Goal: Task Accomplishment & Management: Complete application form

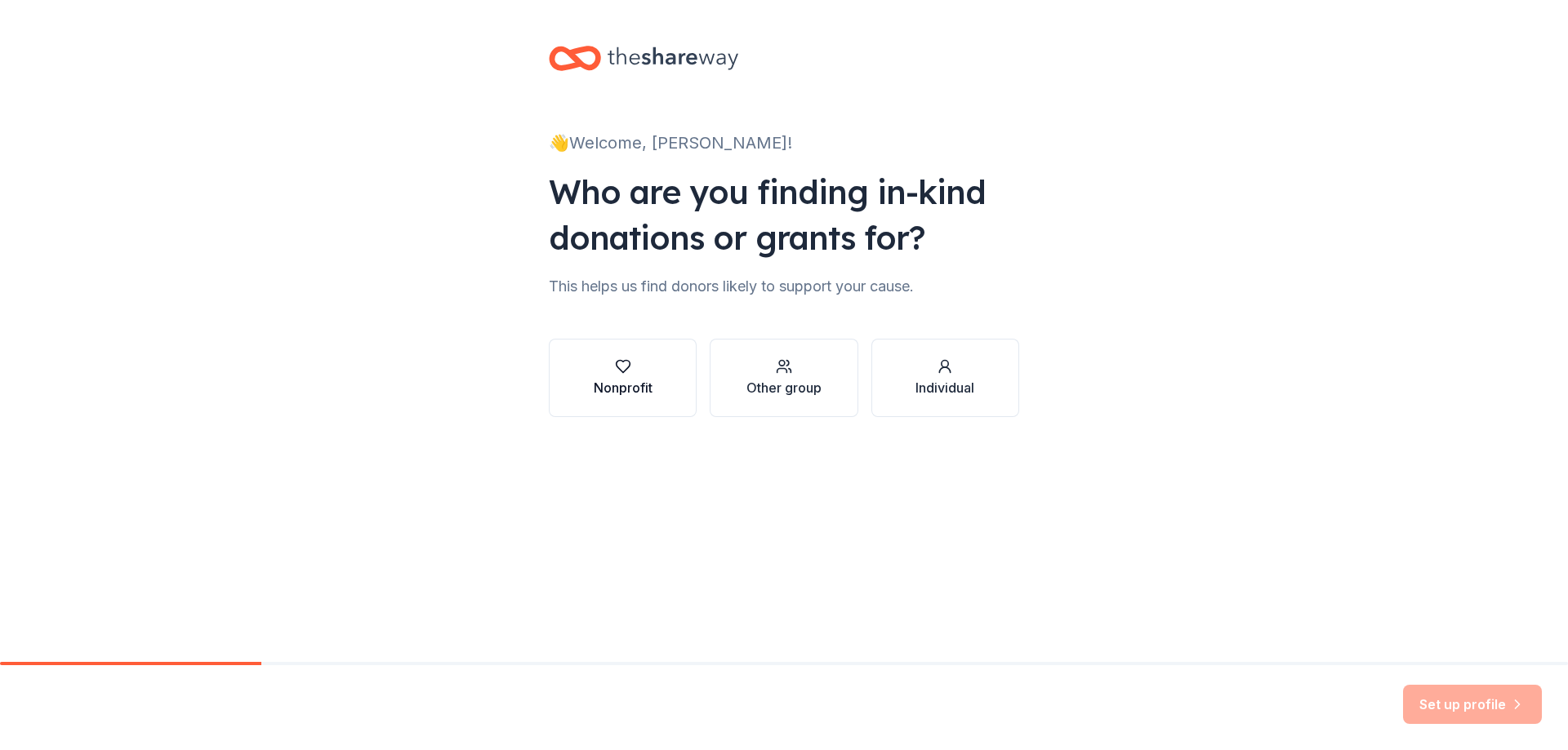
click at [624, 382] on div "Nonprofit" at bounding box center [623, 387] width 59 height 20
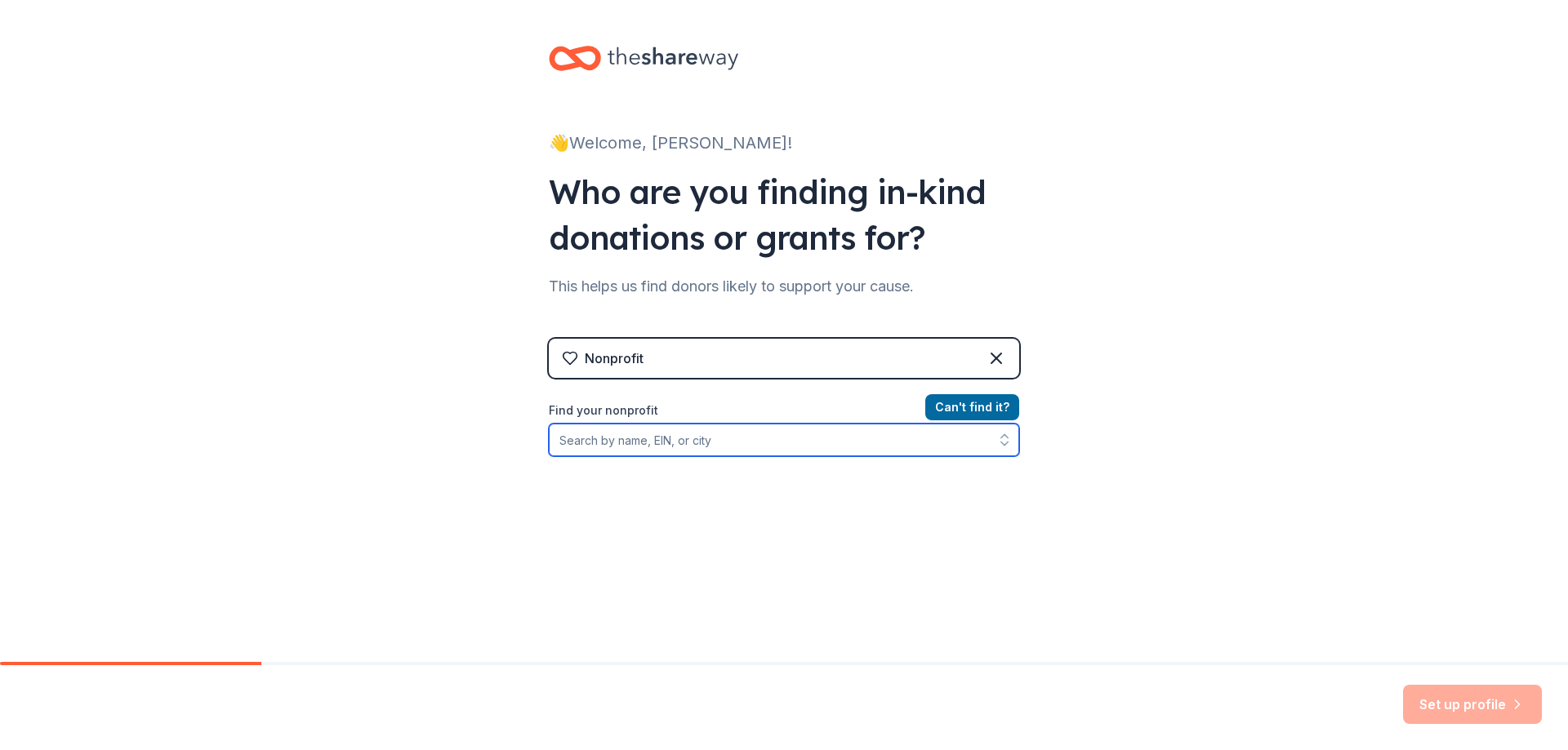
click at [609, 442] on input "Find your nonprofit" at bounding box center [784, 440] width 471 height 33
type input "[US_EMPLOYER_IDENTIFICATION_NUMBER]"
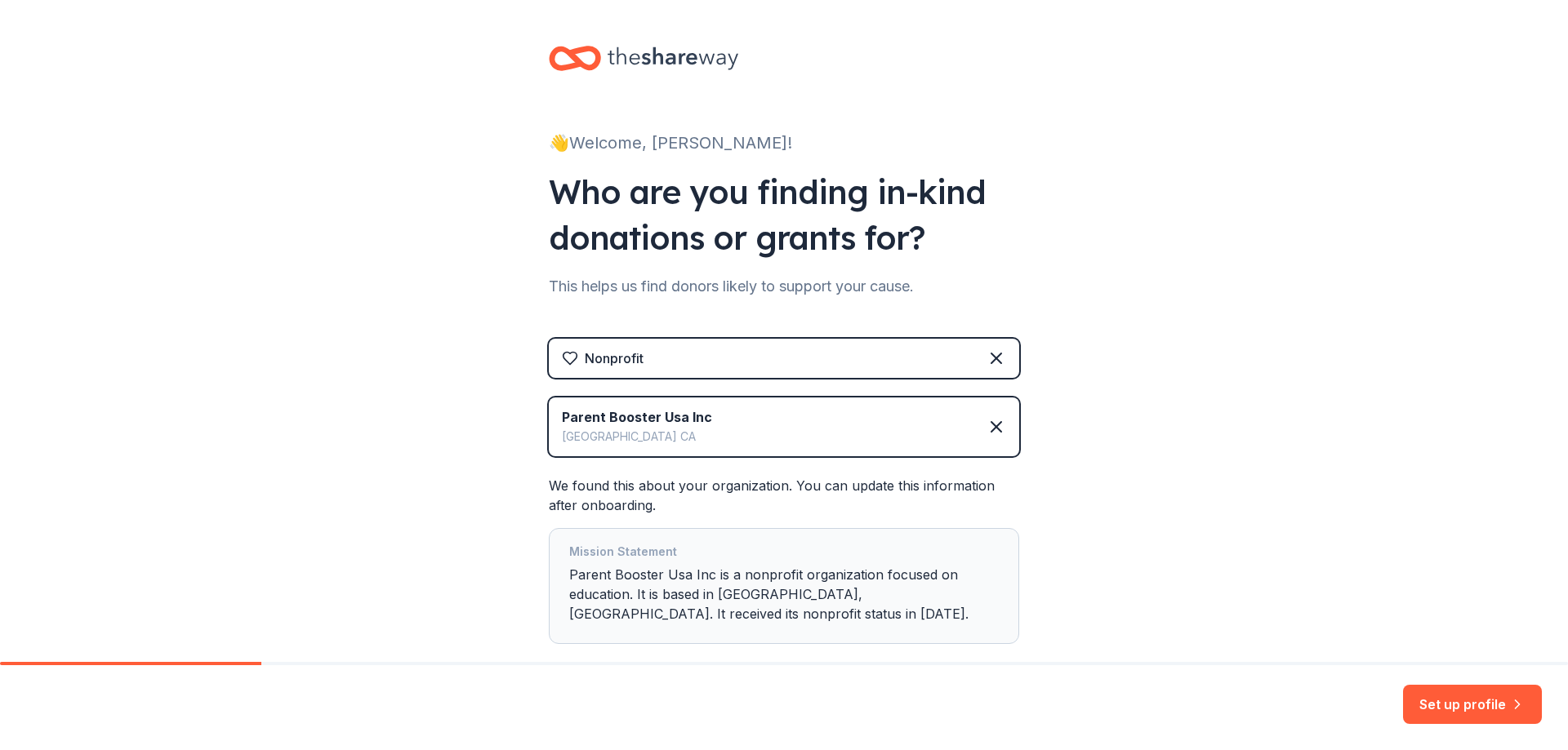
scroll to position [93, 0]
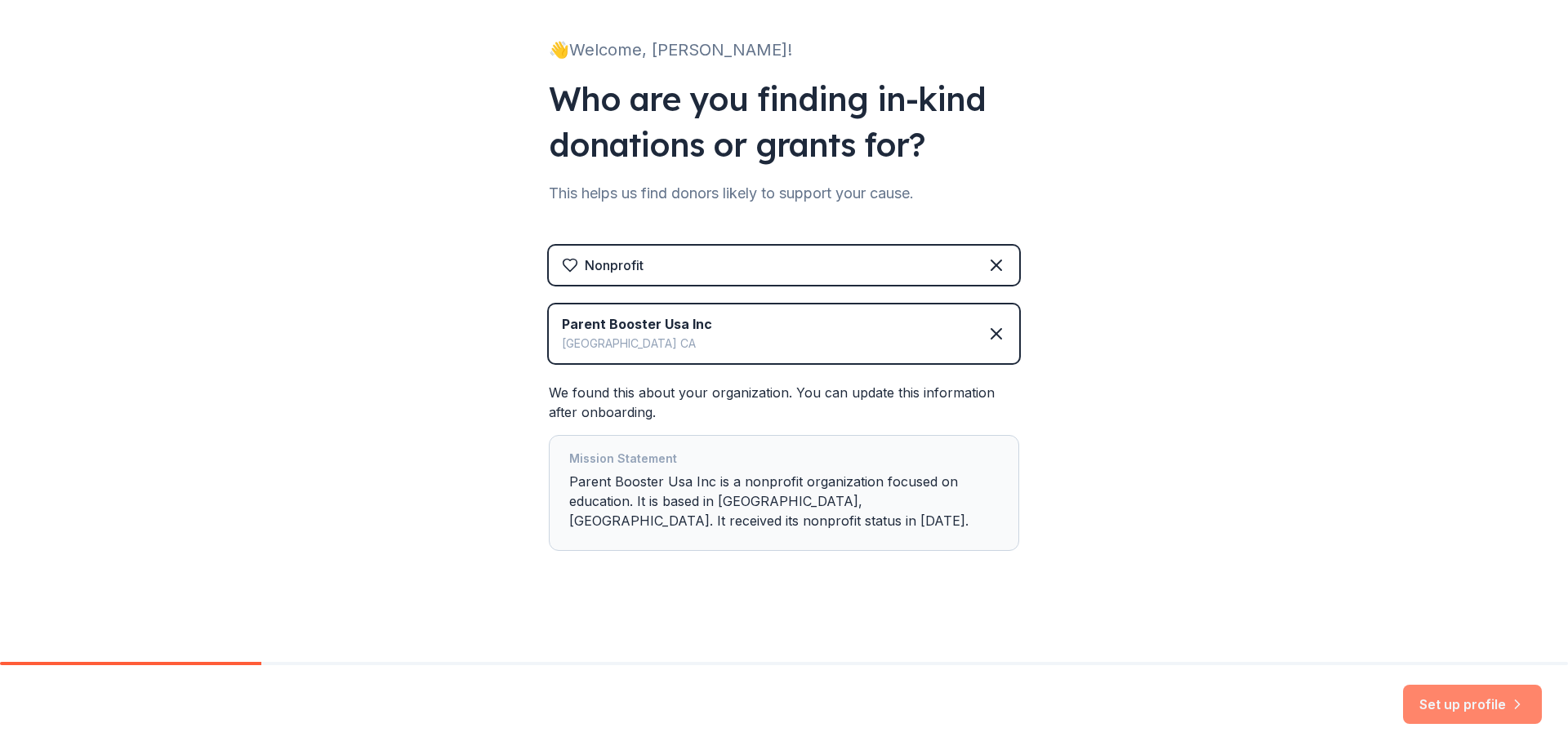
click at [1448, 705] on button "Set up profile" at bounding box center [1473, 705] width 139 height 39
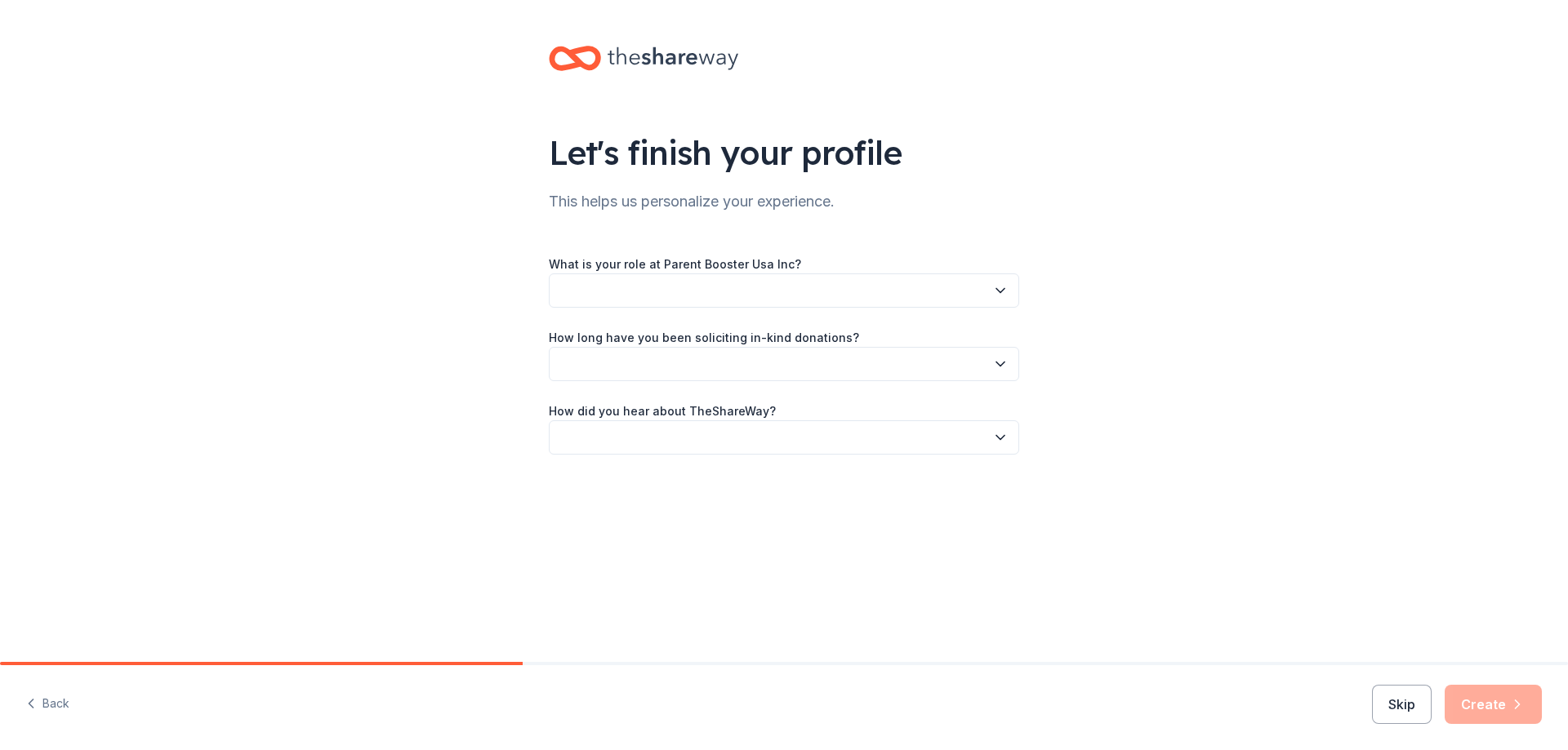
click at [625, 289] on button "button" at bounding box center [784, 291] width 471 height 34
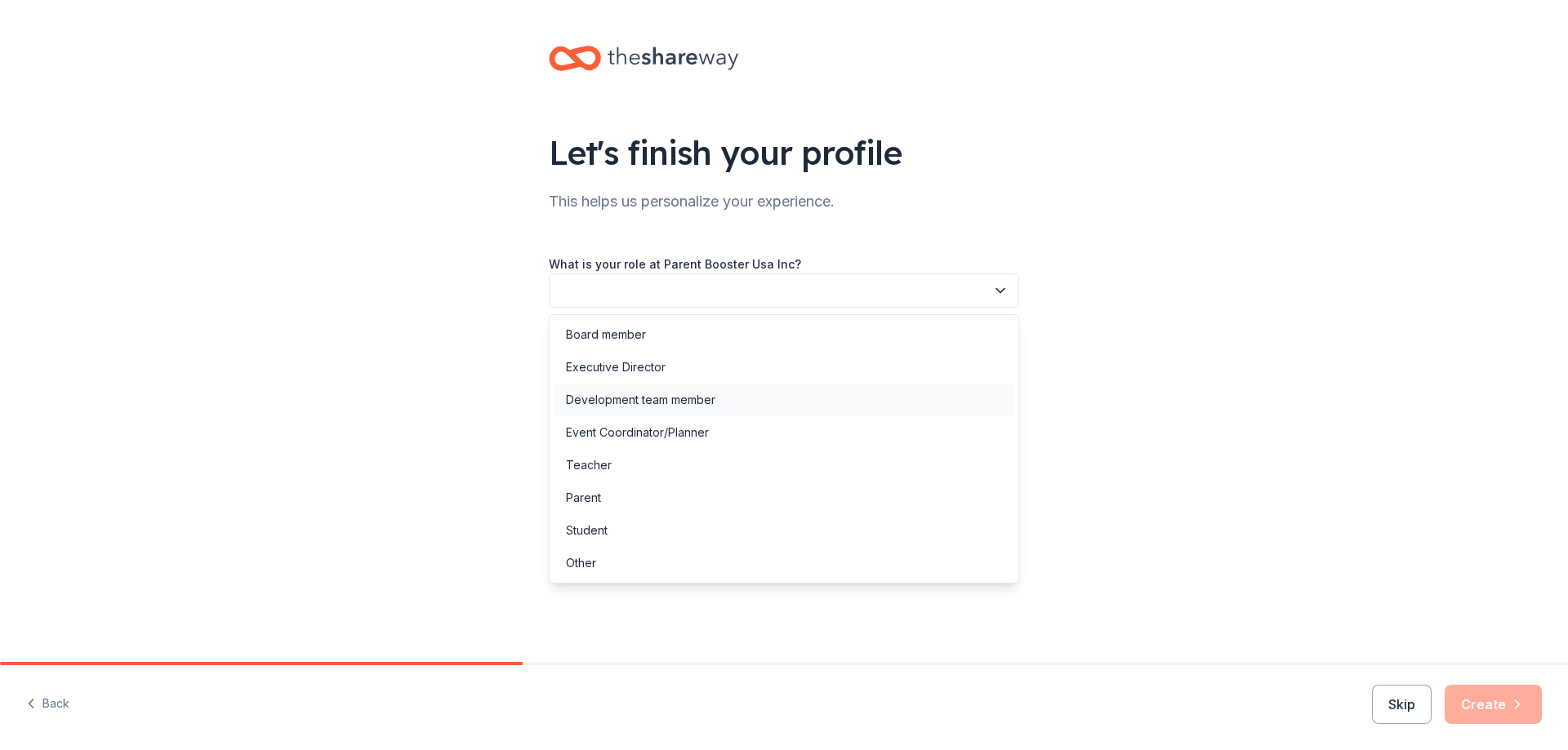
click at [589, 399] on div "Development team member" at bounding box center [640, 399] width 149 height 20
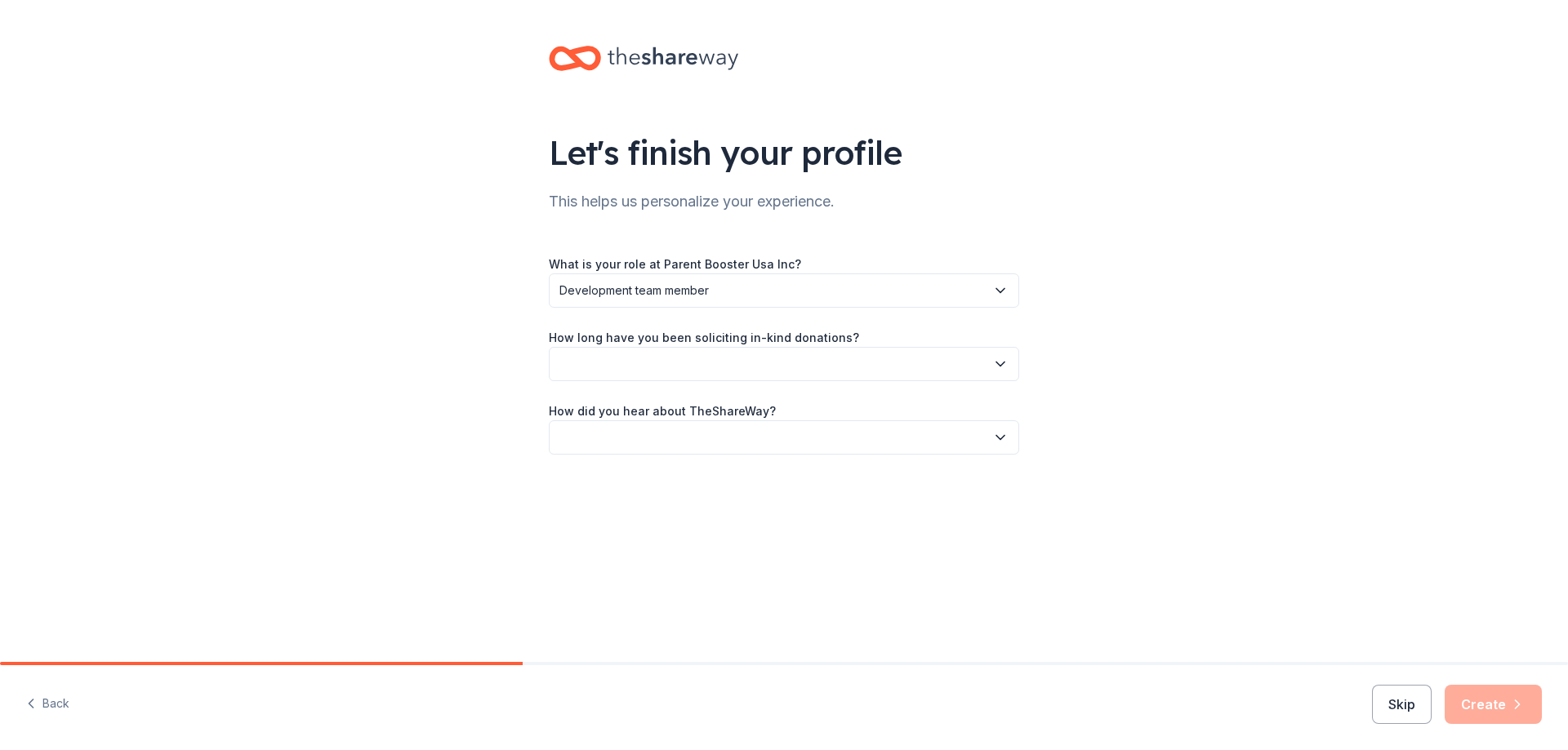
click at [588, 369] on button "button" at bounding box center [784, 364] width 471 height 34
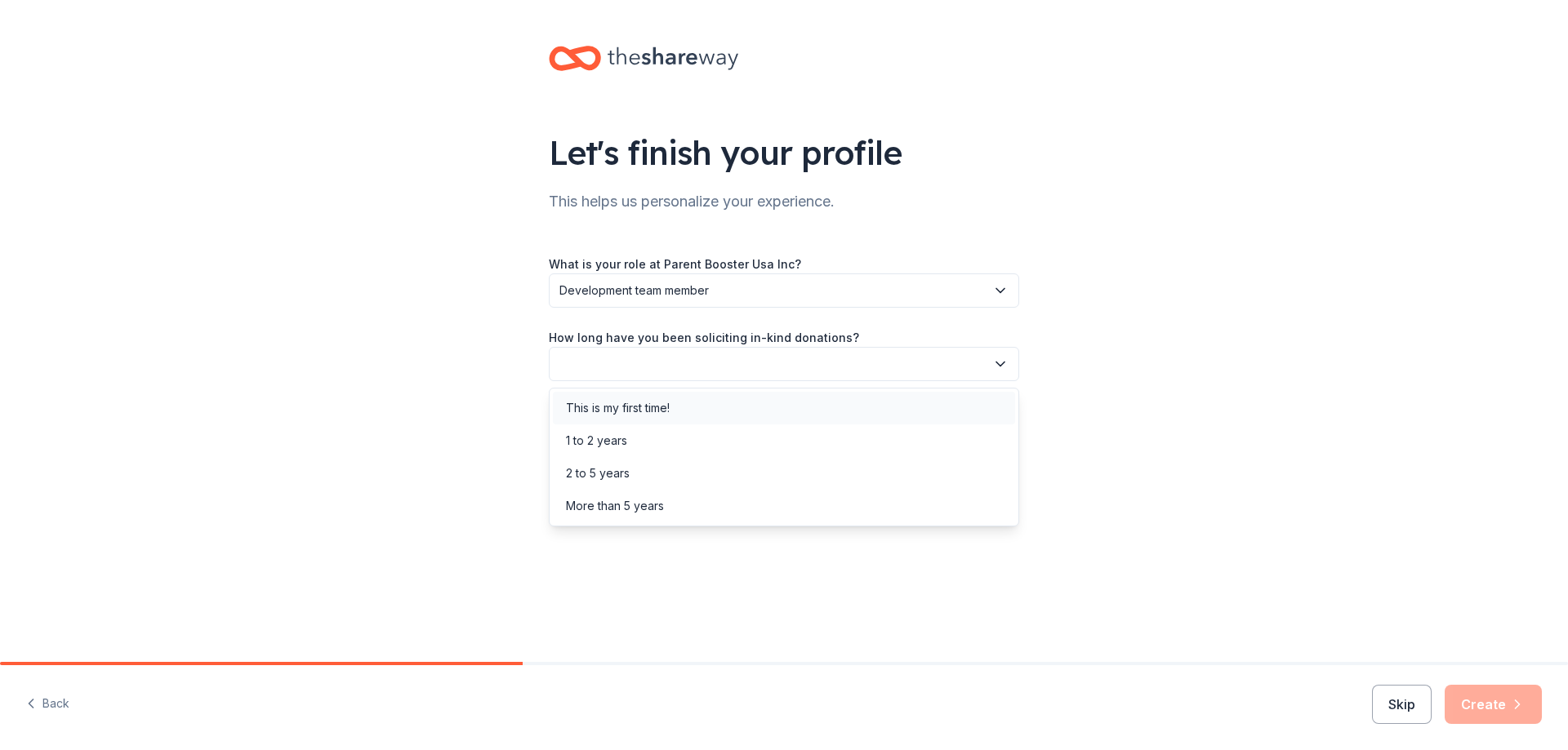
click at [585, 410] on div "This is my first time!" at bounding box center [617, 408] width 104 height 20
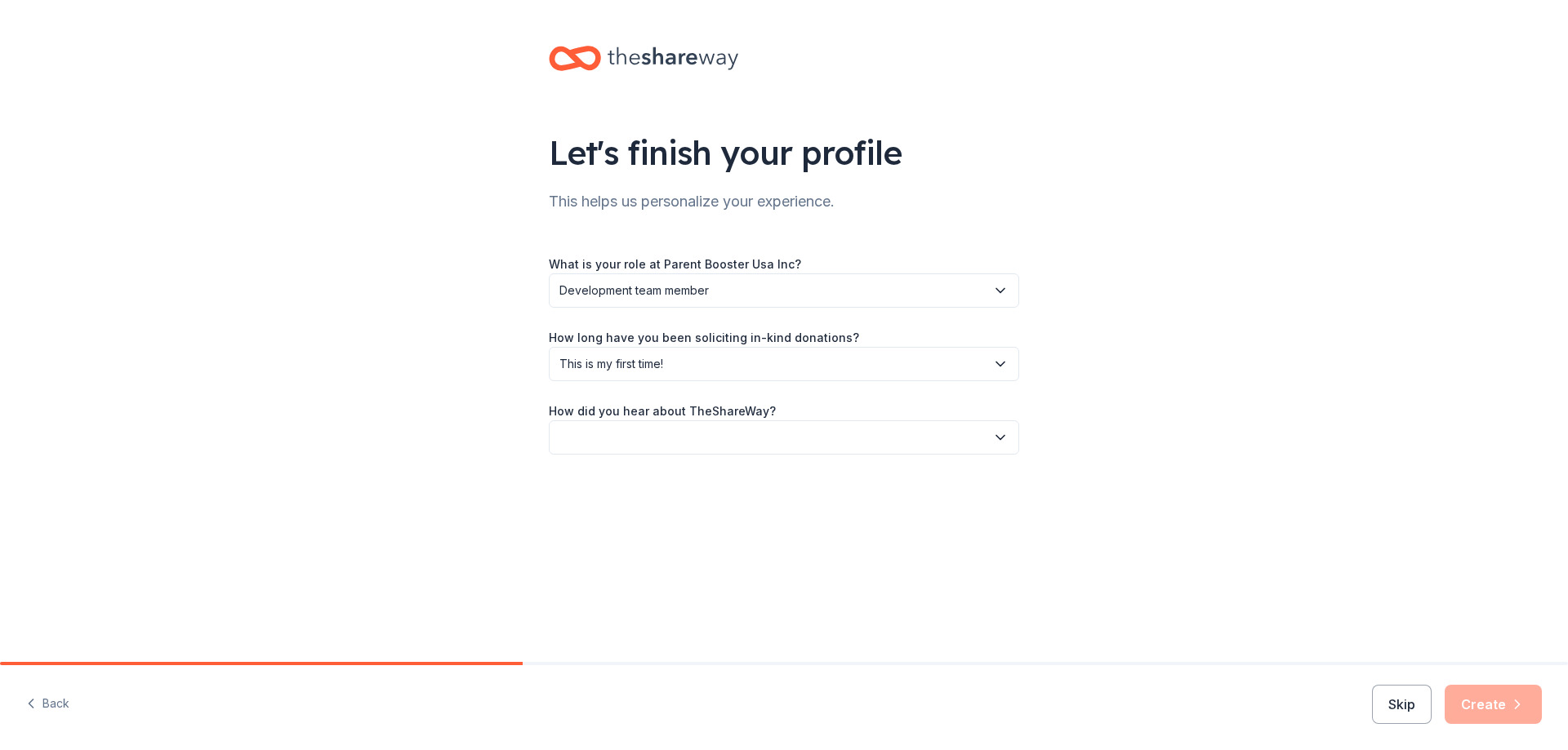
click at [598, 420] on div "How did you hear about TheShareWay?" at bounding box center [784, 428] width 471 height 54
click at [599, 427] on button "button" at bounding box center [784, 438] width 471 height 34
click at [605, 517] on div "Online search" at bounding box center [603, 514] width 75 height 20
drag, startPoint x: 1079, startPoint y: 550, endPoint x: 1236, endPoint y: 616, distance: 170.3
click at [1084, 550] on div "Let's finish your profile This helps us personalize your experience. What is yo…" at bounding box center [784, 331] width 1568 height 663
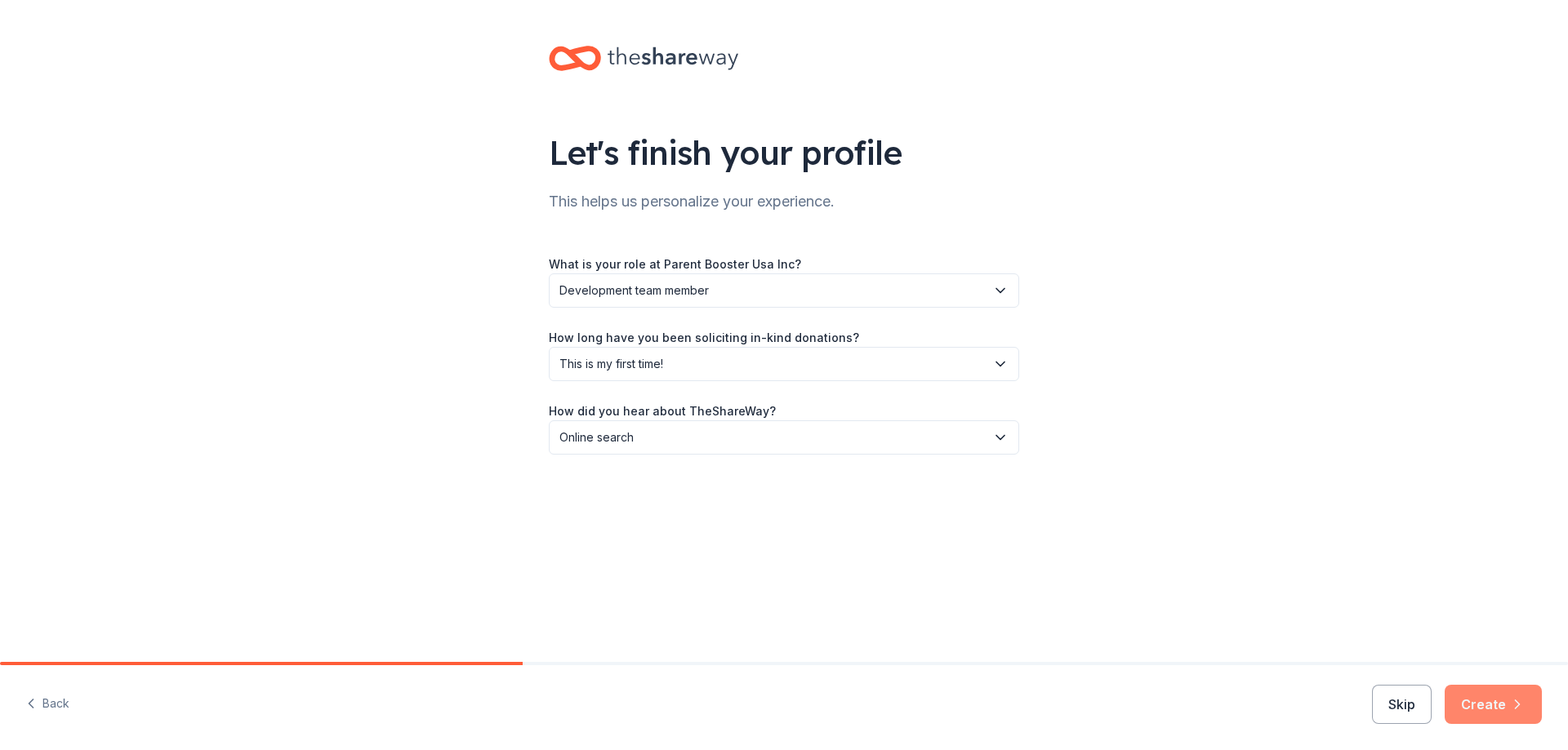
click at [1475, 694] on button "Create" at bounding box center [1493, 705] width 97 height 39
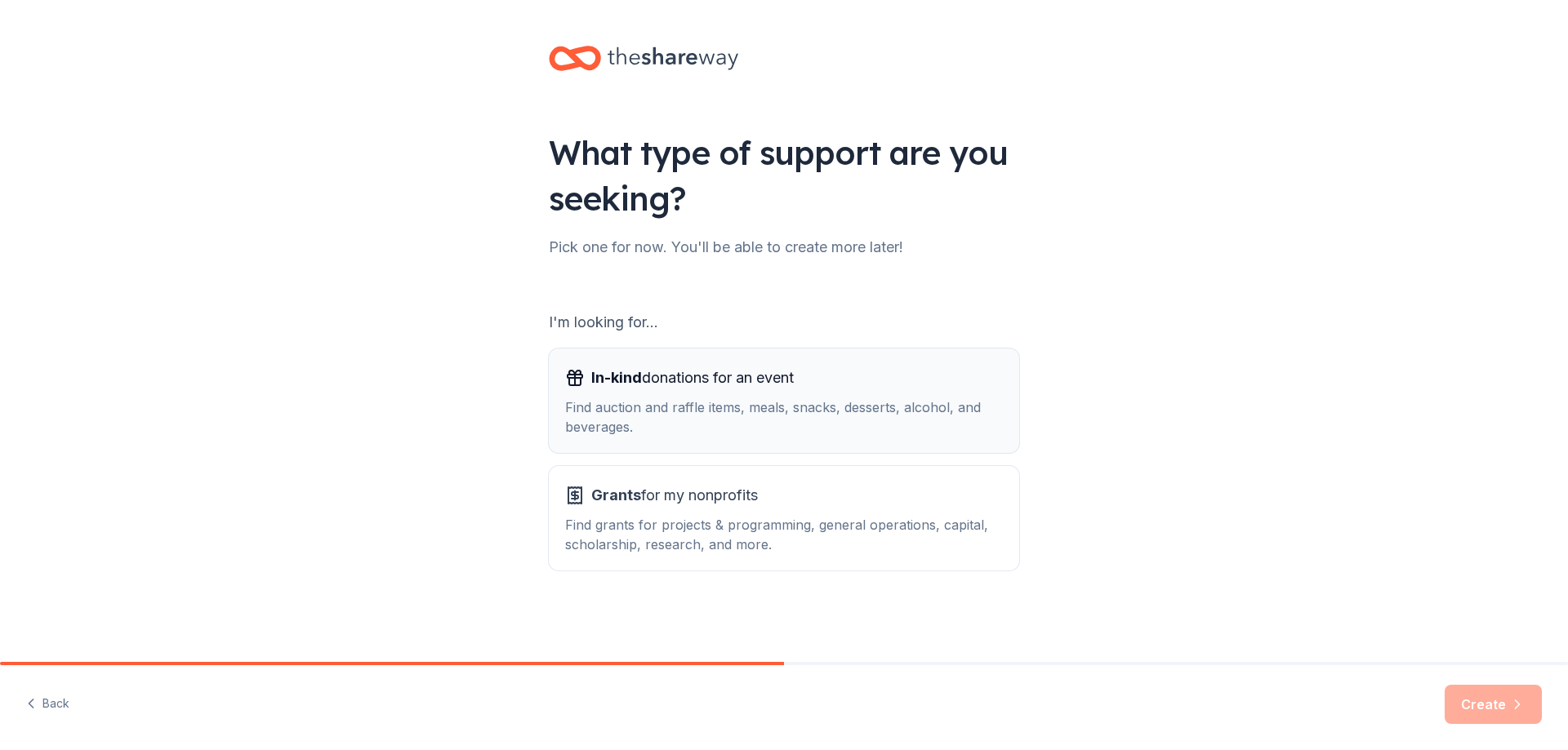
click at [656, 411] on div "Find auction and raffle items, meals, snacks, desserts, alcohol, and beverages." at bounding box center [784, 417] width 438 height 39
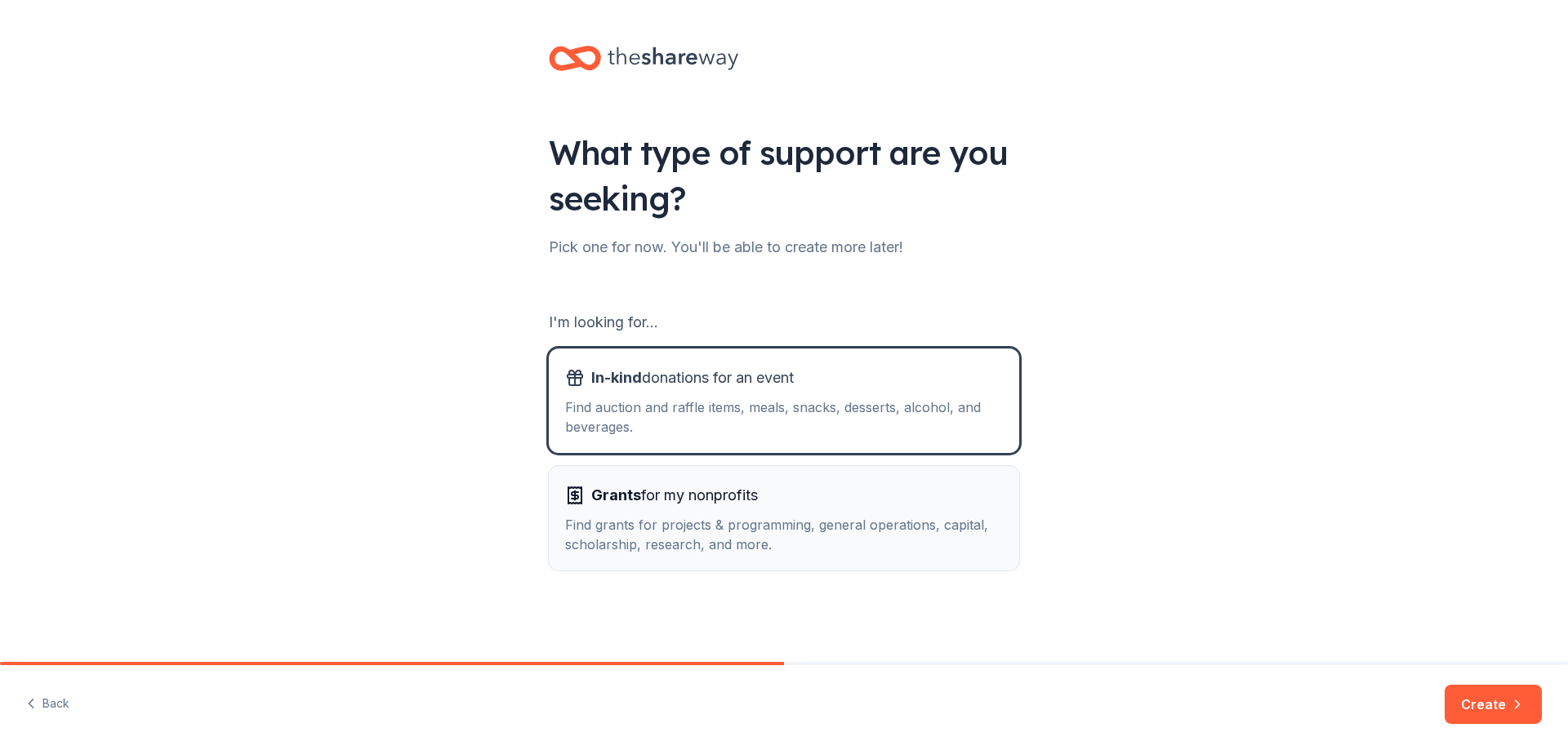
click at [683, 508] on div "Grants for my nonprofits Find grants for projects & programming, general operat…" at bounding box center [784, 519] width 438 height 72
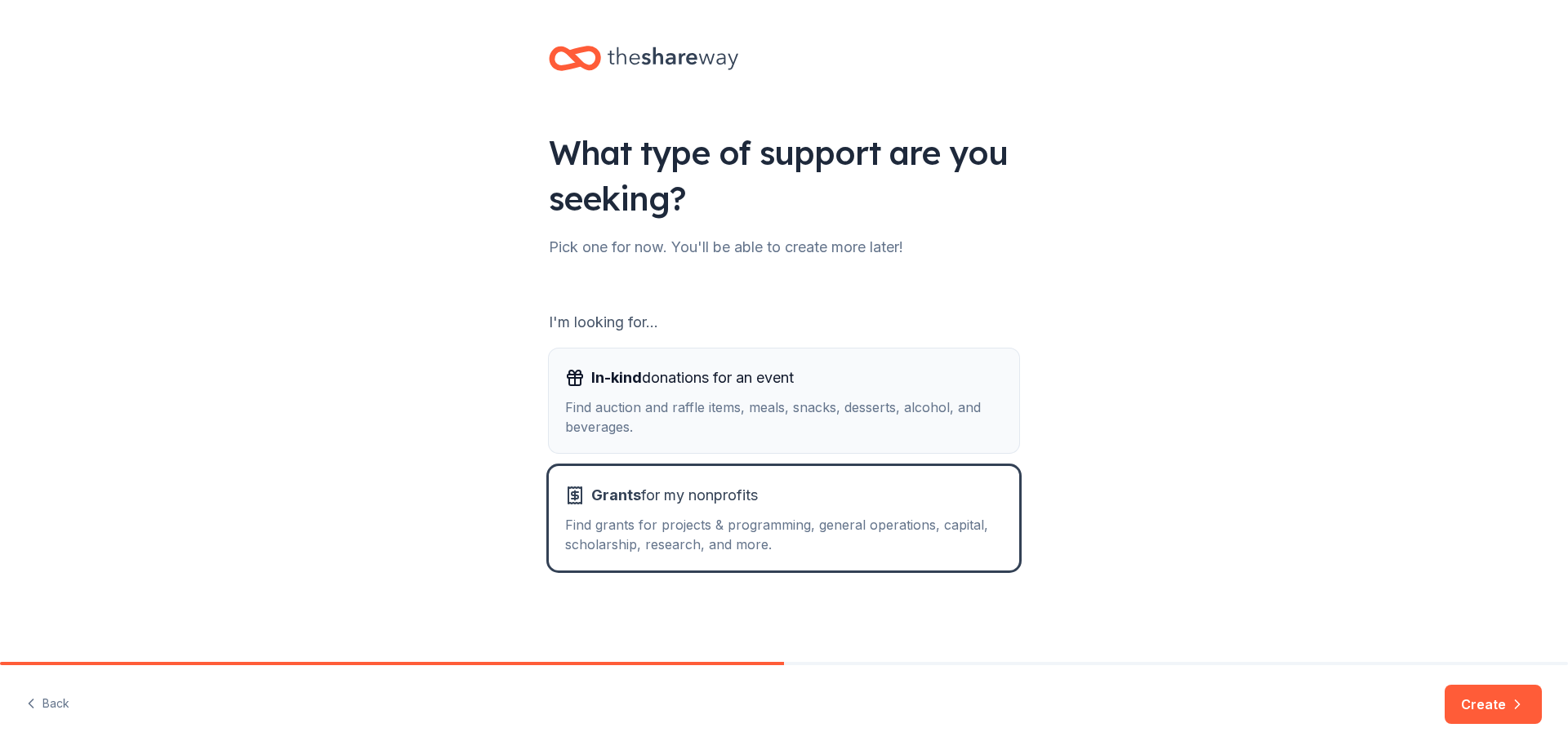
click at [651, 402] on div "Find auction and raffle items, meals, snacks, desserts, alcohol, and beverages." at bounding box center [784, 417] width 438 height 39
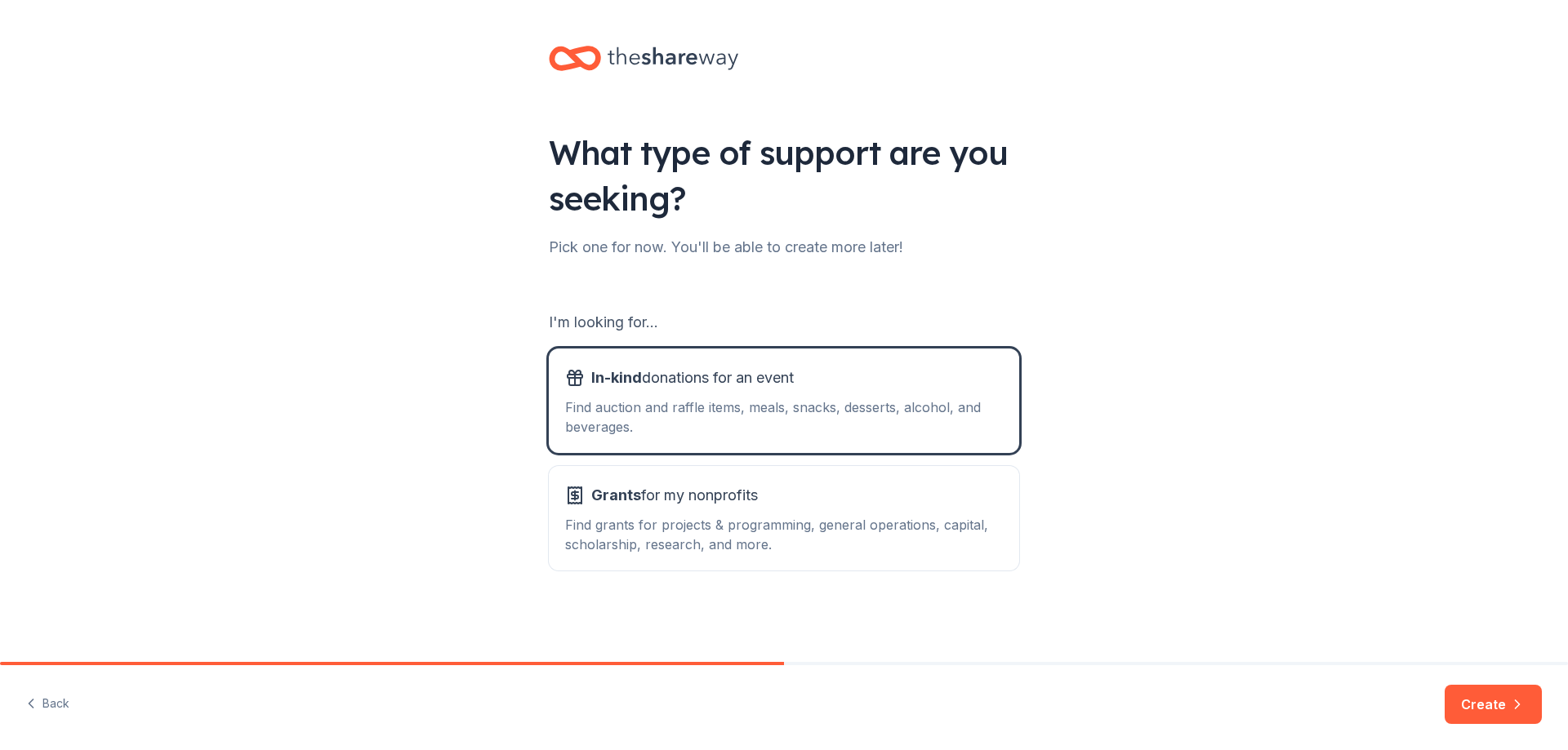
drag, startPoint x: 1505, startPoint y: 704, endPoint x: 1356, endPoint y: 608, distance: 177.2
click at [1505, 705] on button "Create" at bounding box center [1493, 705] width 97 height 39
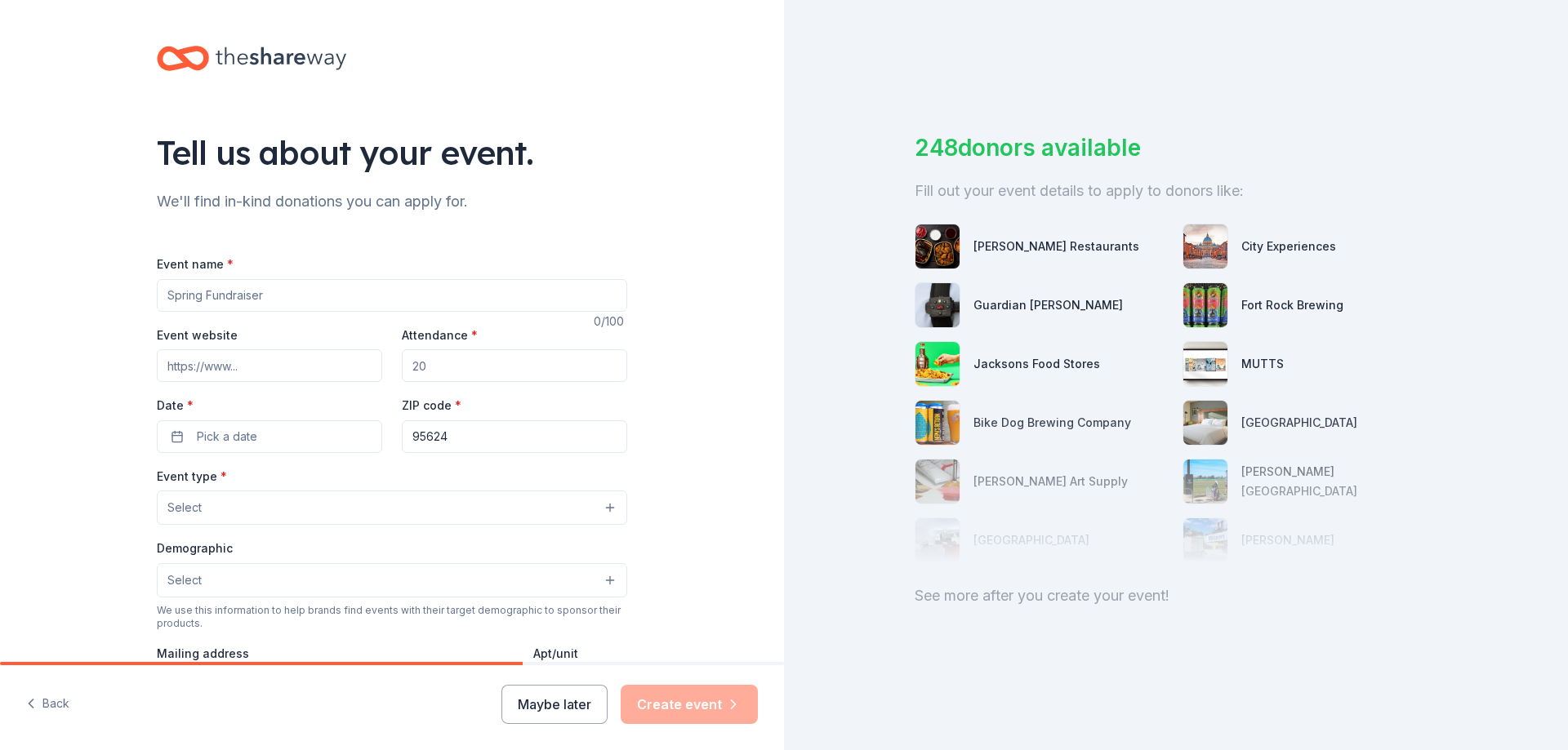
click at [219, 295] on input "Event name *" at bounding box center [392, 296] width 471 height 33
type input "Fall Festival"
click at [268, 429] on button "Pick a date" at bounding box center [269, 437] width 225 height 33
click at [350, 480] on button "Go to next month" at bounding box center [351, 480] width 23 height 23
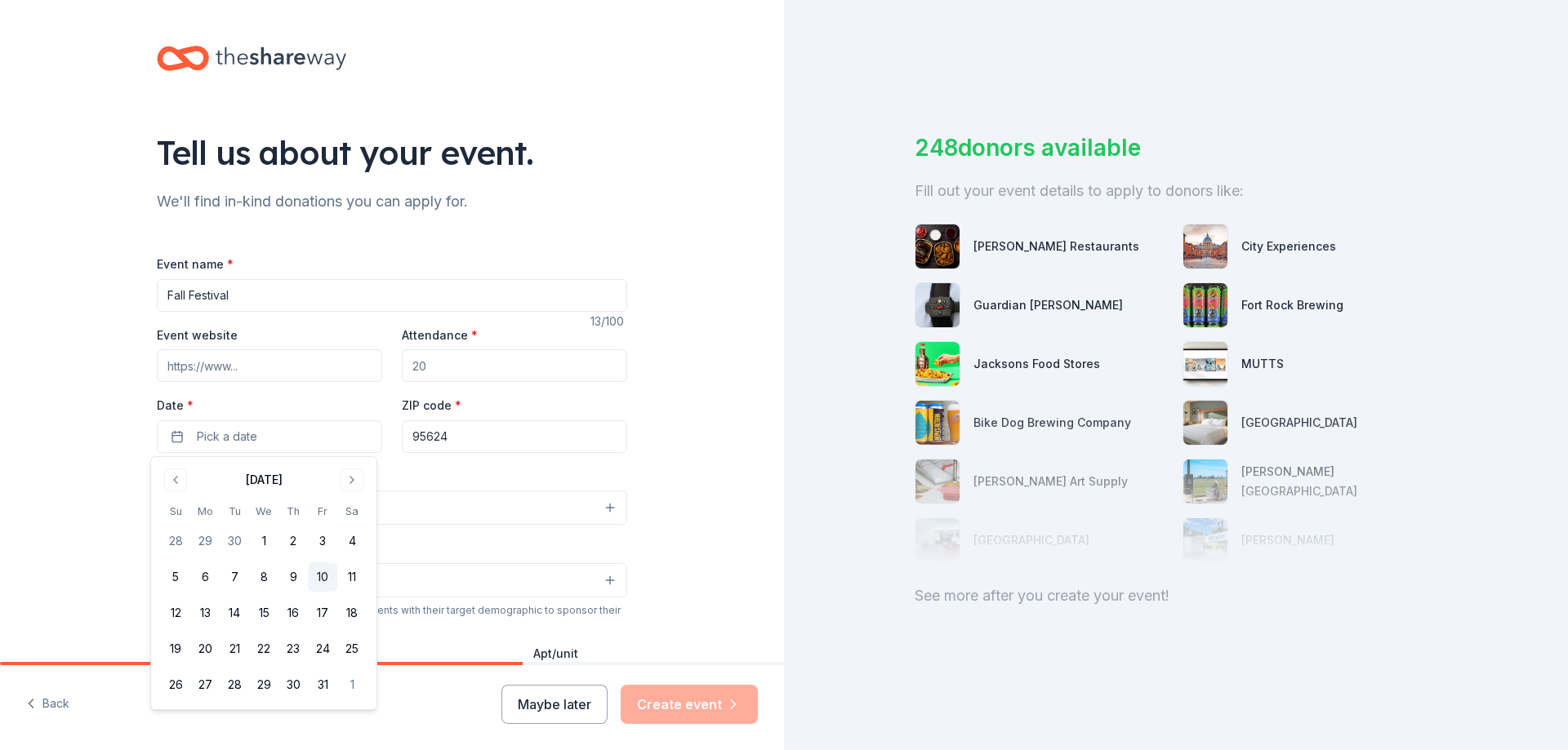
click at [324, 578] on button "10" at bounding box center [322, 577] width 29 height 29
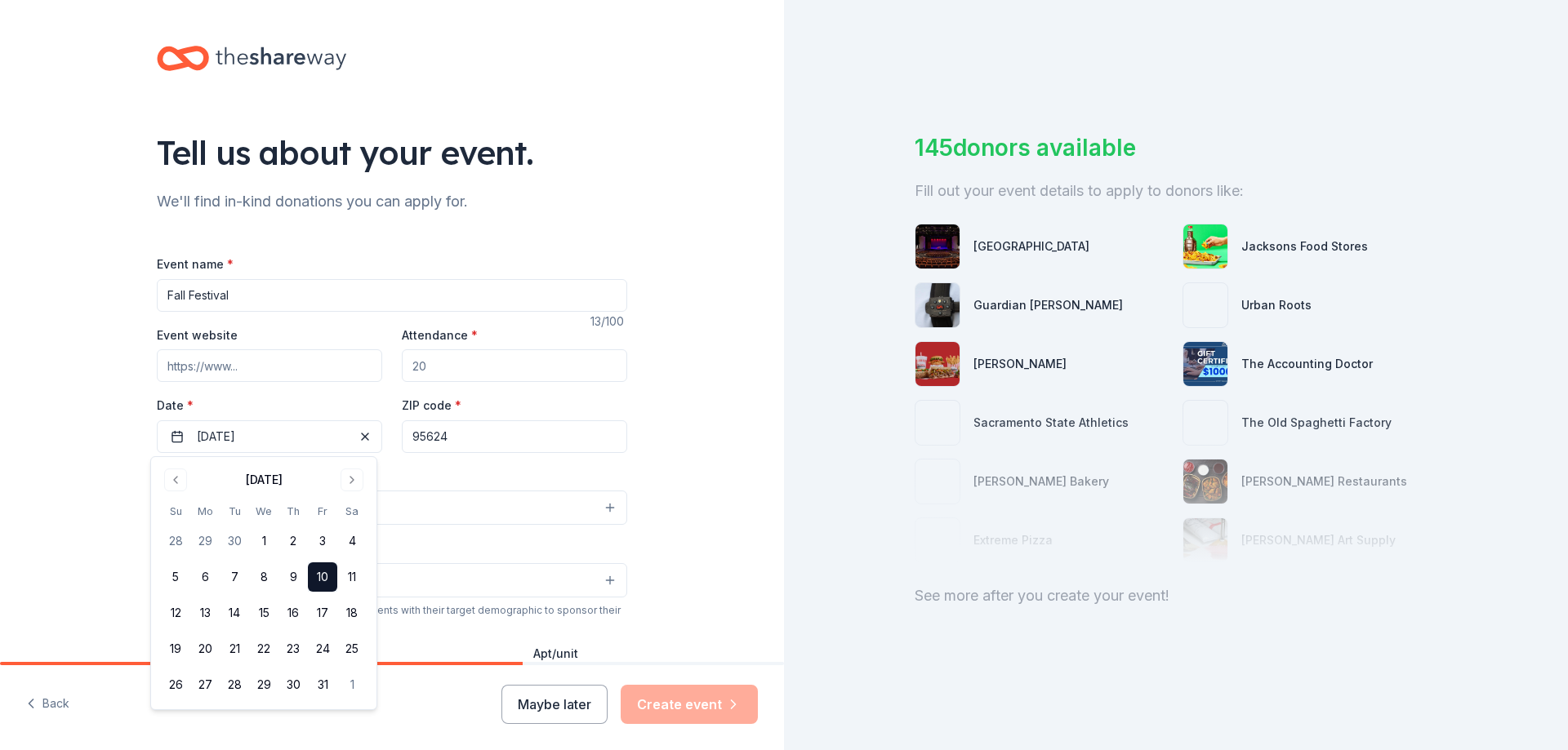
click at [655, 462] on div "Tell us about your event. We'll find in-kind donations you can apply for. Event…" at bounding box center [392, 543] width 784 height 1087
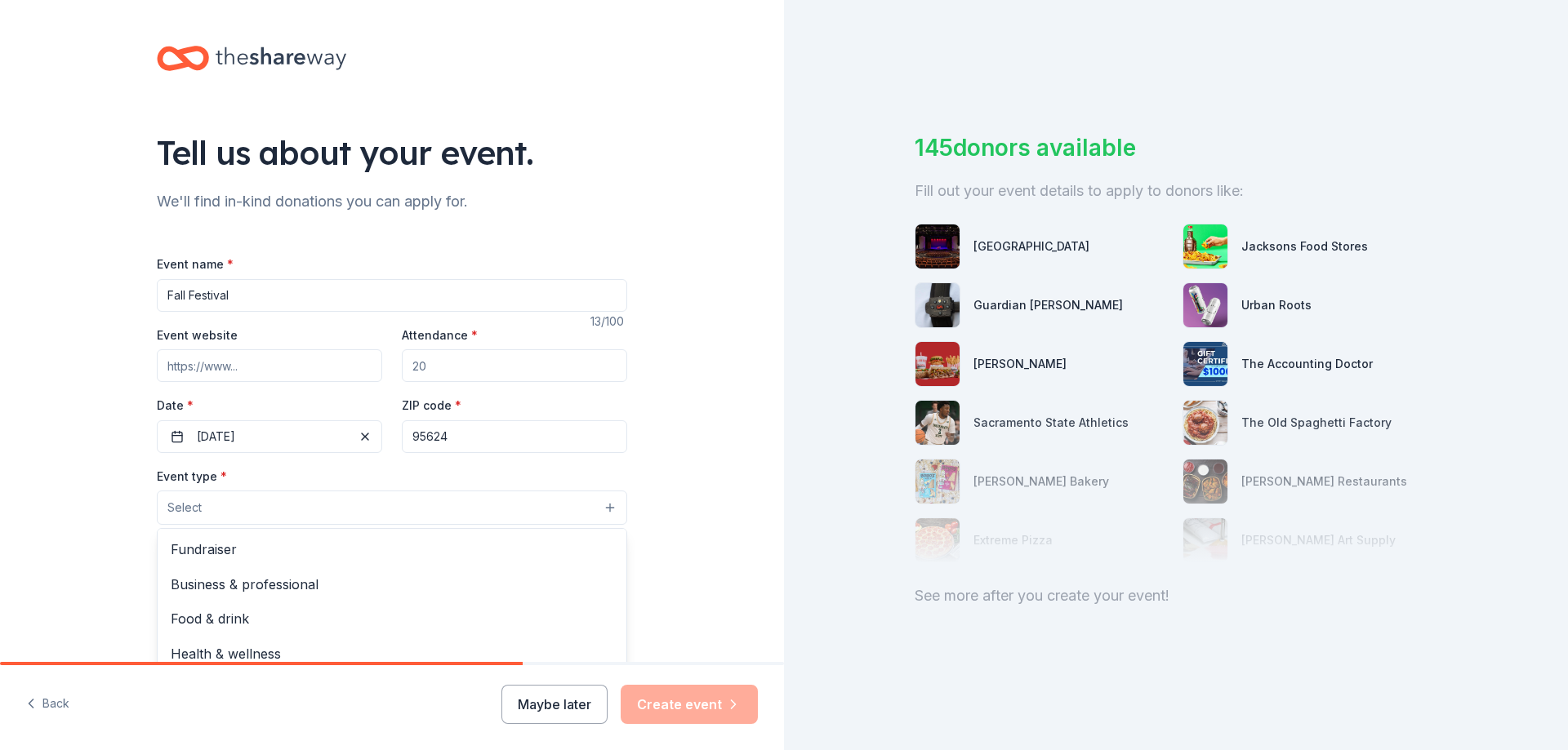
click at [264, 510] on button "Select" at bounding box center [392, 508] width 471 height 34
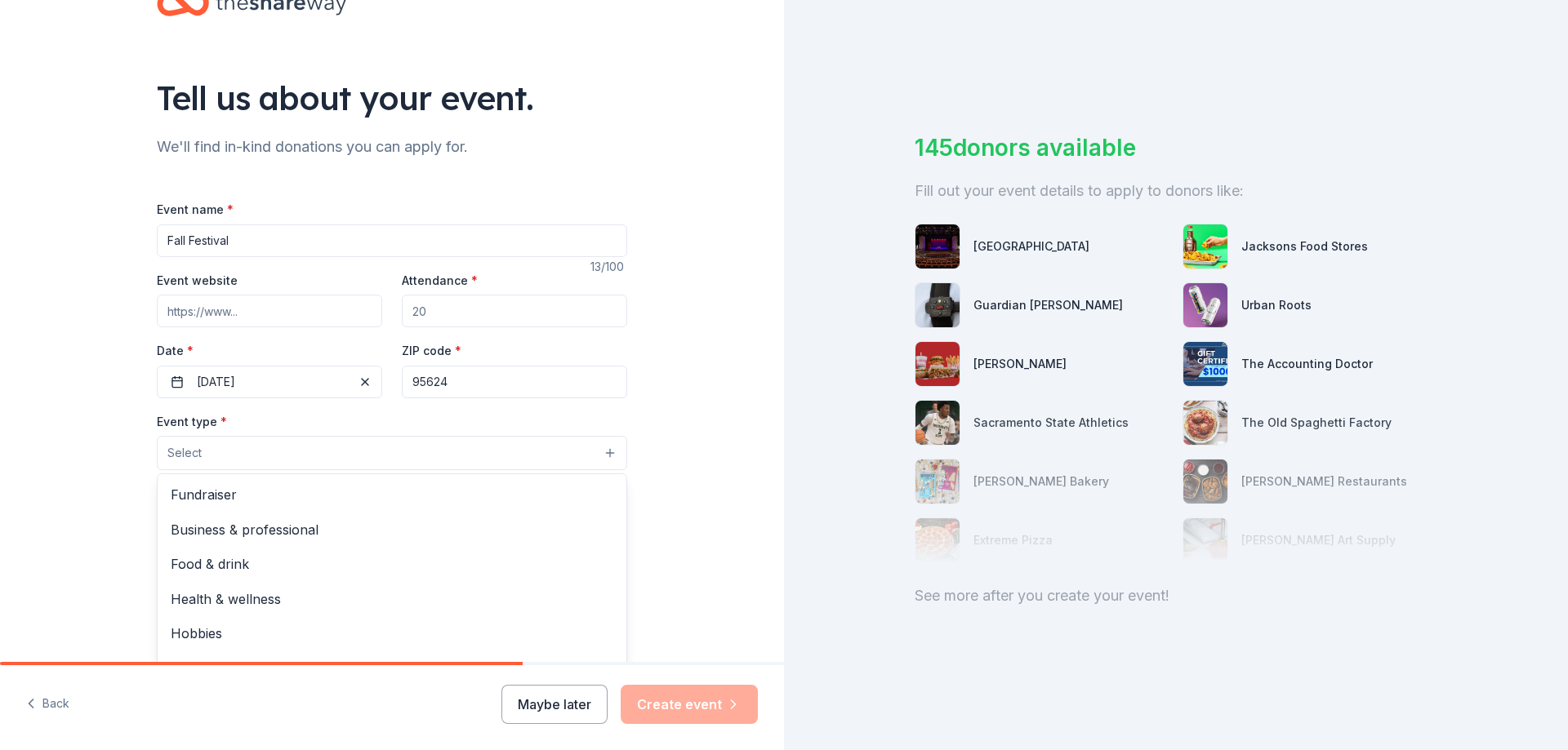
scroll to position [81, 0]
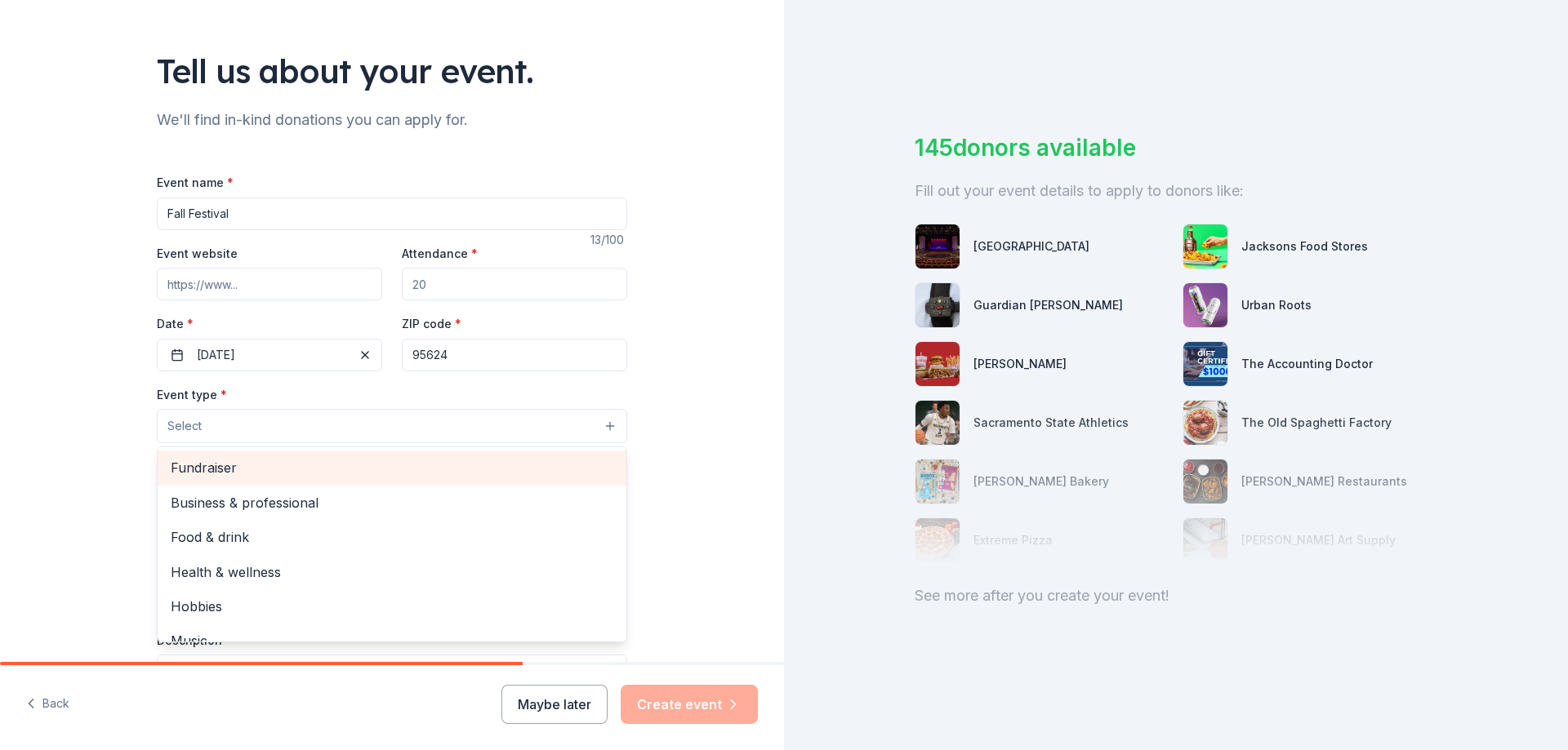
click at [220, 470] on span "Fundraiser" at bounding box center [392, 467] width 442 height 21
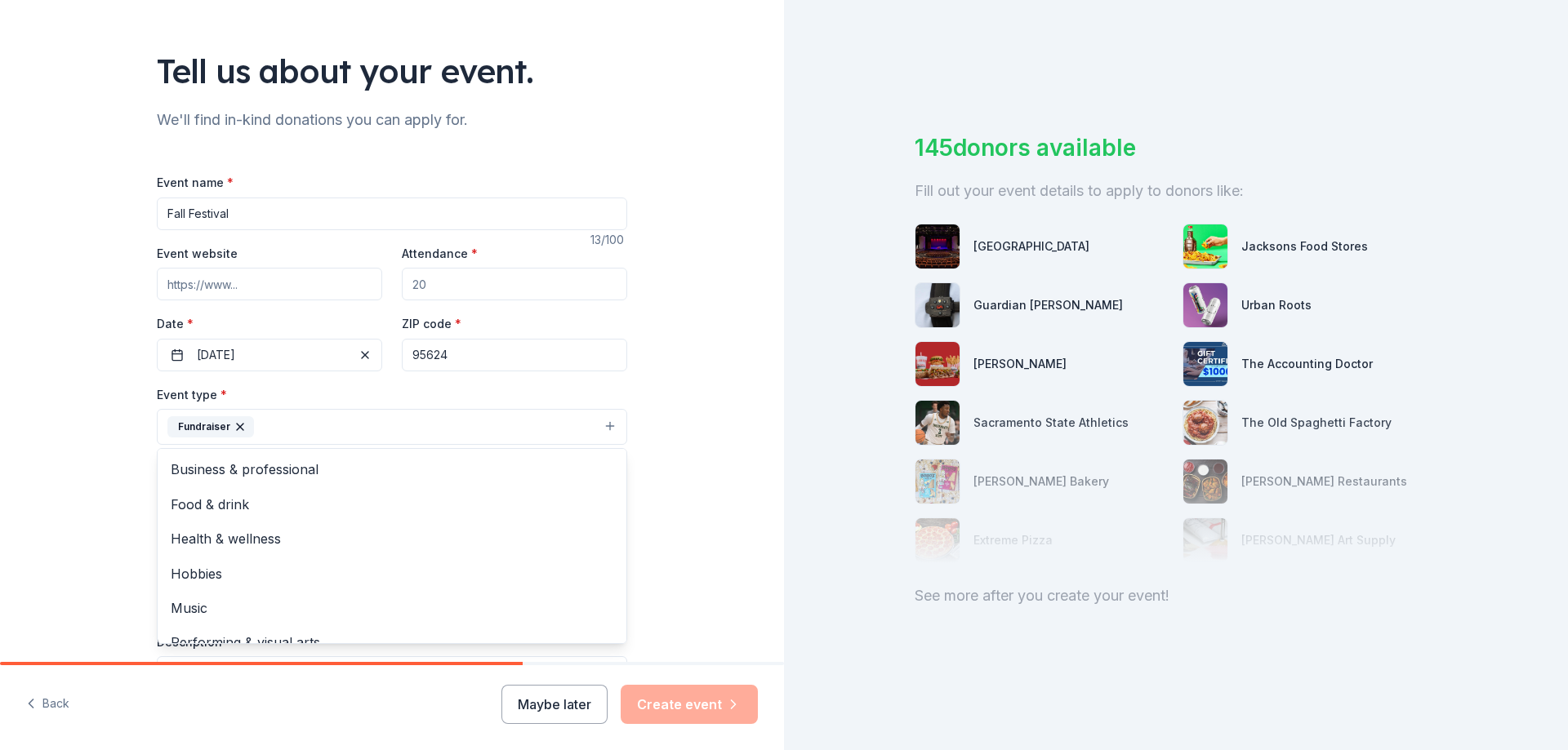
click at [64, 455] on div "Tell us about your event. We'll find in-kind donations you can apply for. Event…" at bounding box center [392, 463] width 784 height 1089
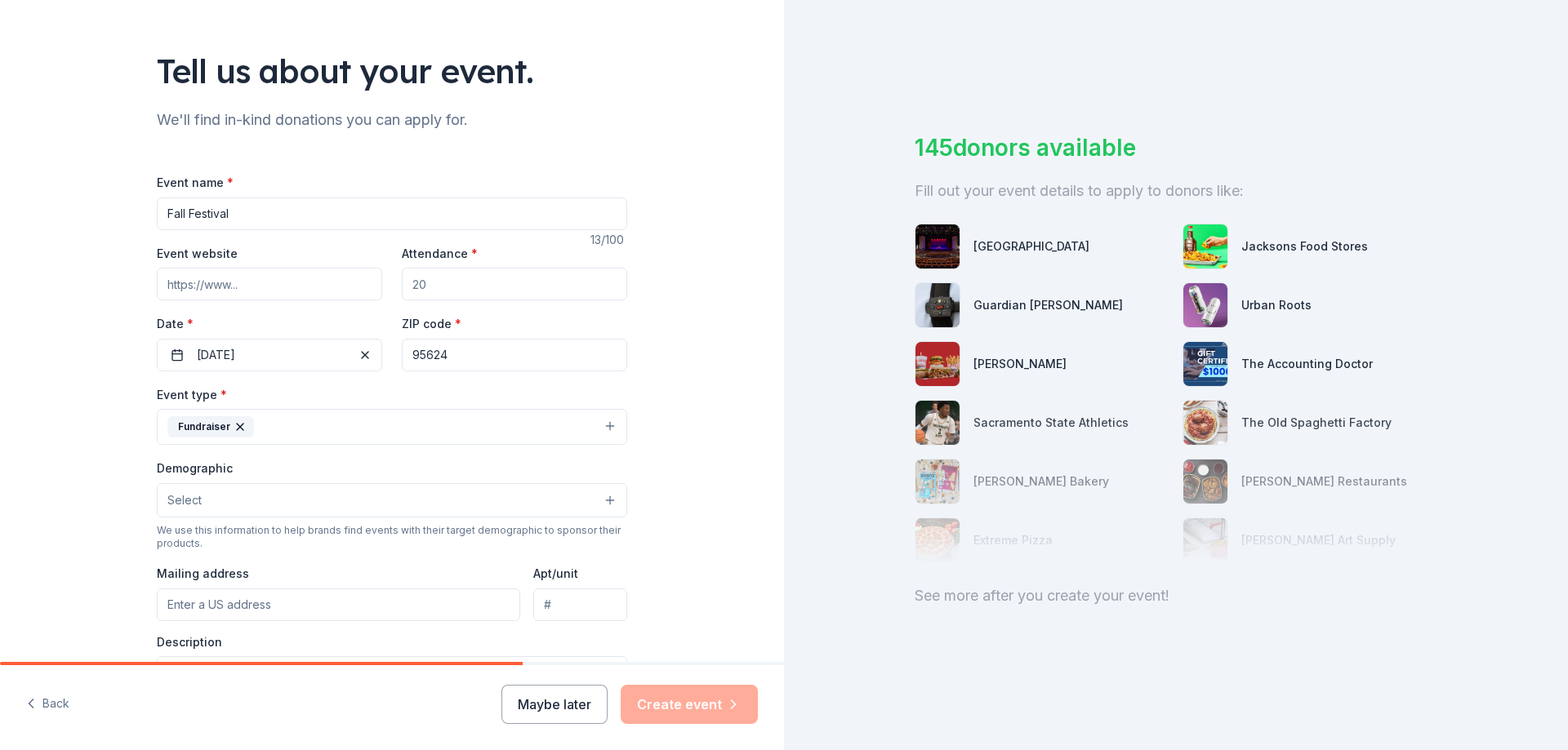
click at [211, 500] on button "Select" at bounding box center [392, 501] width 471 height 34
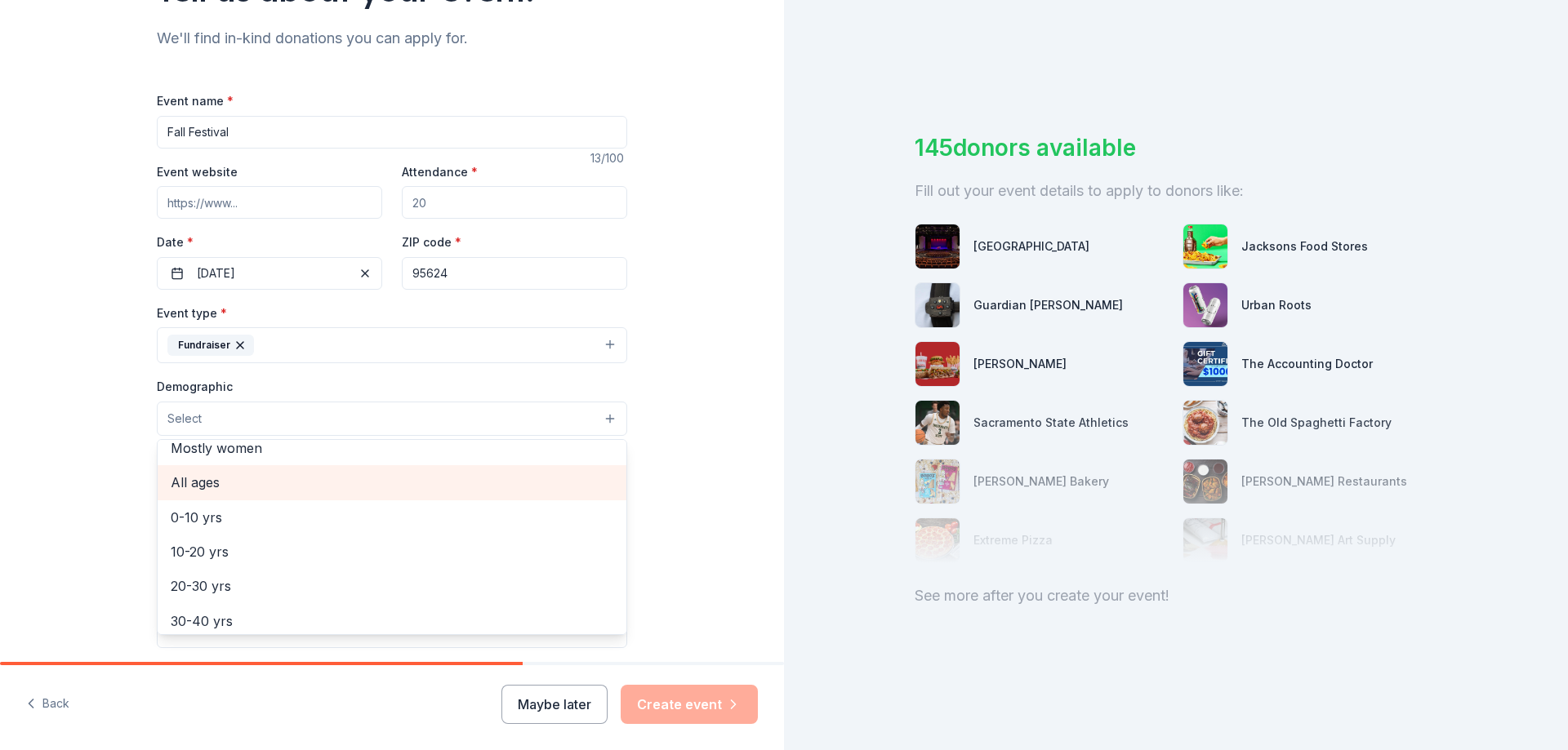
click at [201, 489] on span "All ages" at bounding box center [392, 483] width 442 height 21
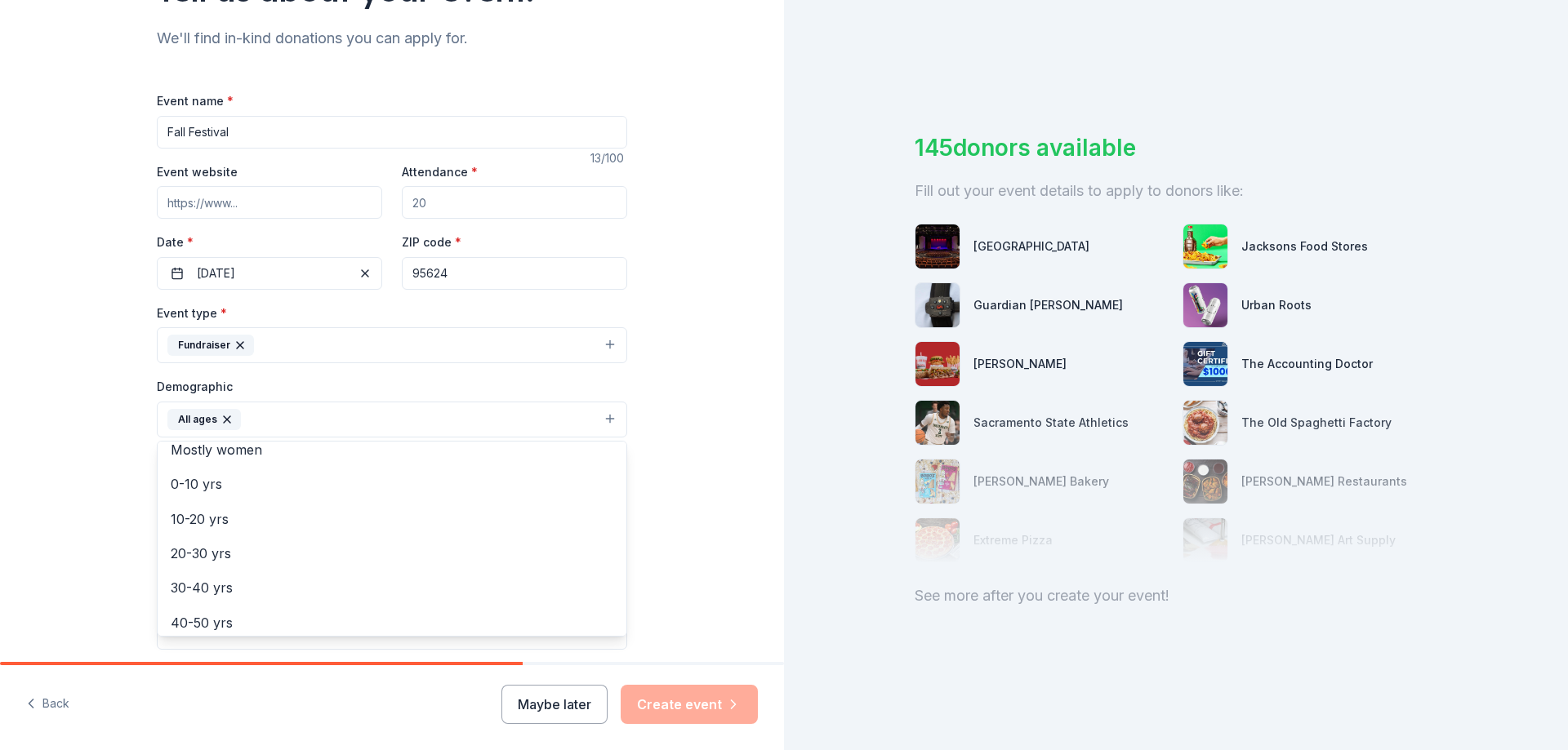
click at [88, 489] on div "Tell us about your event. We'll find in-kind donations you can apply for. Event…" at bounding box center [392, 381] width 784 height 1090
click at [294, 415] on button "All ages" at bounding box center [392, 420] width 471 height 36
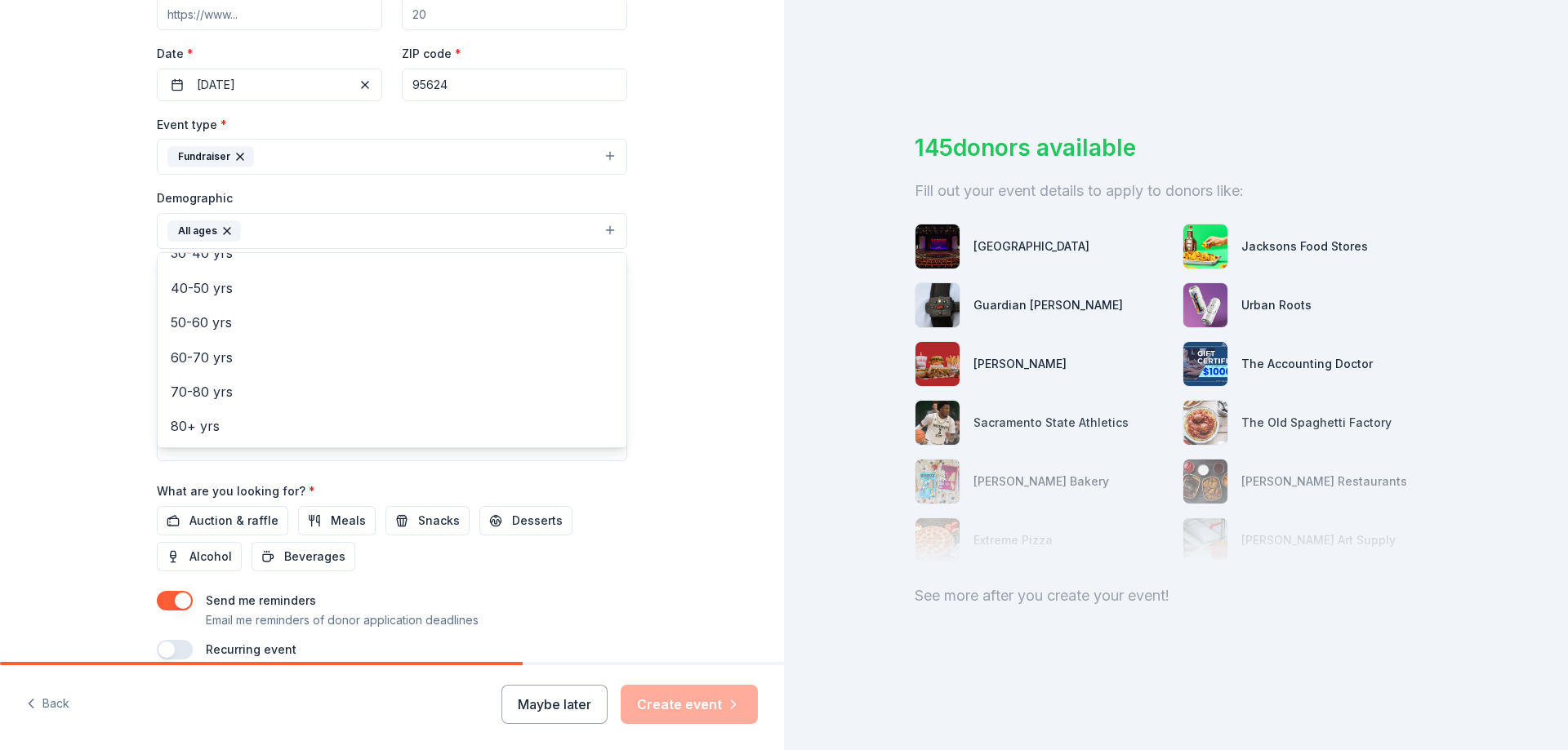
scroll to position [327, 0]
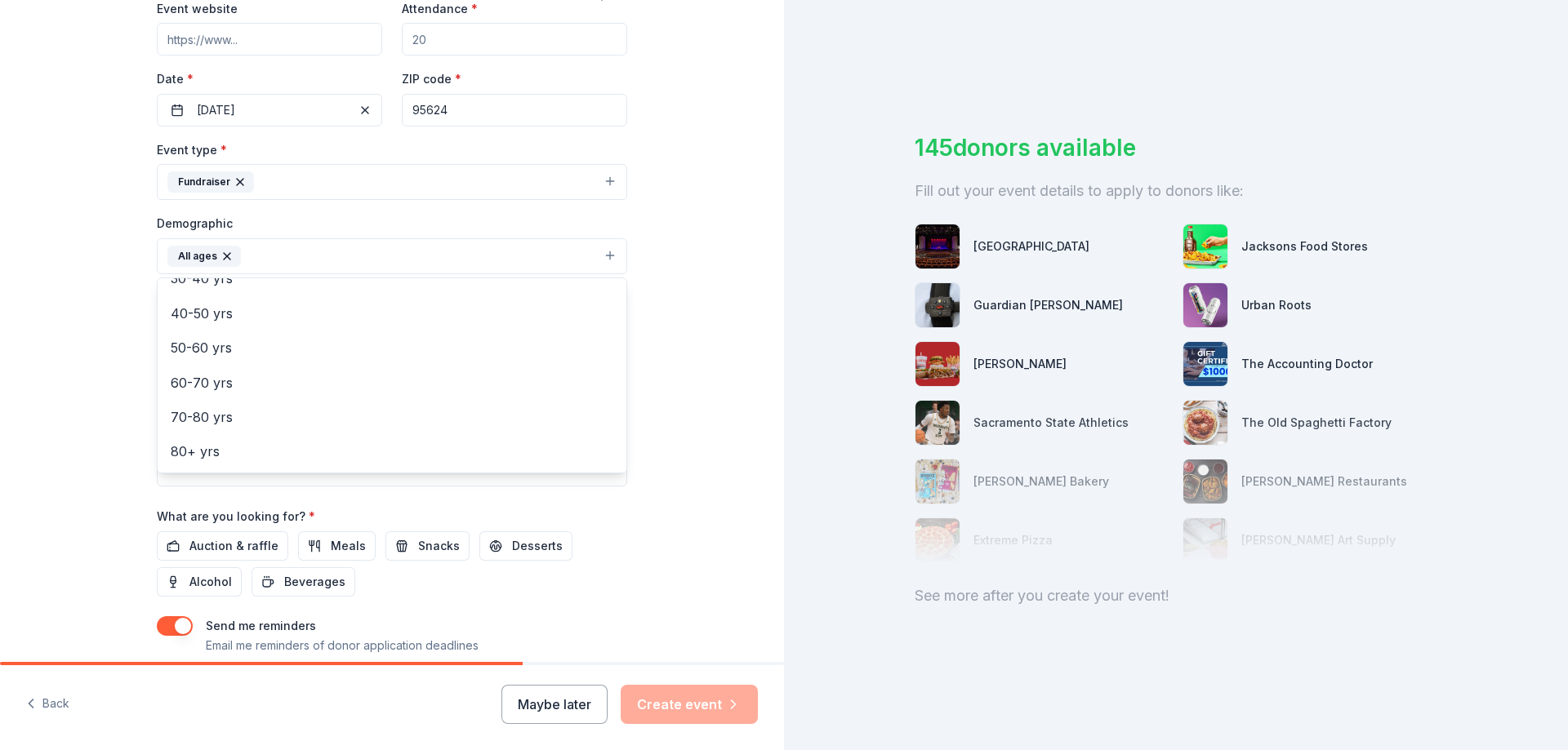
click at [64, 377] on div "Tell us about your event. We'll find in-kind donations you can apply for. Event…" at bounding box center [392, 219] width 784 height 1090
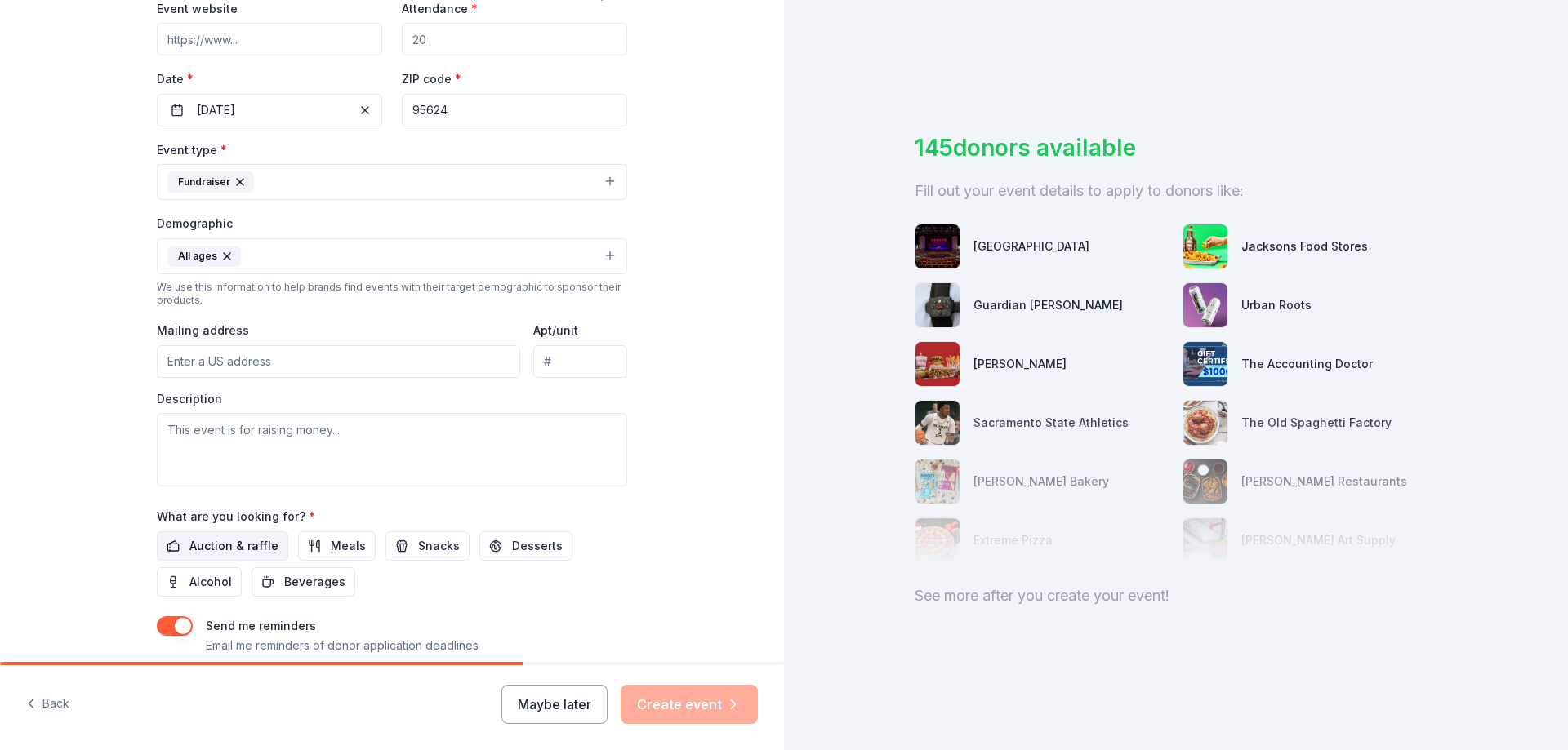
click at [234, 545] on span "Auction & raffle" at bounding box center [234, 546] width 89 height 20
click at [194, 358] on input "Mailing address" at bounding box center [339, 362] width 363 height 33
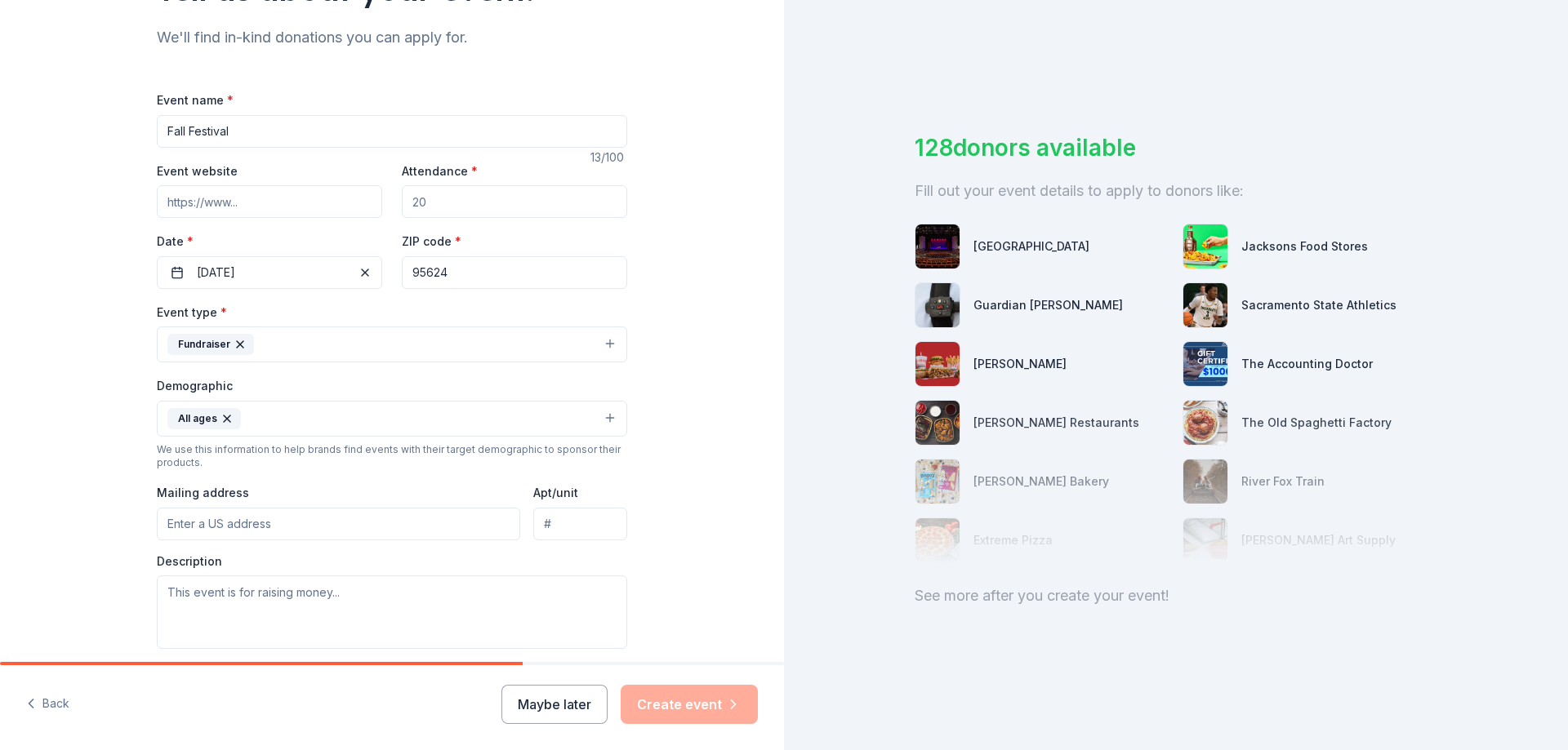
scroll to position [164, 0]
click at [188, 205] on input "Event website" at bounding box center [269, 202] width 225 height 33
click at [494, 201] on input "Attendance *" at bounding box center [514, 202] width 225 height 33
type input "500"
click at [683, 258] on div "Tell us about your event. We'll find in-kind donations you can apply for. Event…" at bounding box center [392, 381] width 784 height 1090
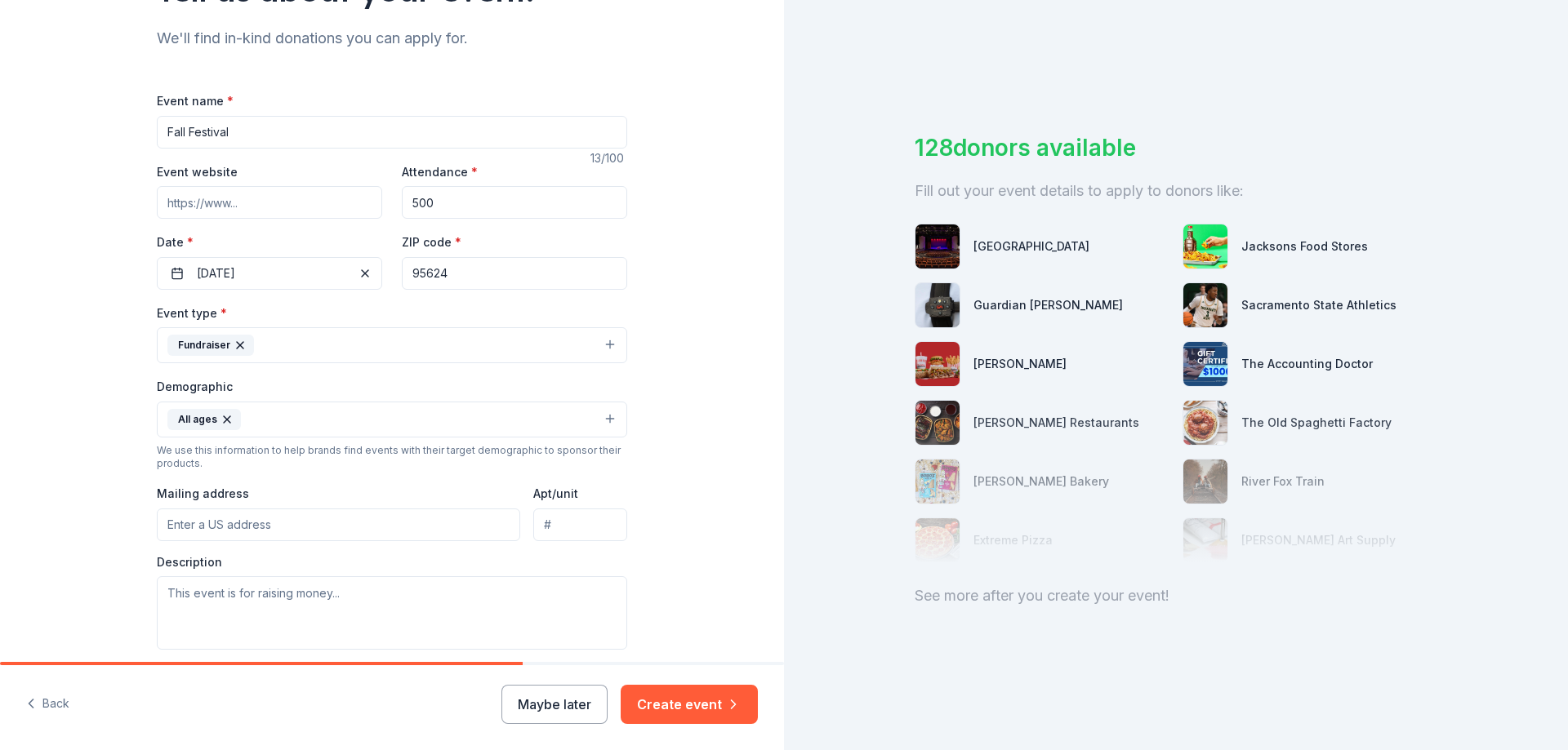
click at [195, 523] on input "Mailing address" at bounding box center [339, 525] width 363 height 33
click at [299, 520] on input "Mailing address" at bounding box center [339, 525] width 363 height 33
type input "[STREET_ADDRESS]"
click at [670, 457] on div "Tell us about your event. We'll find in-kind donations you can apply for. Event…" at bounding box center [392, 381] width 784 height 1090
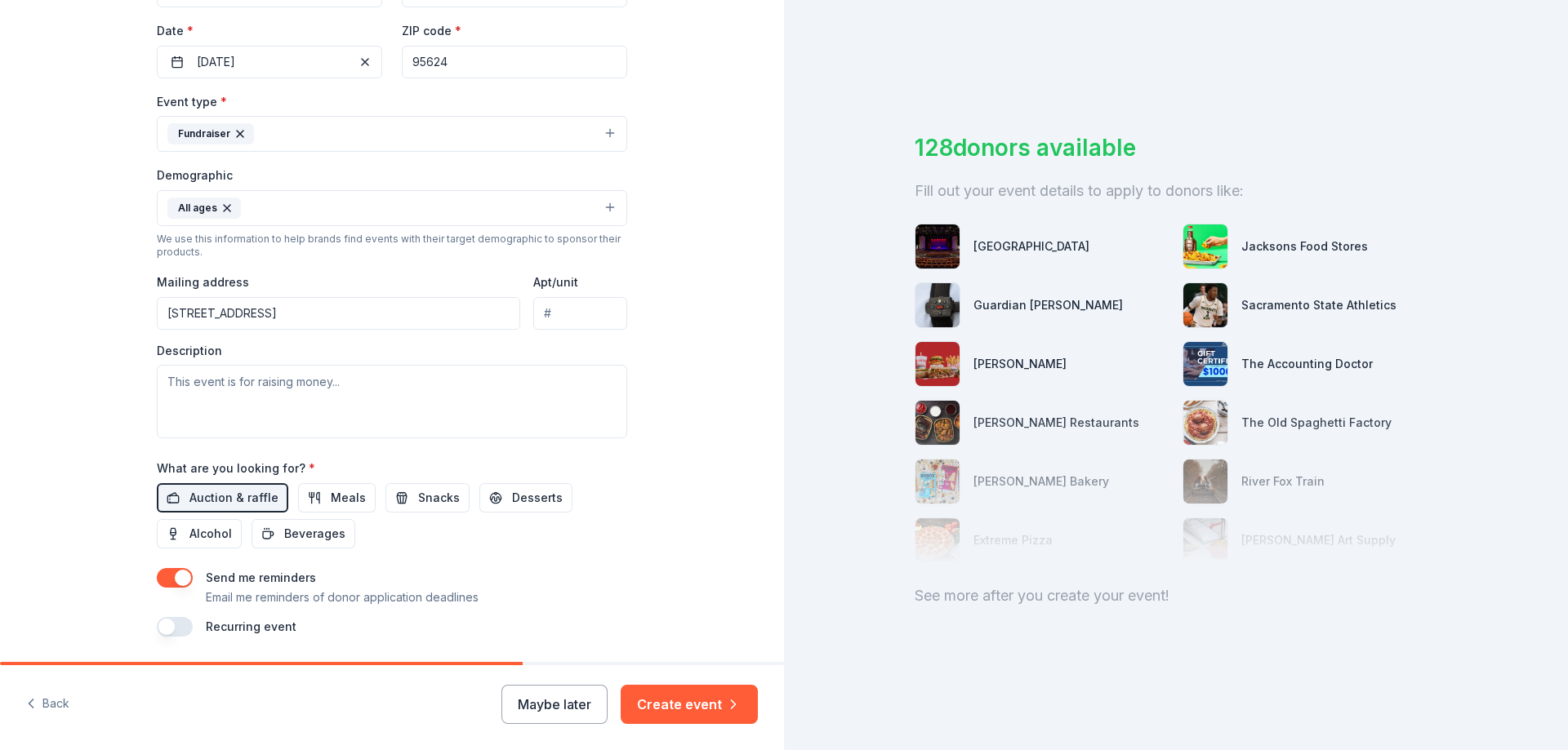
scroll to position [428, 0]
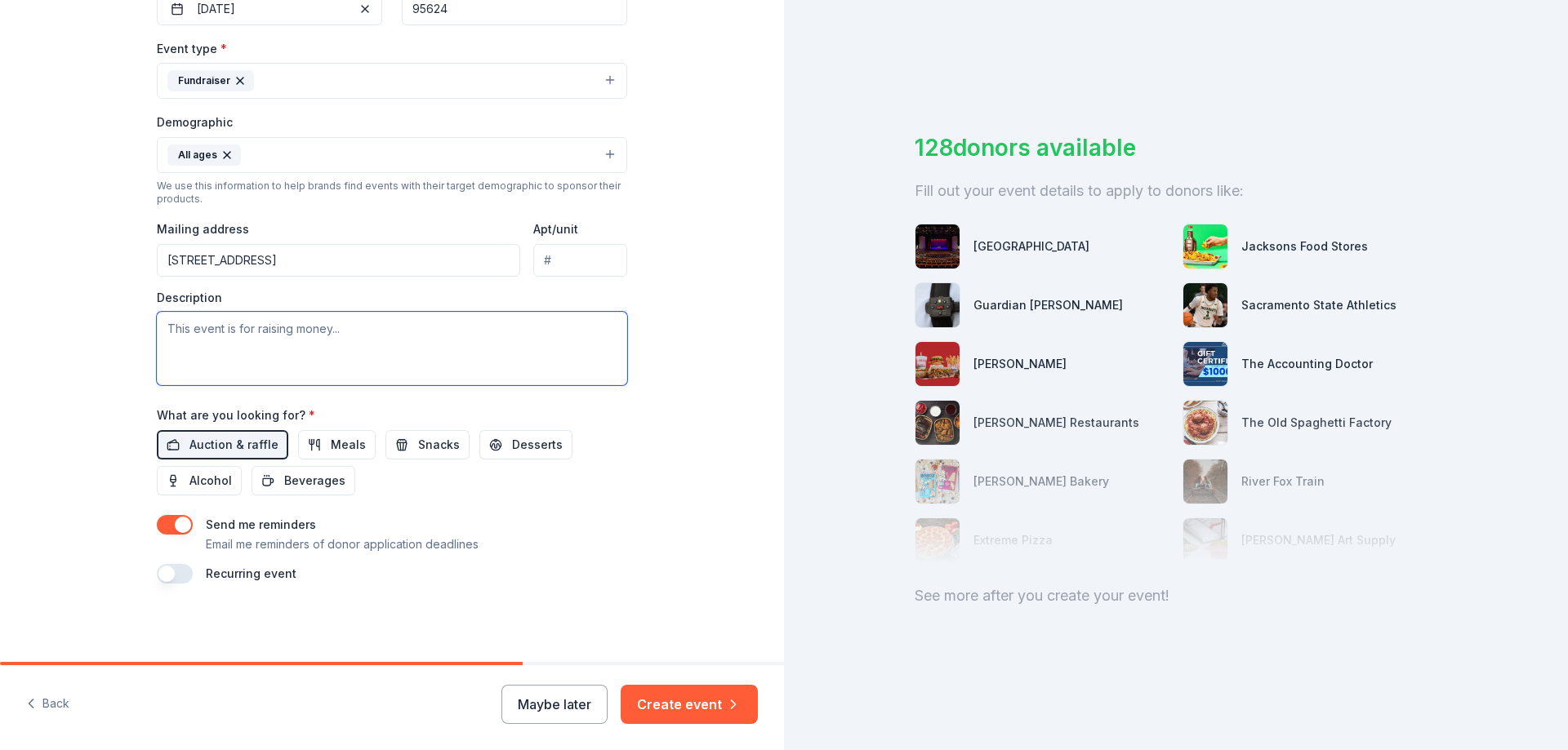
click at [297, 329] on textarea at bounding box center [392, 349] width 471 height 74
click at [444, 372] on textarea at bounding box center [392, 349] width 471 height 74
paste textarea "The [PERSON_NAME] Fall Festival is a fun-filled community event featuring games…"
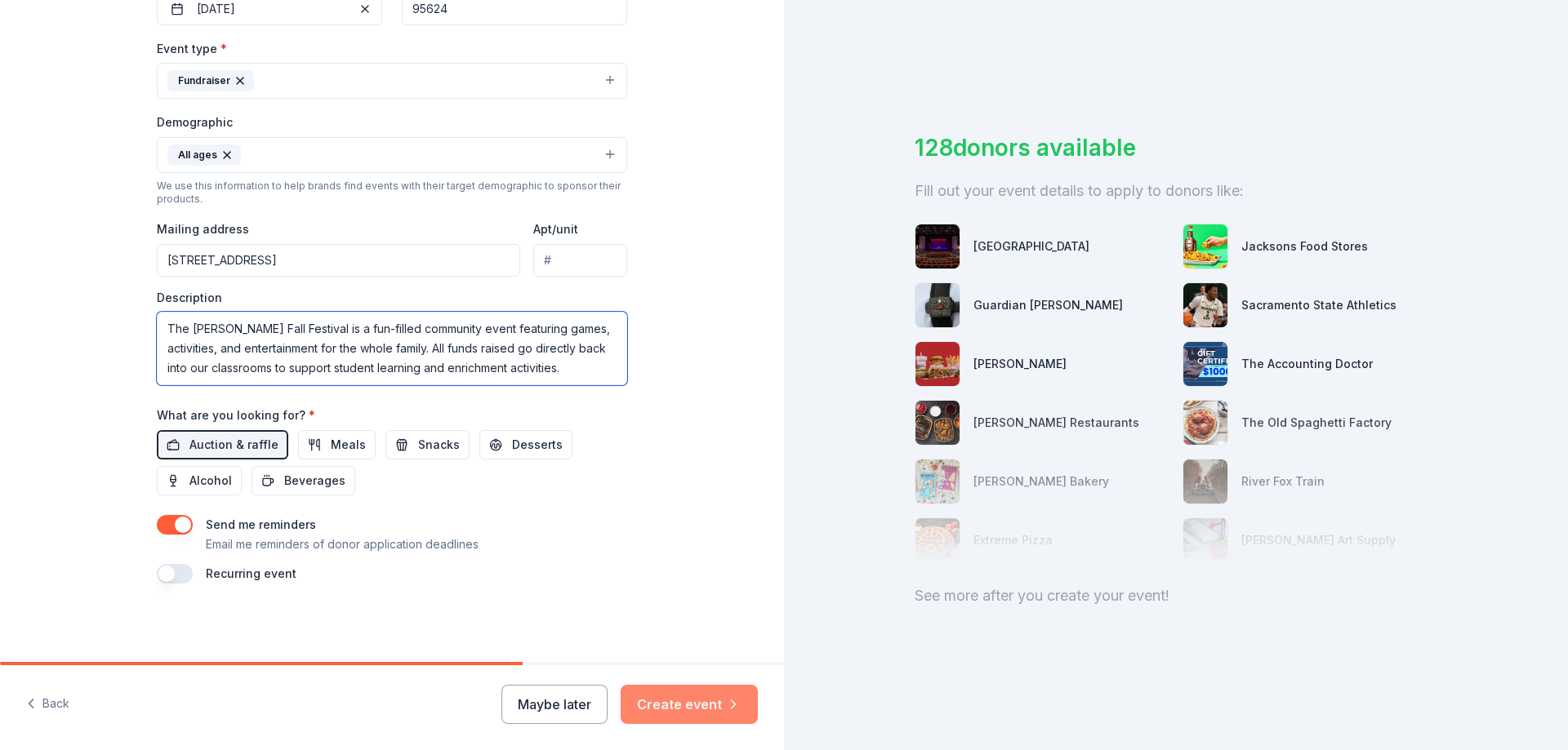
type textarea "The [PERSON_NAME] Fall Festival is a fun-filled community event featuring games…"
click at [705, 711] on button "Create event" at bounding box center [689, 705] width 137 height 39
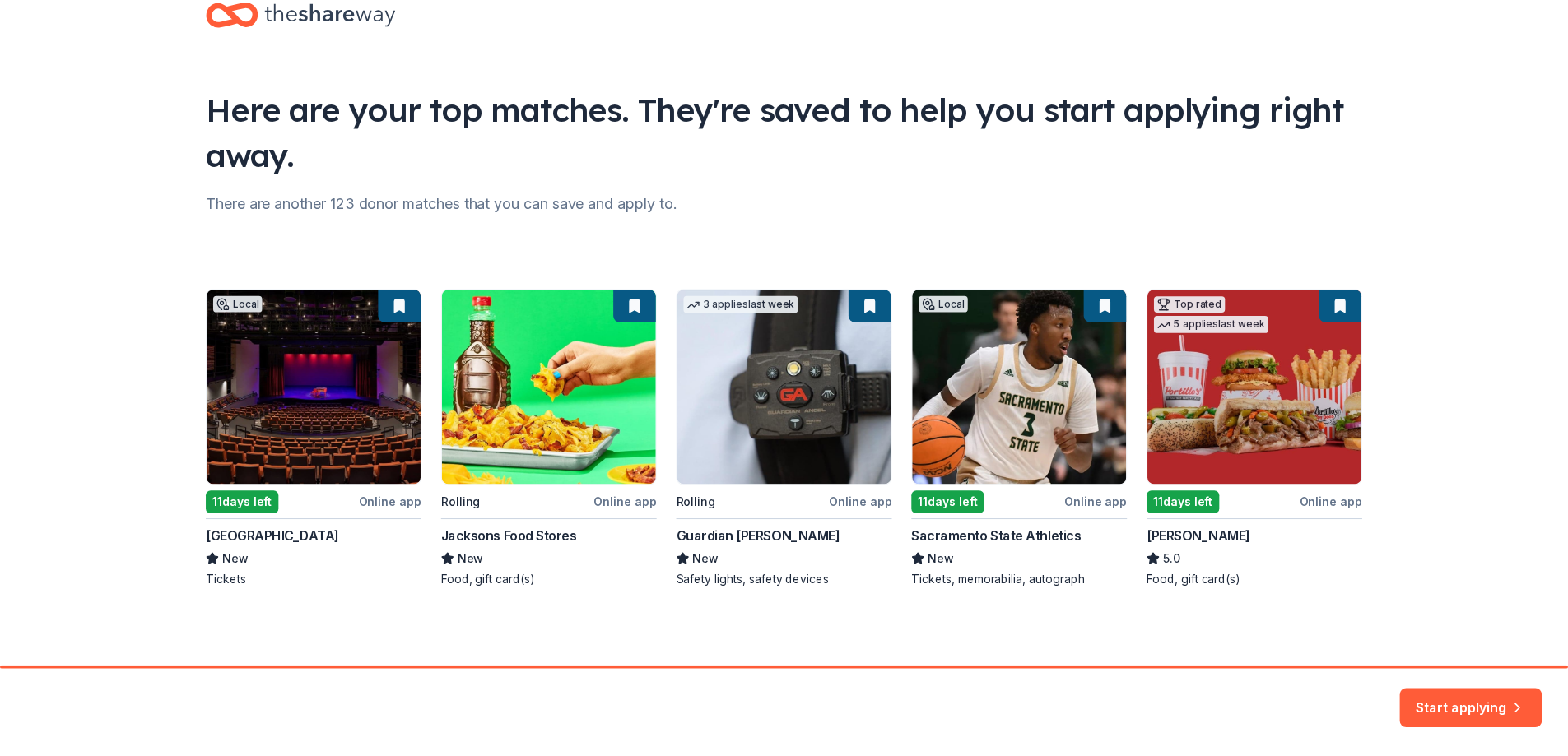
scroll to position [48, 0]
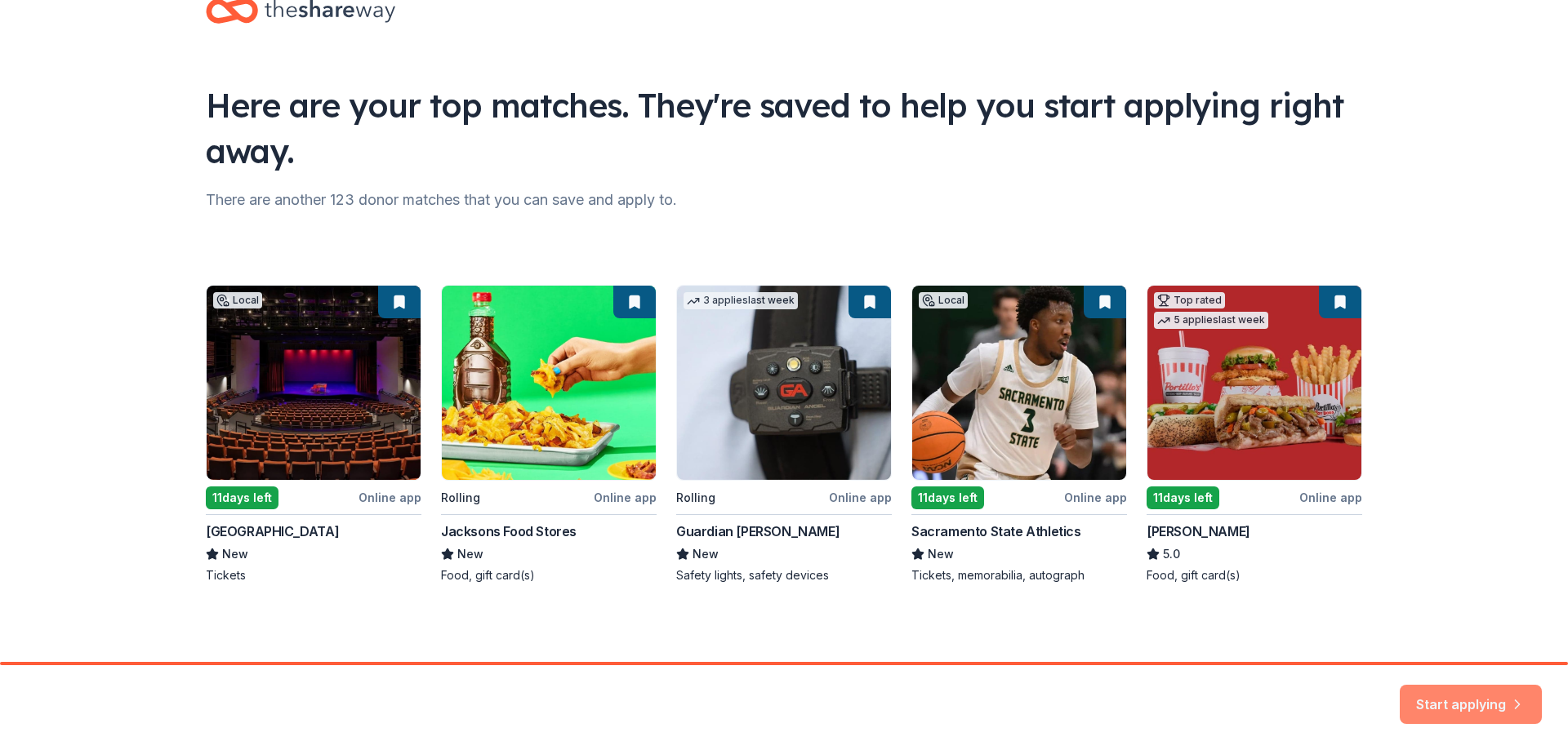
click at [1468, 692] on button "Start applying" at bounding box center [1471, 695] width 142 height 39
click at [1471, 701] on div "Start applying" at bounding box center [1471, 705] width 142 height 39
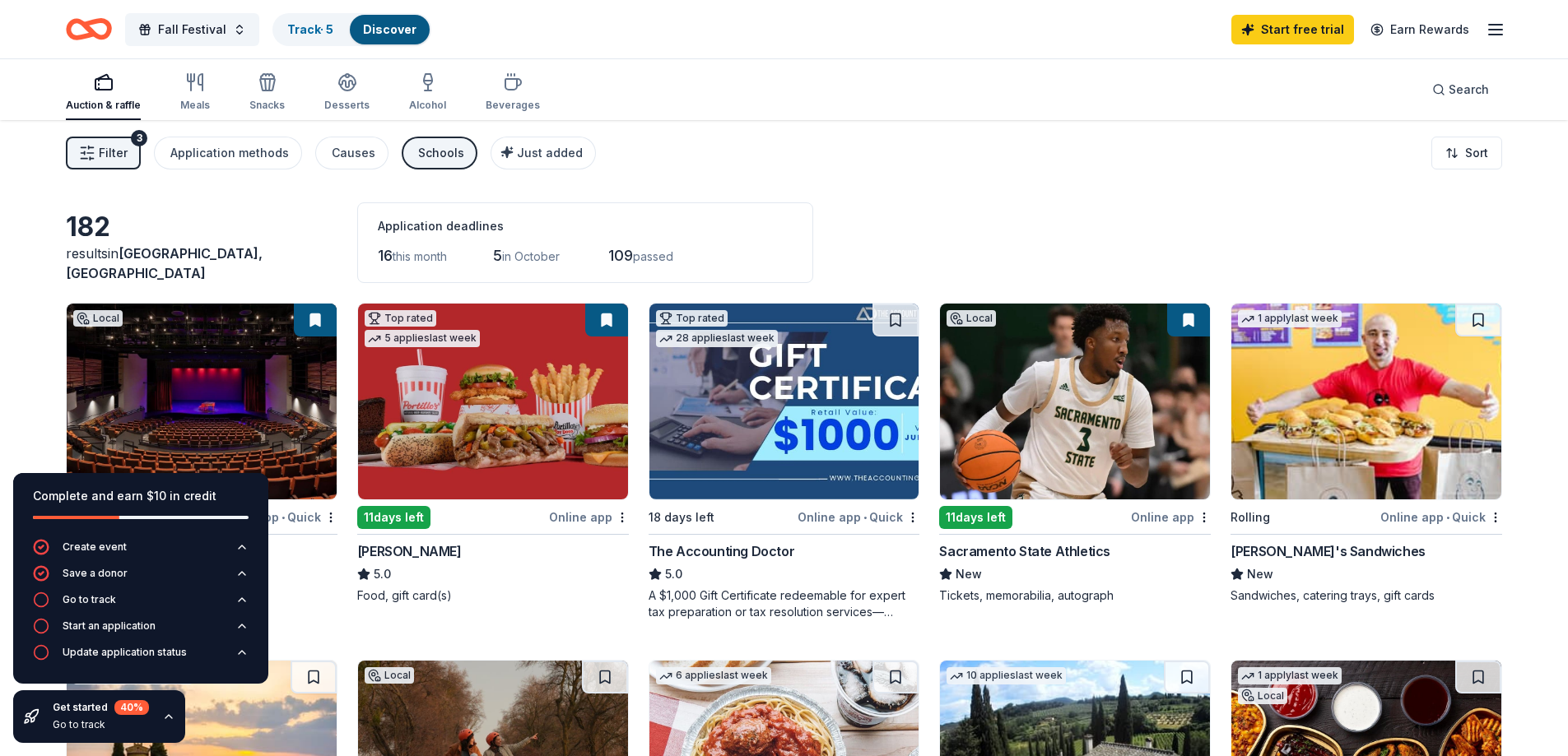
click at [216, 384] on img at bounding box center [201, 402] width 270 height 196
click at [194, 81] on icon "button" at bounding box center [194, 82] width 20 height 20
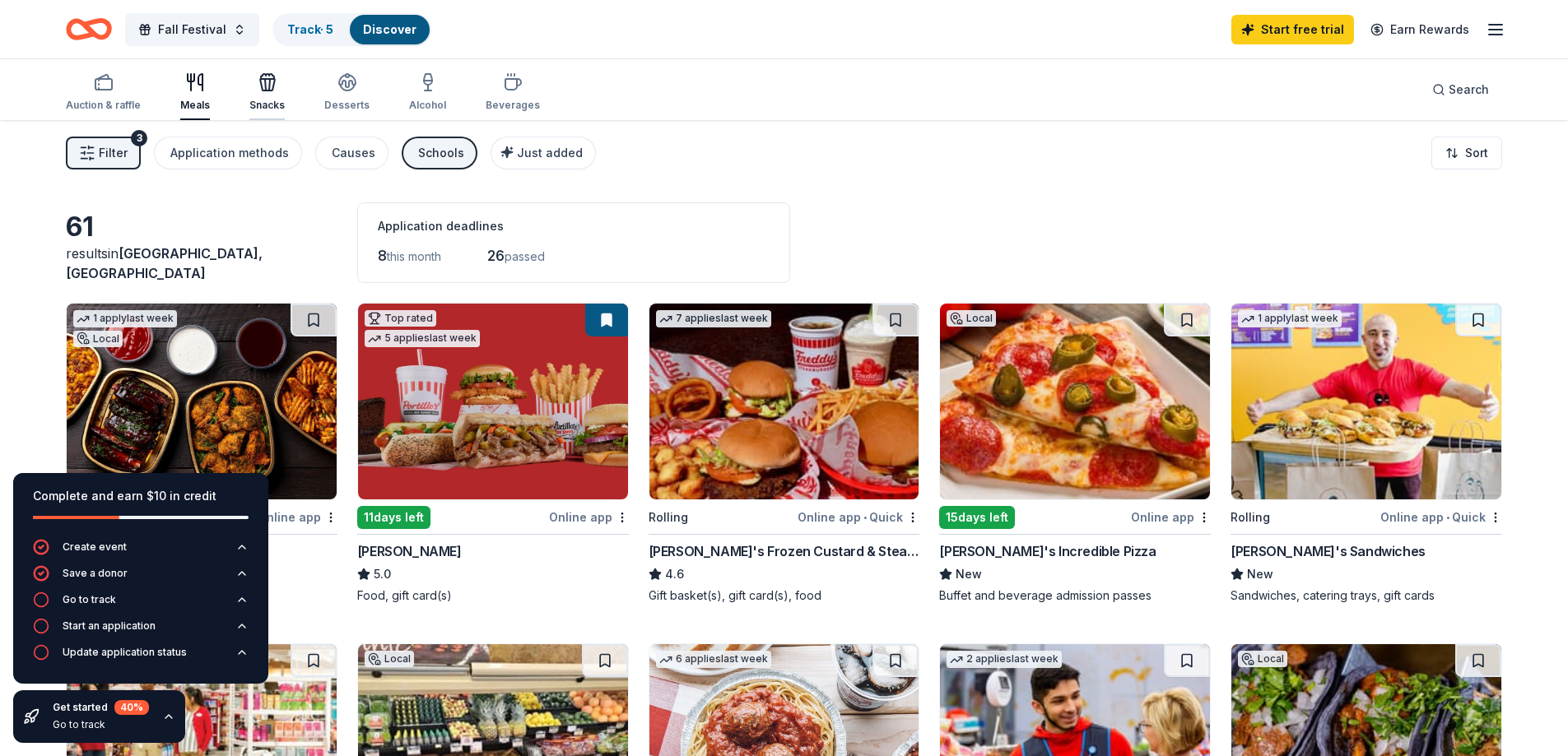
click at [270, 88] on icon "button" at bounding box center [267, 84] width 15 height 11
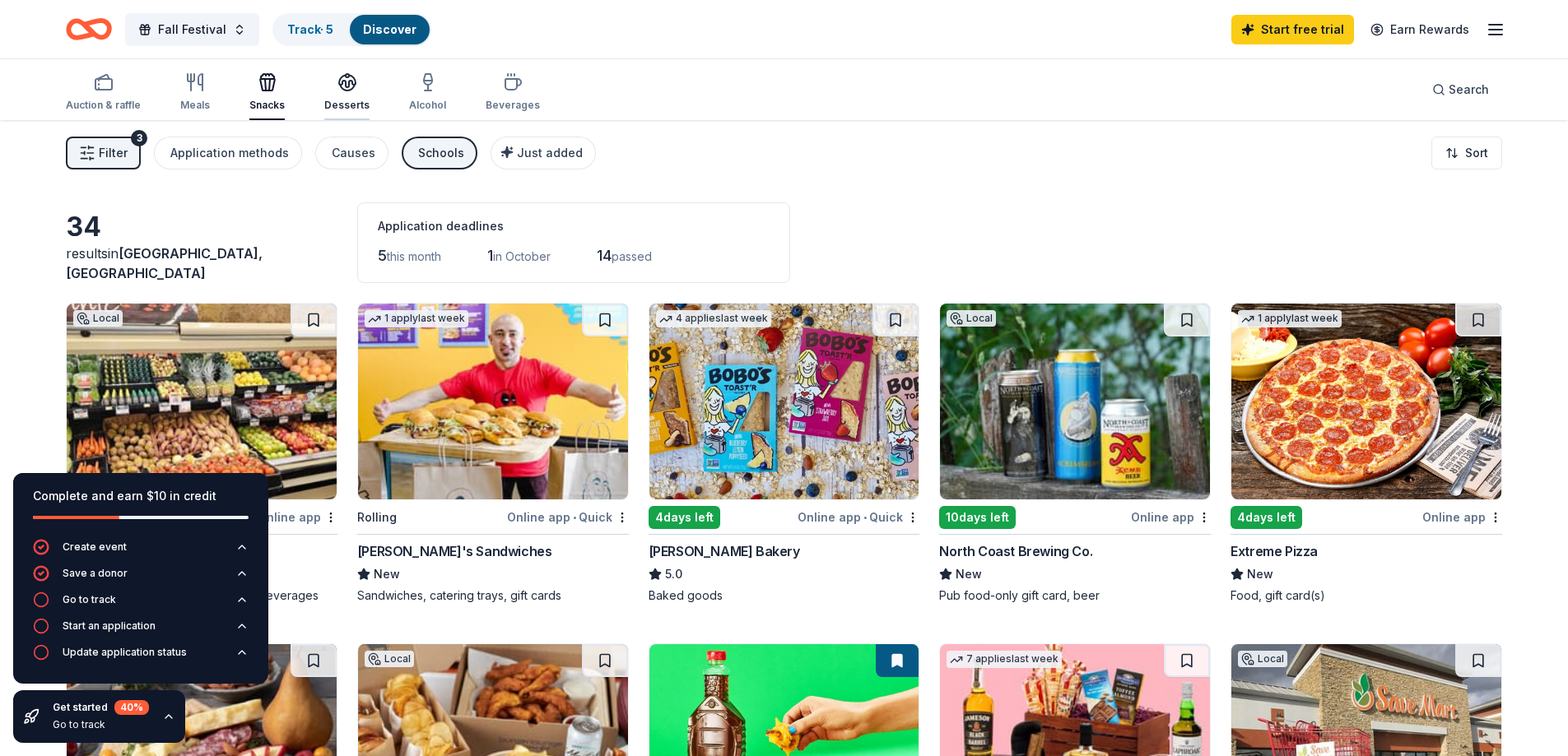
click at [354, 98] on div "Desserts" at bounding box center [346, 92] width 45 height 40
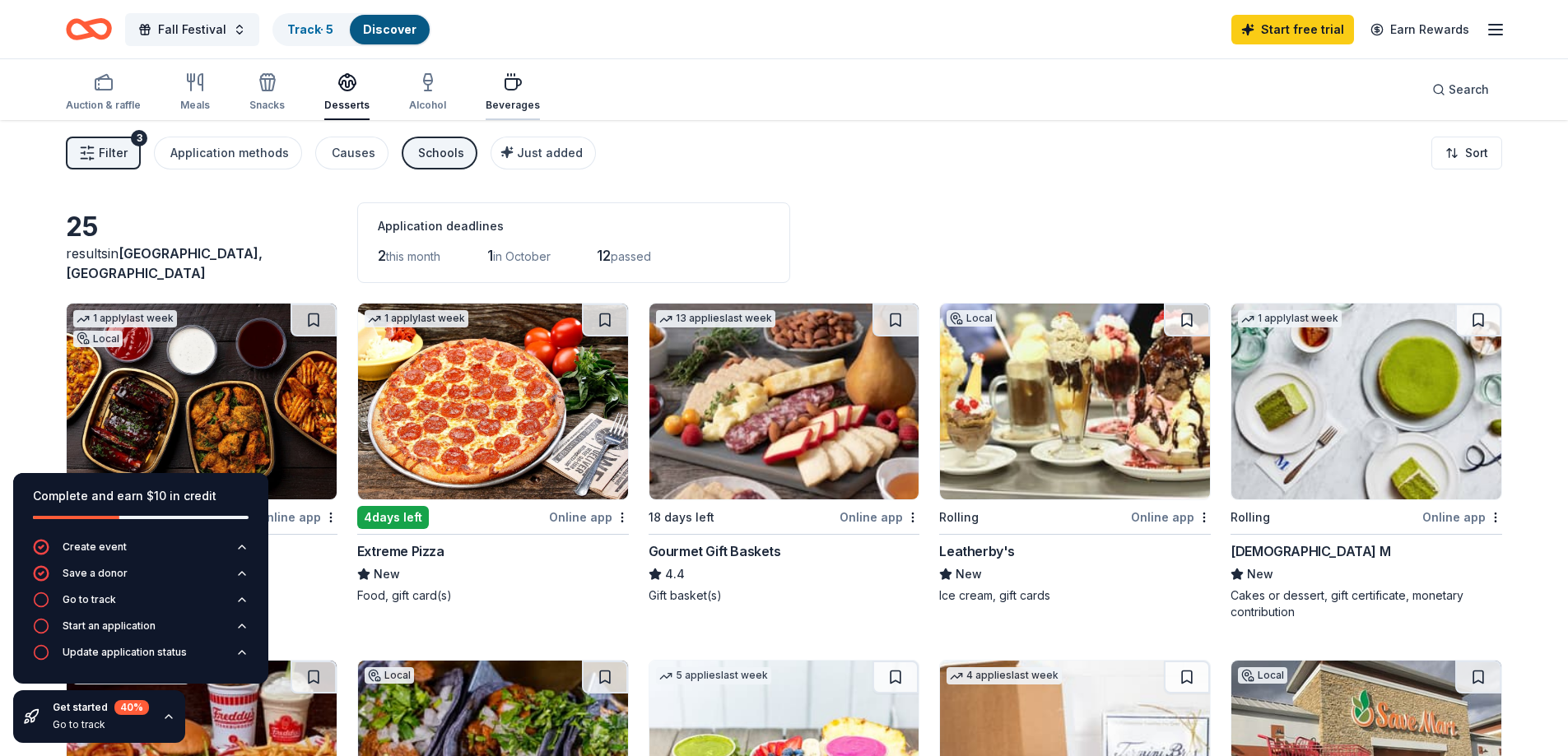
click at [509, 86] on icon "button" at bounding box center [513, 84] width 16 height 10
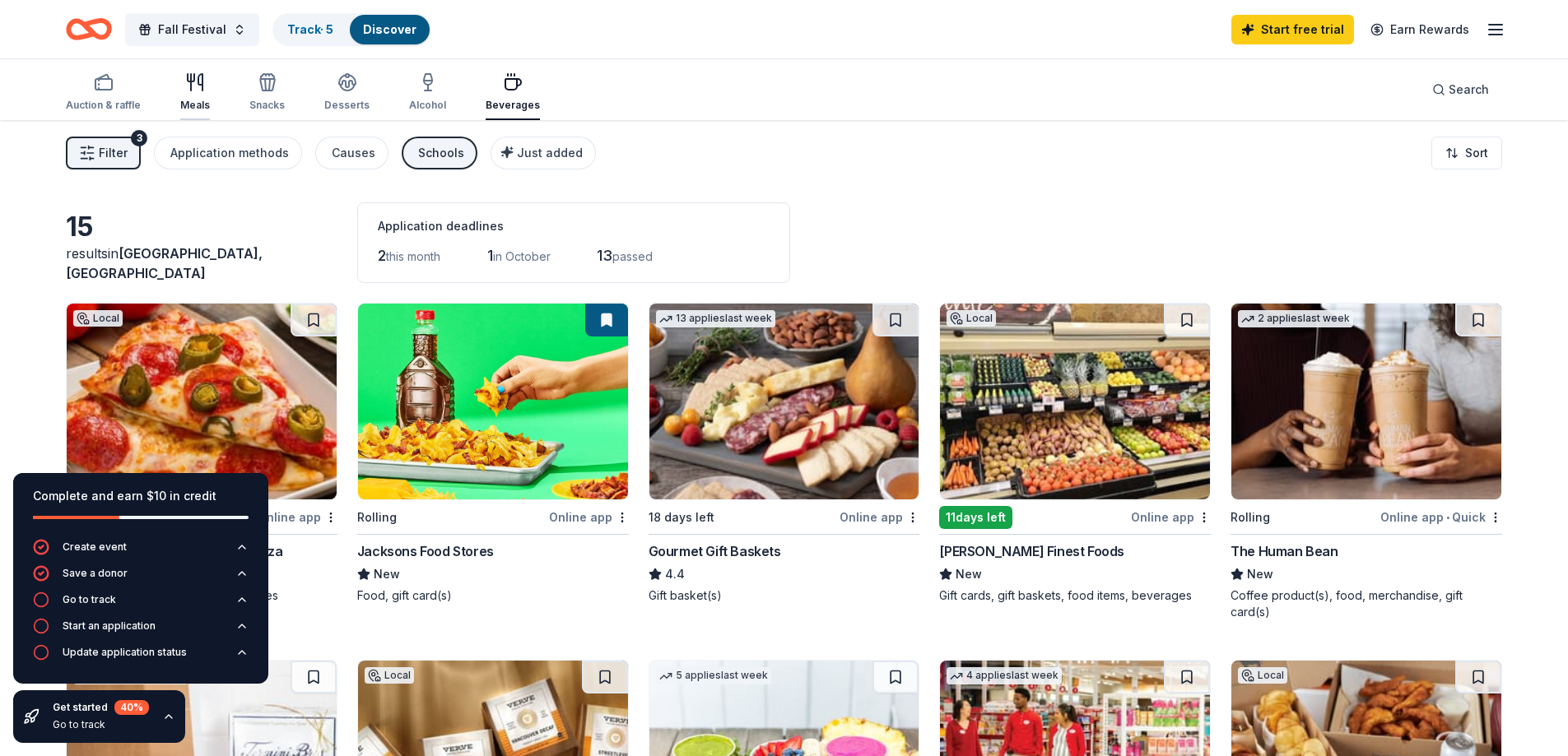
click at [200, 80] on icon "button" at bounding box center [194, 82] width 20 height 20
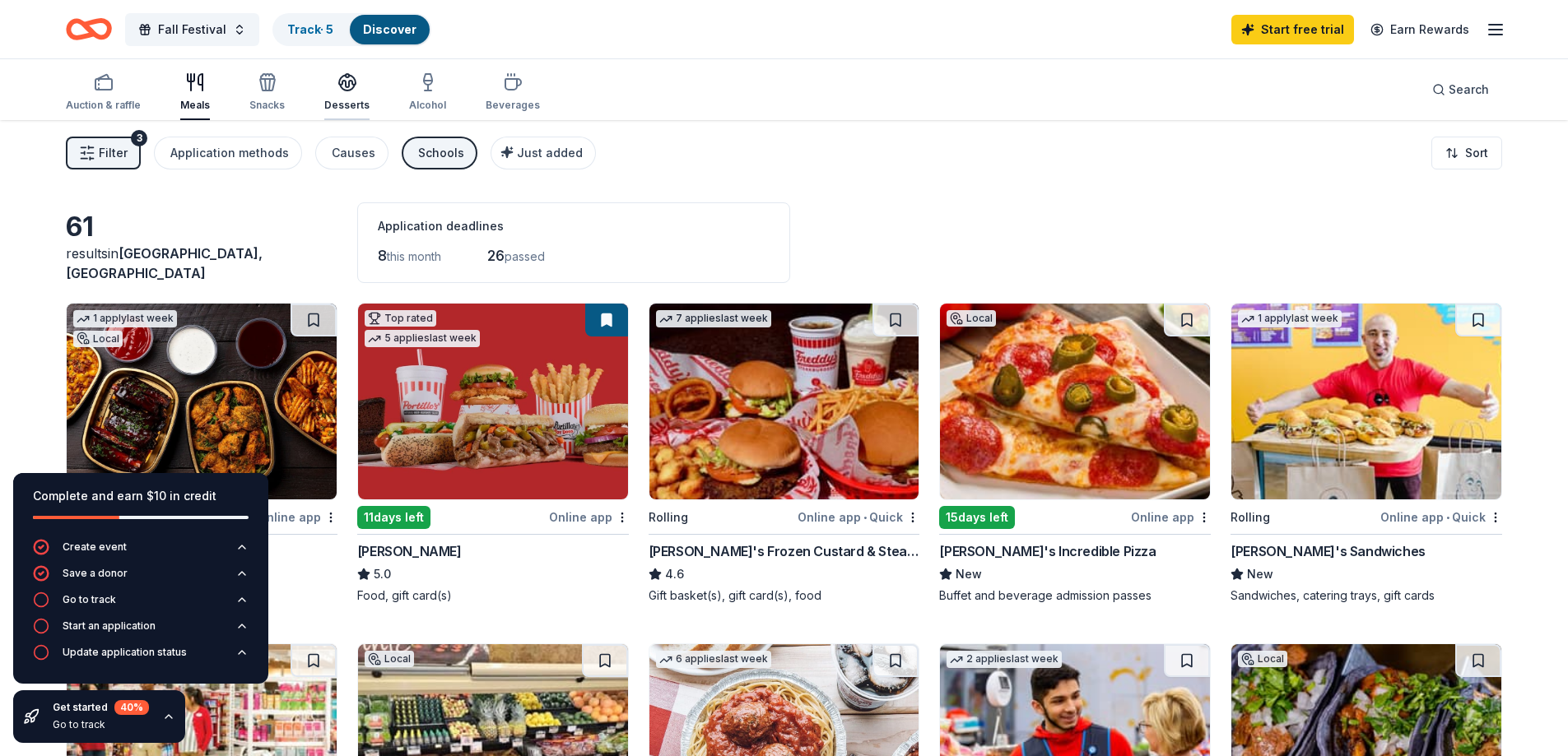
click at [345, 94] on div "Desserts" at bounding box center [346, 92] width 45 height 40
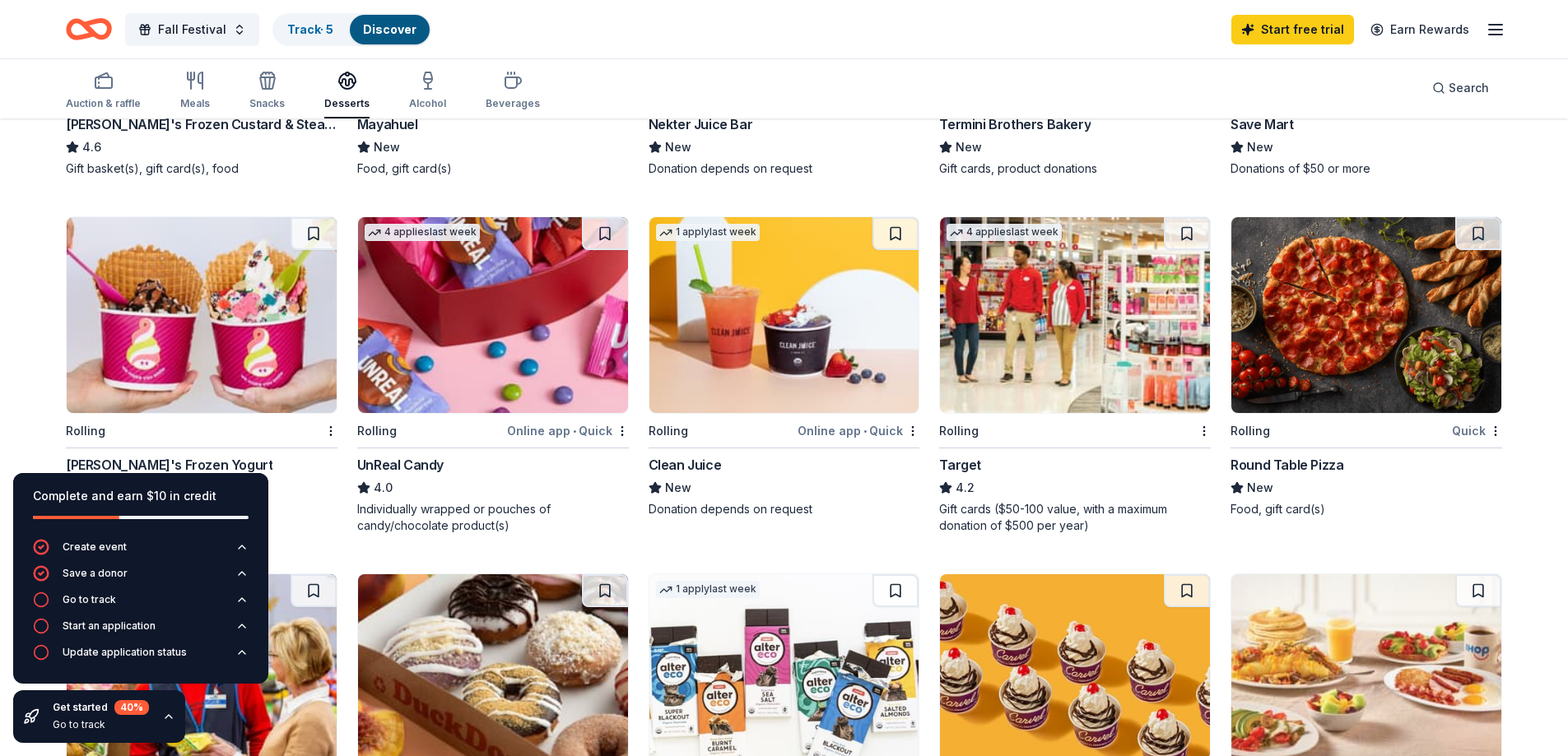
scroll to position [988, 0]
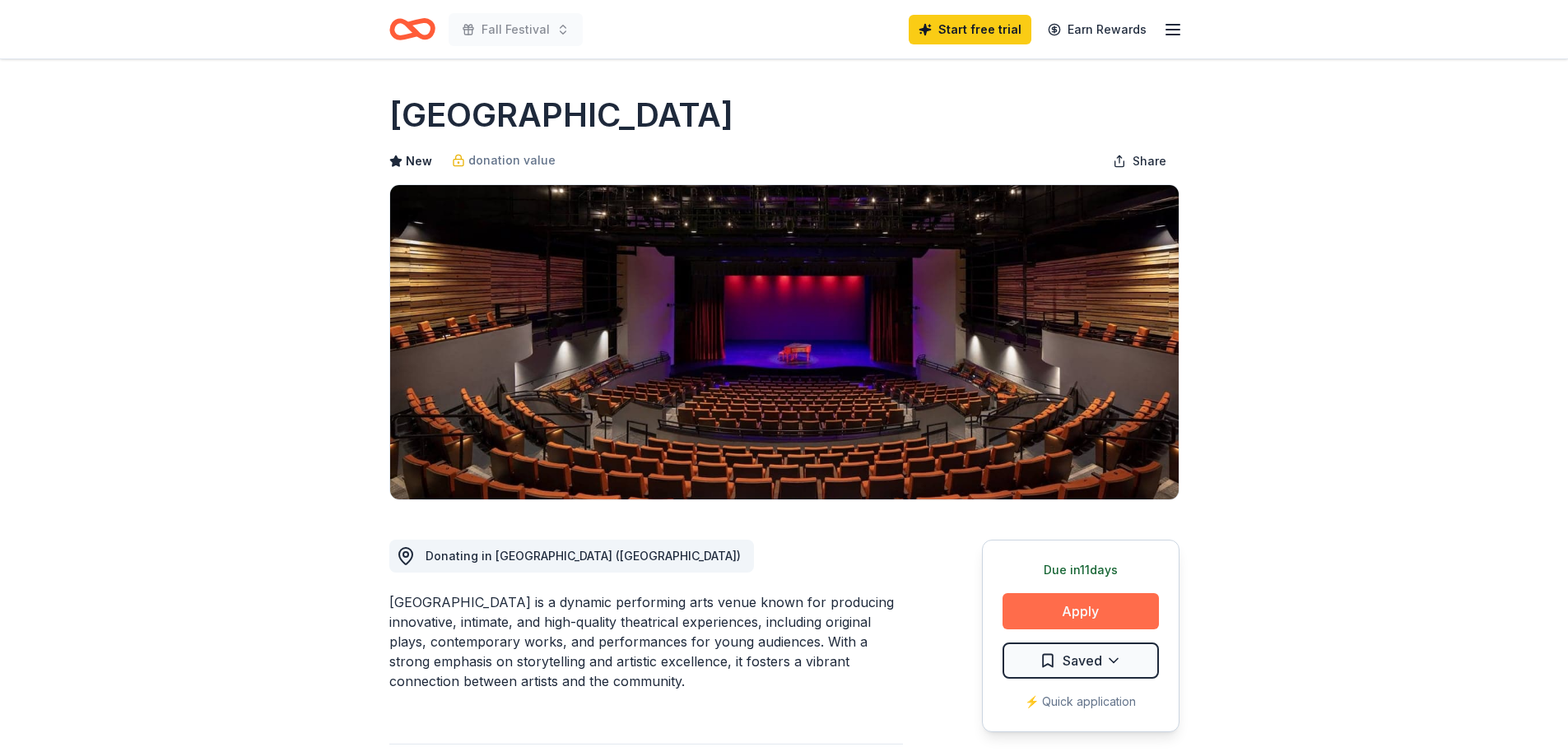
click at [1057, 615] on button "Apply" at bounding box center [1080, 612] width 156 height 36
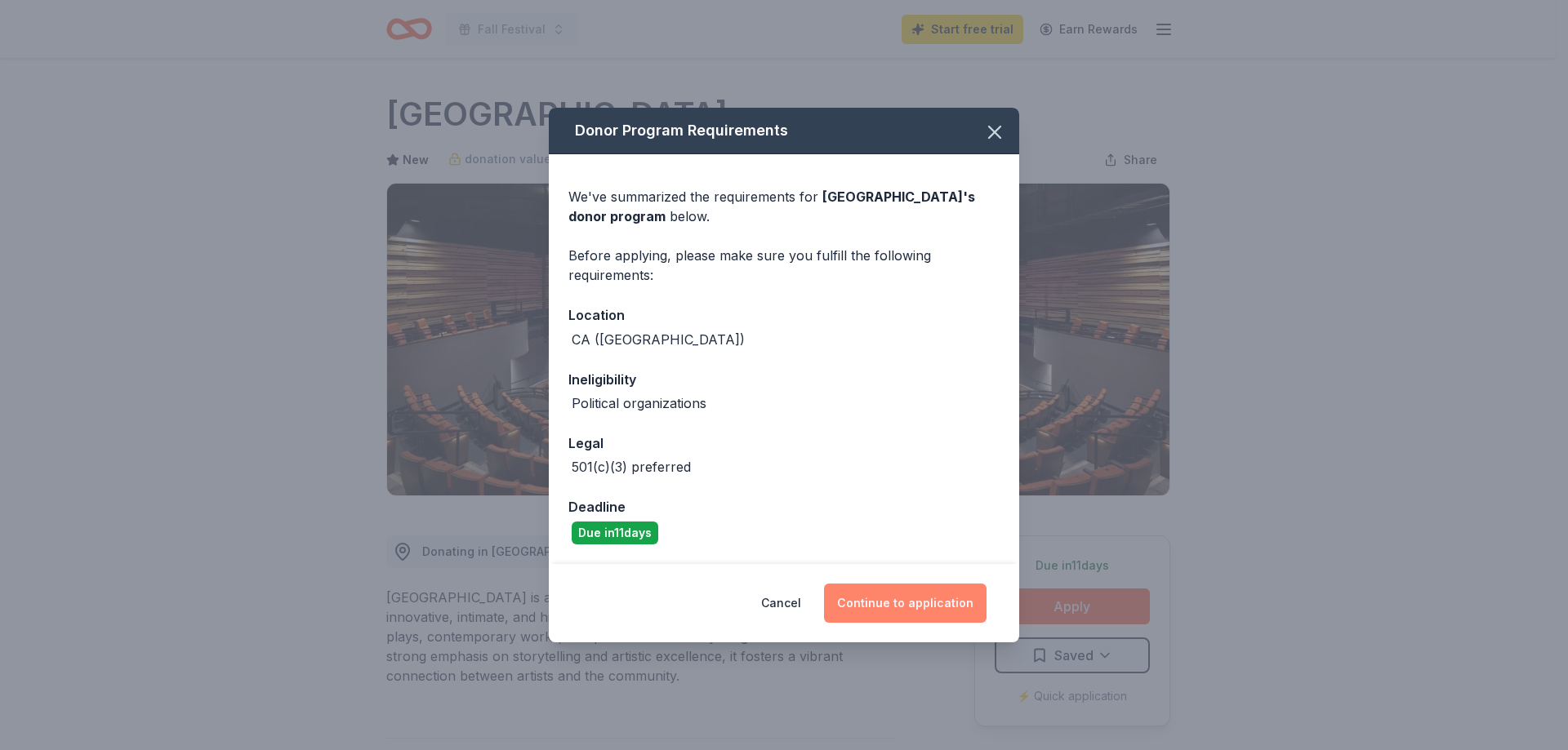
click at [874, 608] on button "Continue to application" at bounding box center [905, 603] width 163 height 39
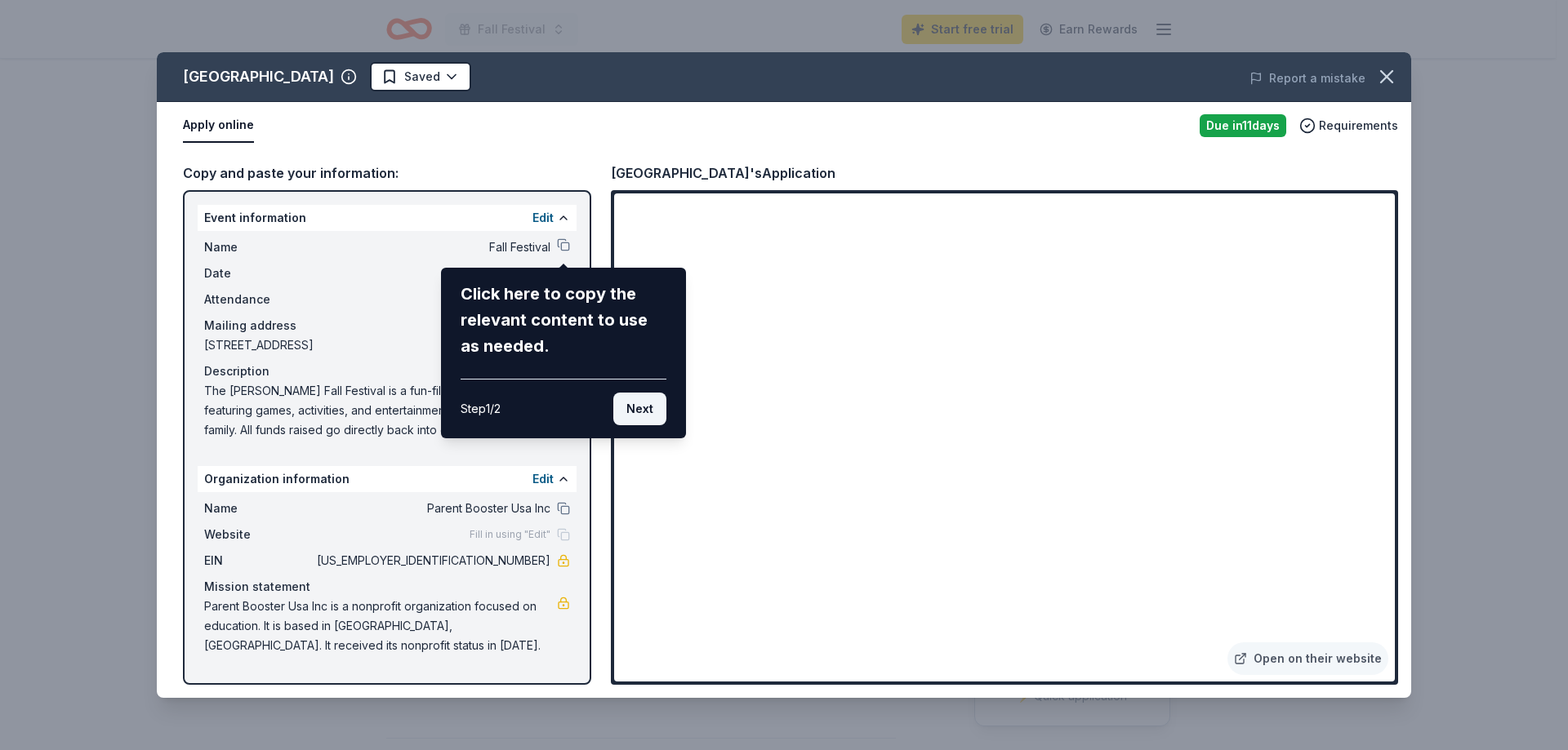
click at [646, 409] on button "Next" at bounding box center [640, 409] width 53 height 33
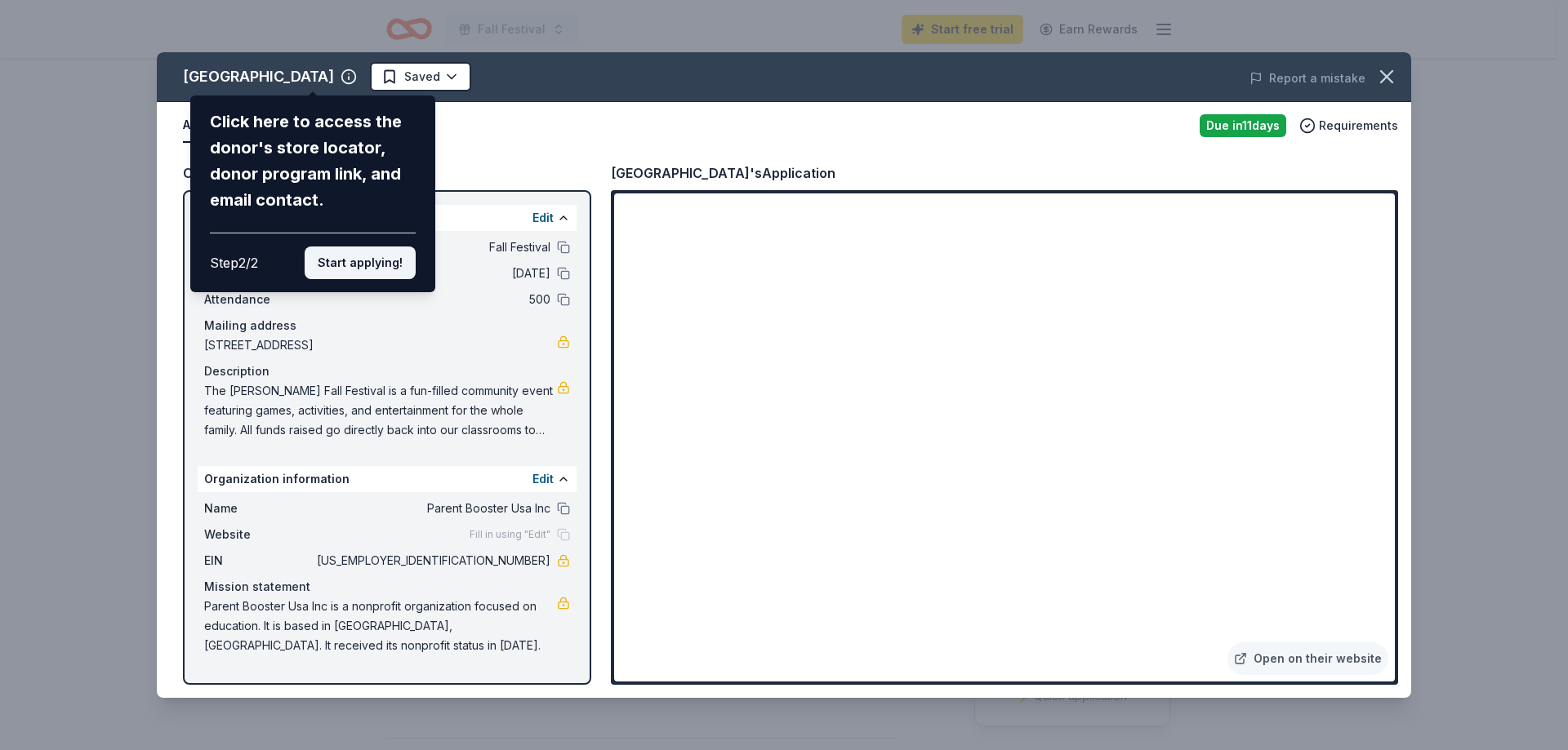
click at [354, 262] on button "Start applying!" at bounding box center [360, 263] width 111 height 33
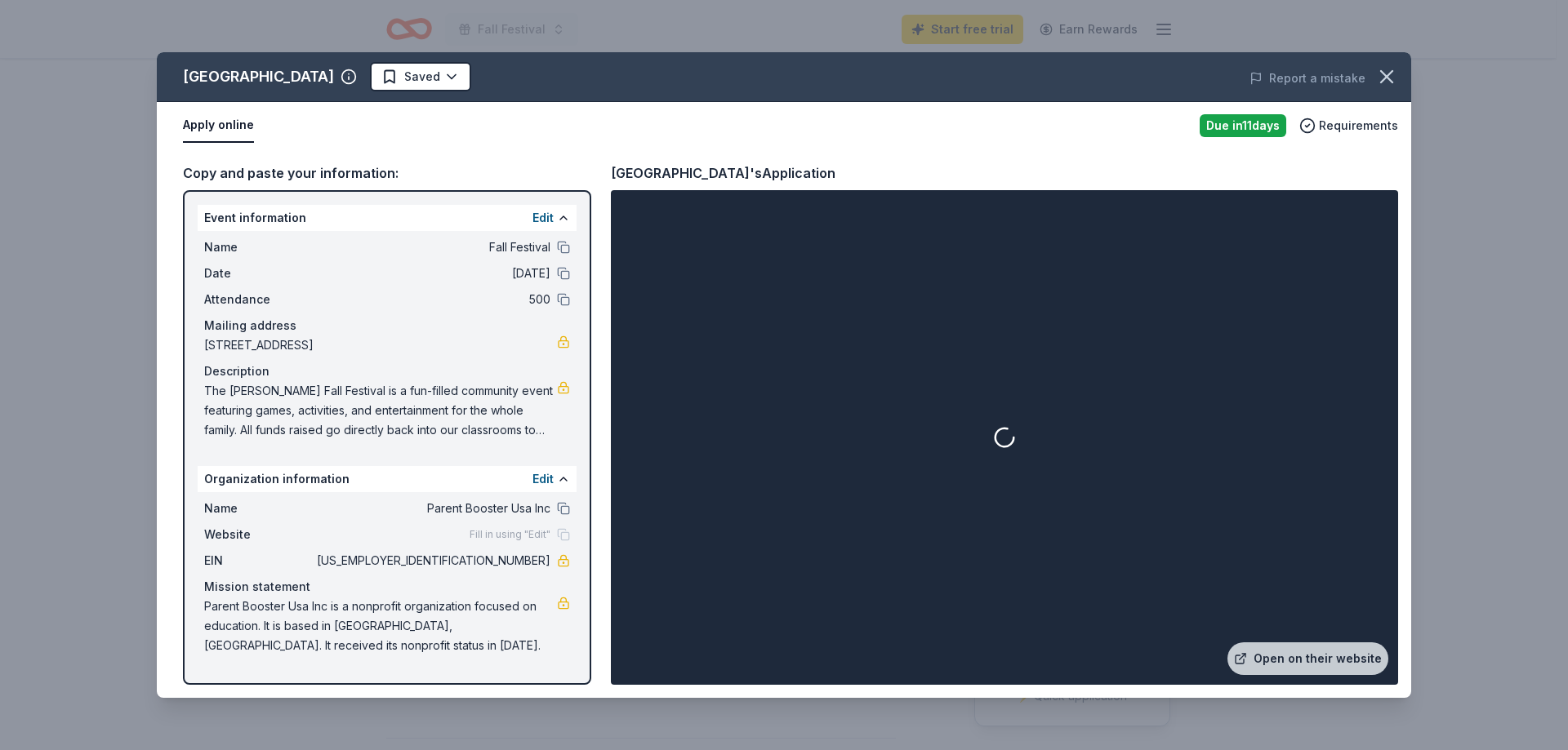
drag, startPoint x: 1387, startPoint y: 250, endPoint x: 1393, endPoint y: 314, distance: 64.3
click at [1393, 314] on div "B Street Theatre Saved Report a mistake Apply online Due in 11 days Requirement…" at bounding box center [784, 375] width 1254 height 646
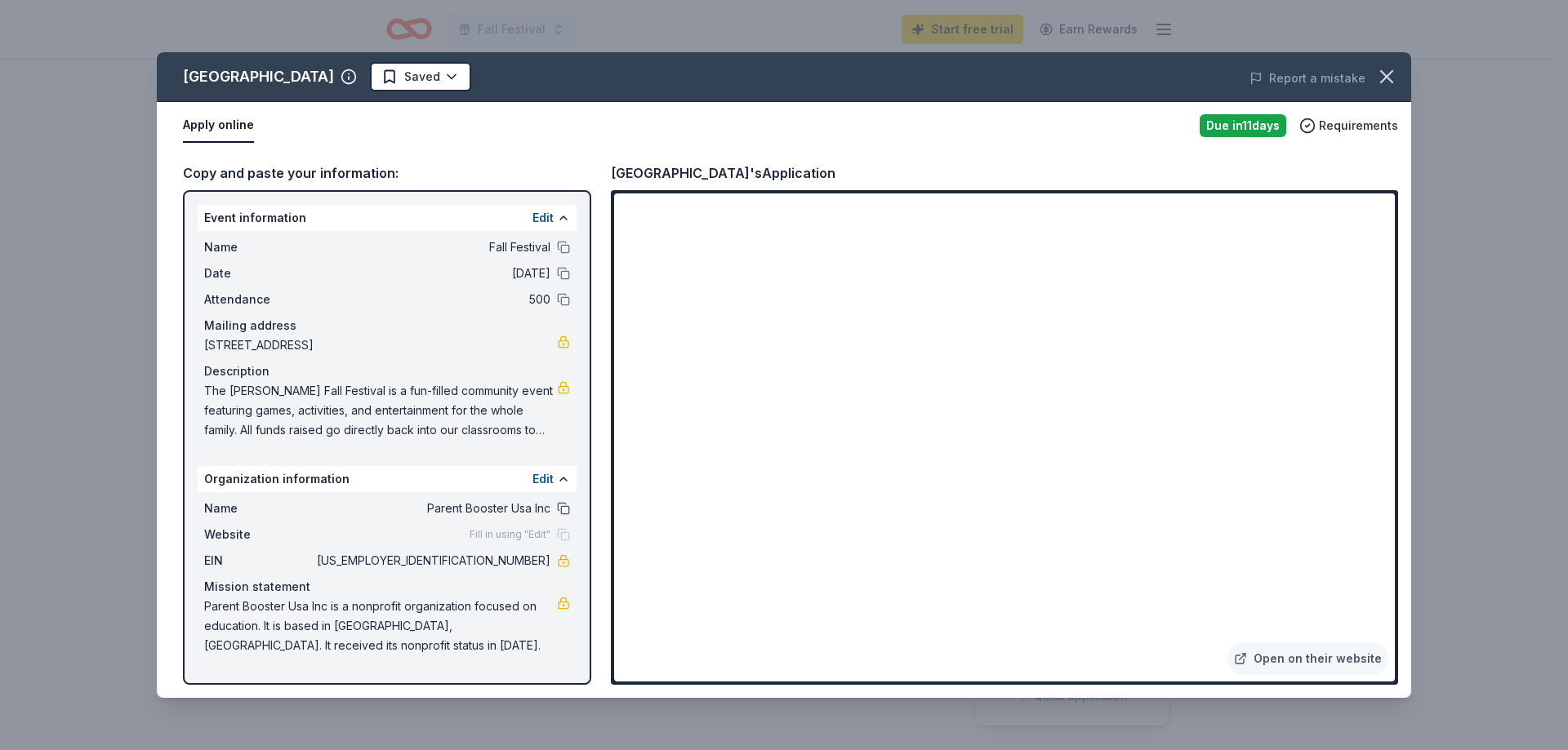
click at [557, 511] on button at bounding box center [563, 508] width 13 height 13
drag, startPoint x: 201, startPoint y: 386, endPoint x: 503, endPoint y: 437, distance: 306.3
click at [467, 405] on div "Name Fall Festival Date 10/10/25 Attendance 500 Mailing address 9759 Tralee Way…" at bounding box center [387, 339] width 379 height 215
click at [1394, 70] on icon "button" at bounding box center [1386, 76] width 23 height 23
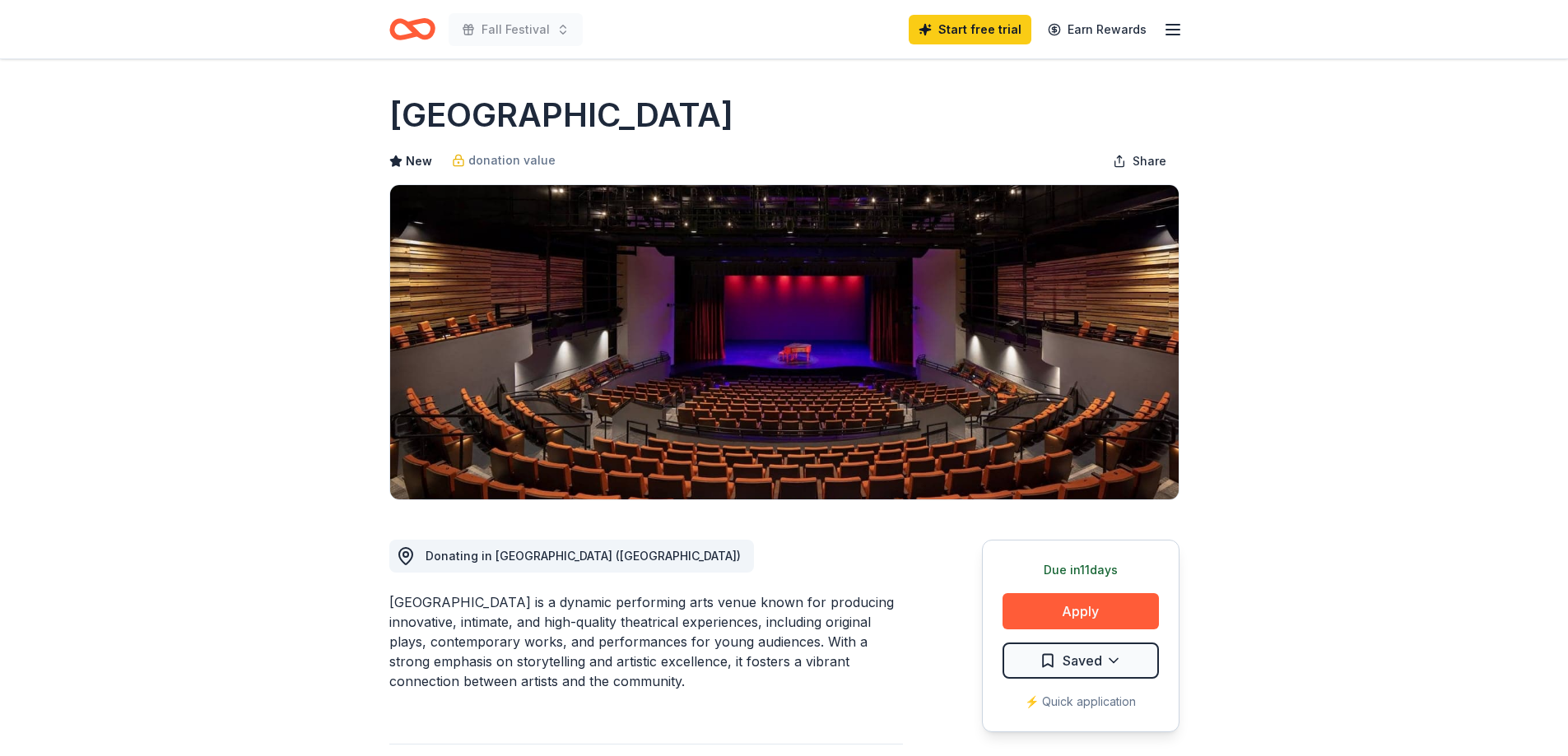
click at [421, 27] on icon "Home" at bounding box center [412, 29] width 46 height 39
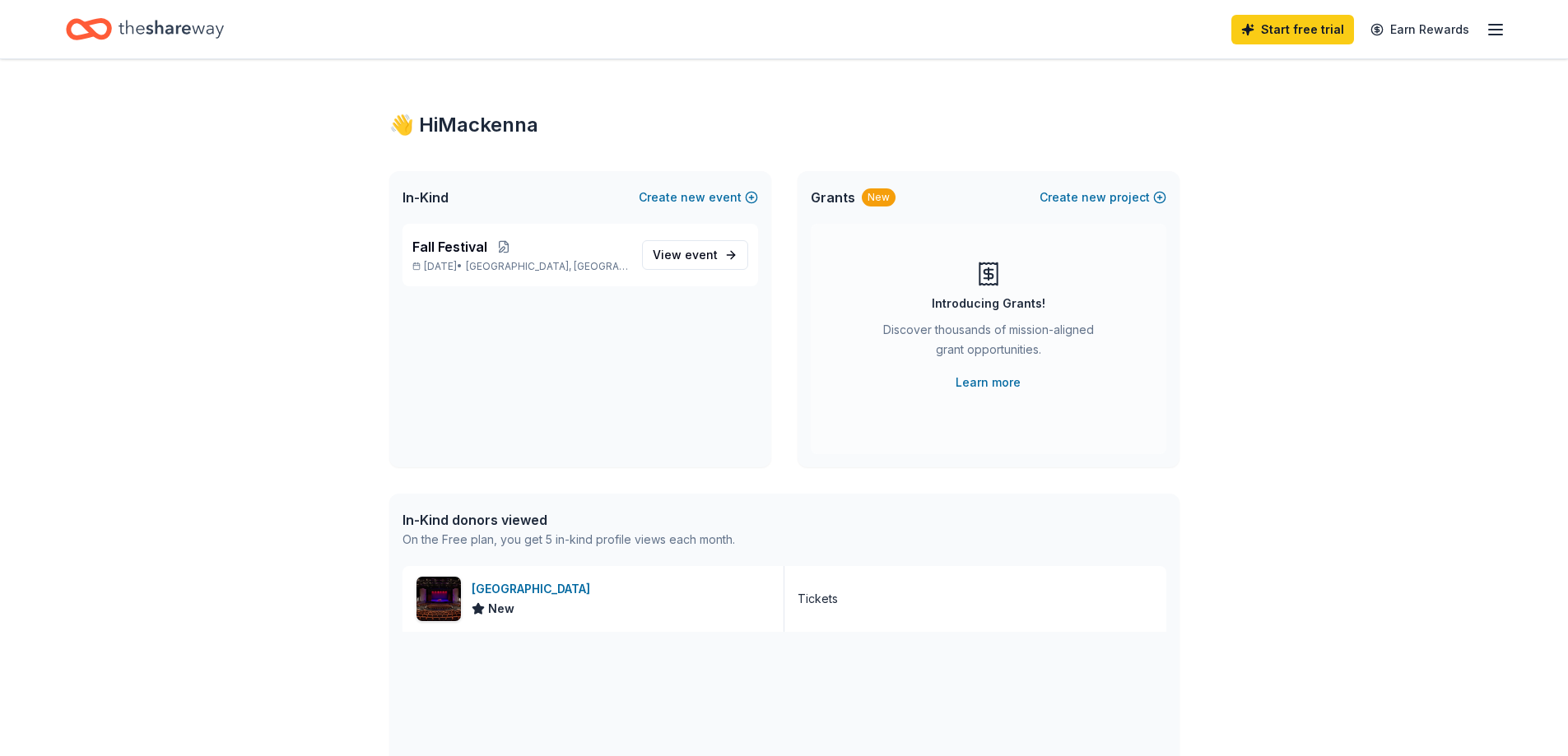
click at [167, 27] on icon "Home" at bounding box center [171, 29] width 105 height 18
click at [1492, 32] on icon "button" at bounding box center [1495, 29] width 20 height 20
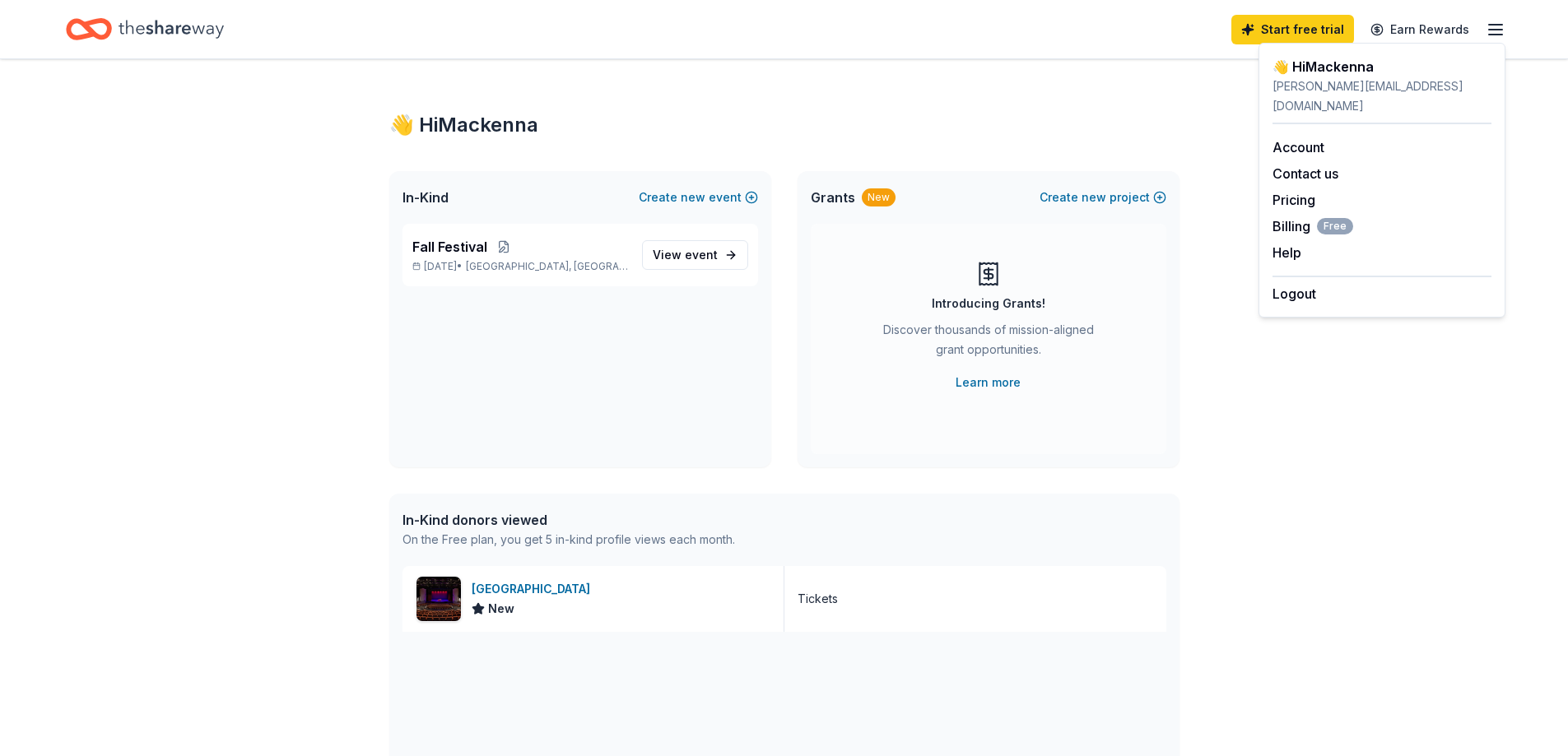
click at [877, 391] on div "Introducing Grants! Discover thousands of mission-aligned grant opportunities. …" at bounding box center [987, 327] width 289 height 131
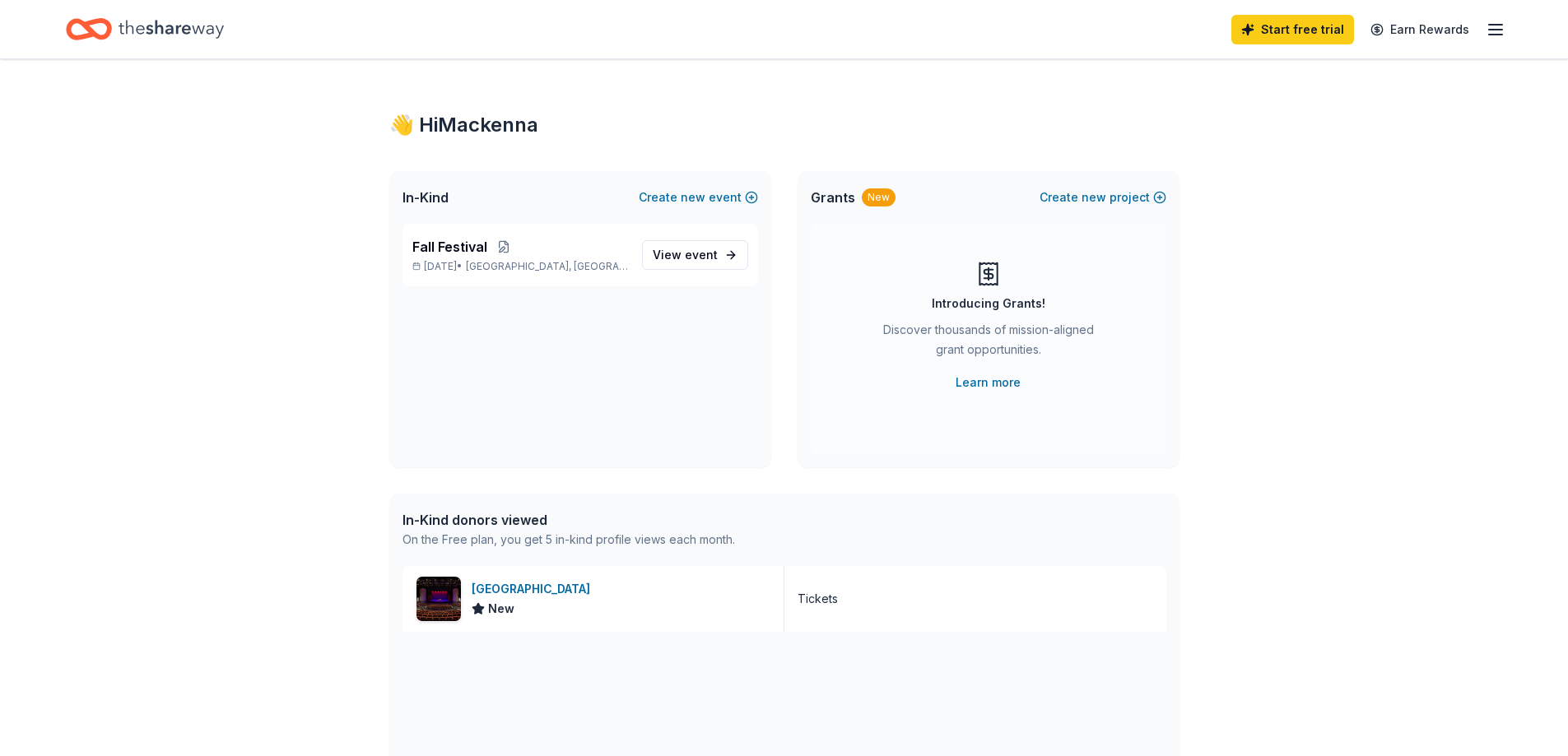
click at [151, 31] on icon "Home" at bounding box center [171, 29] width 105 height 18
click at [1503, 27] on icon "button" at bounding box center [1495, 29] width 20 height 20
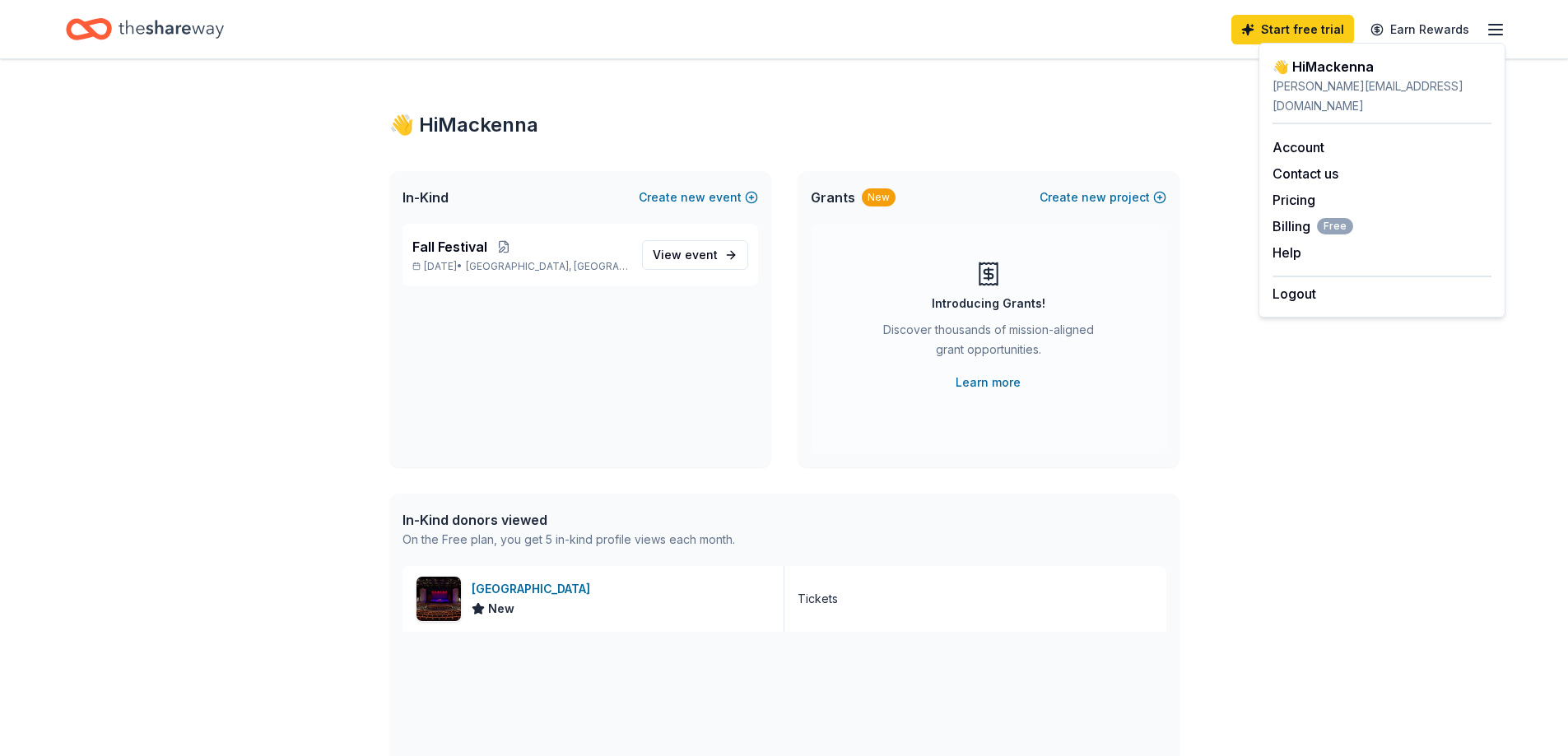
click at [828, 426] on div "Introducing Grants! Discover thousands of mission-aligned grant opportunities. …" at bounding box center [988, 339] width 356 height 231
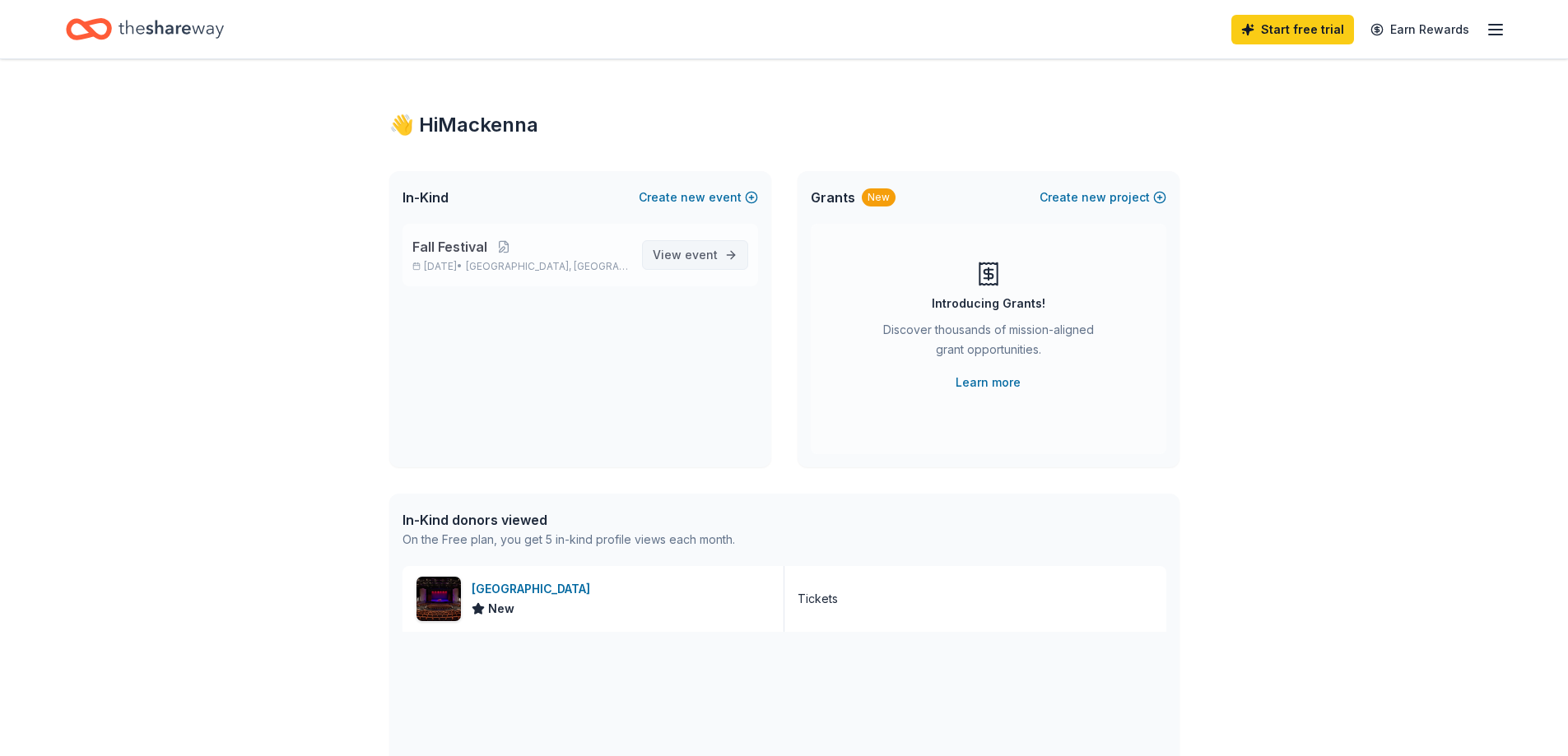
click at [718, 263] on link "View event" at bounding box center [695, 255] width 106 height 29
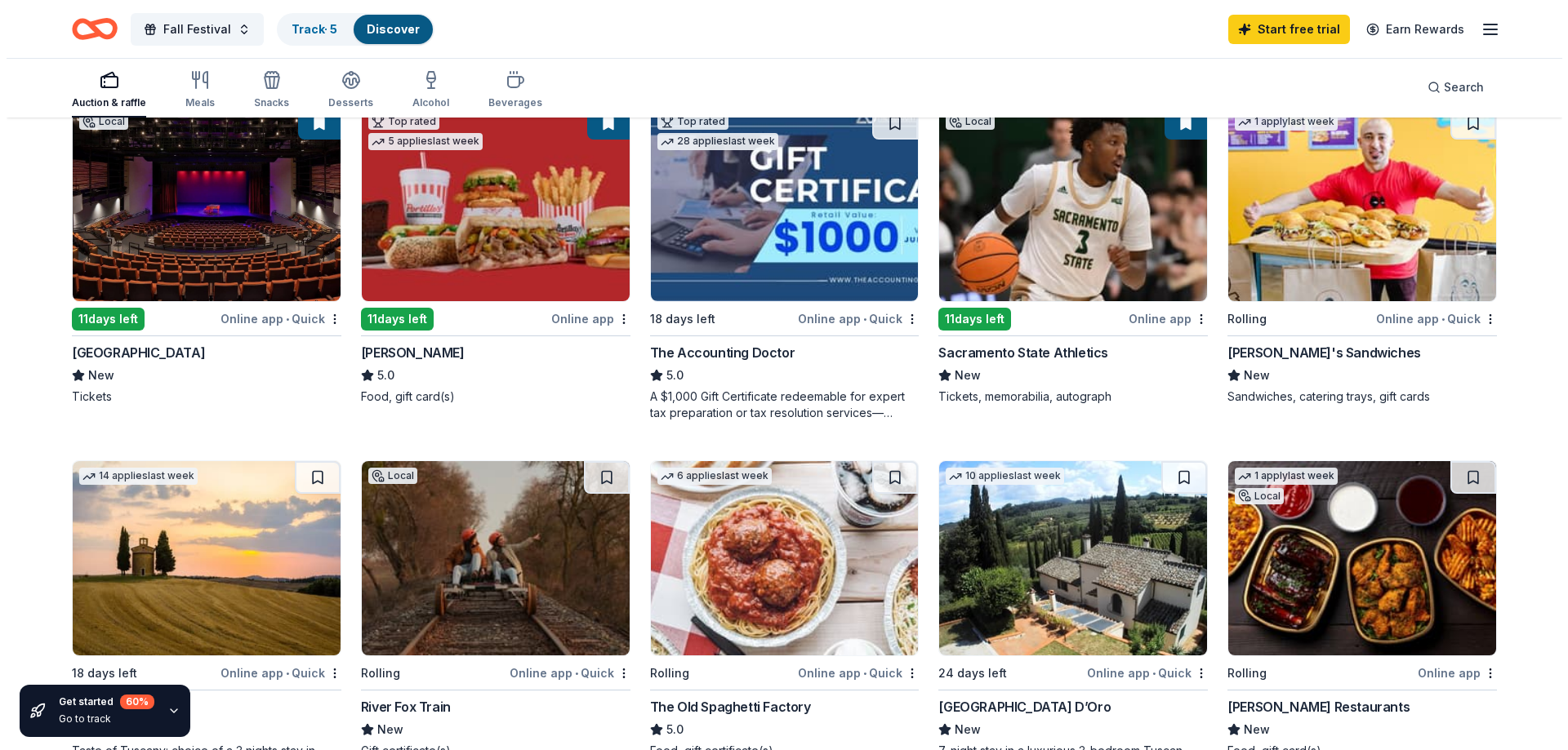
scroll to position [164, 0]
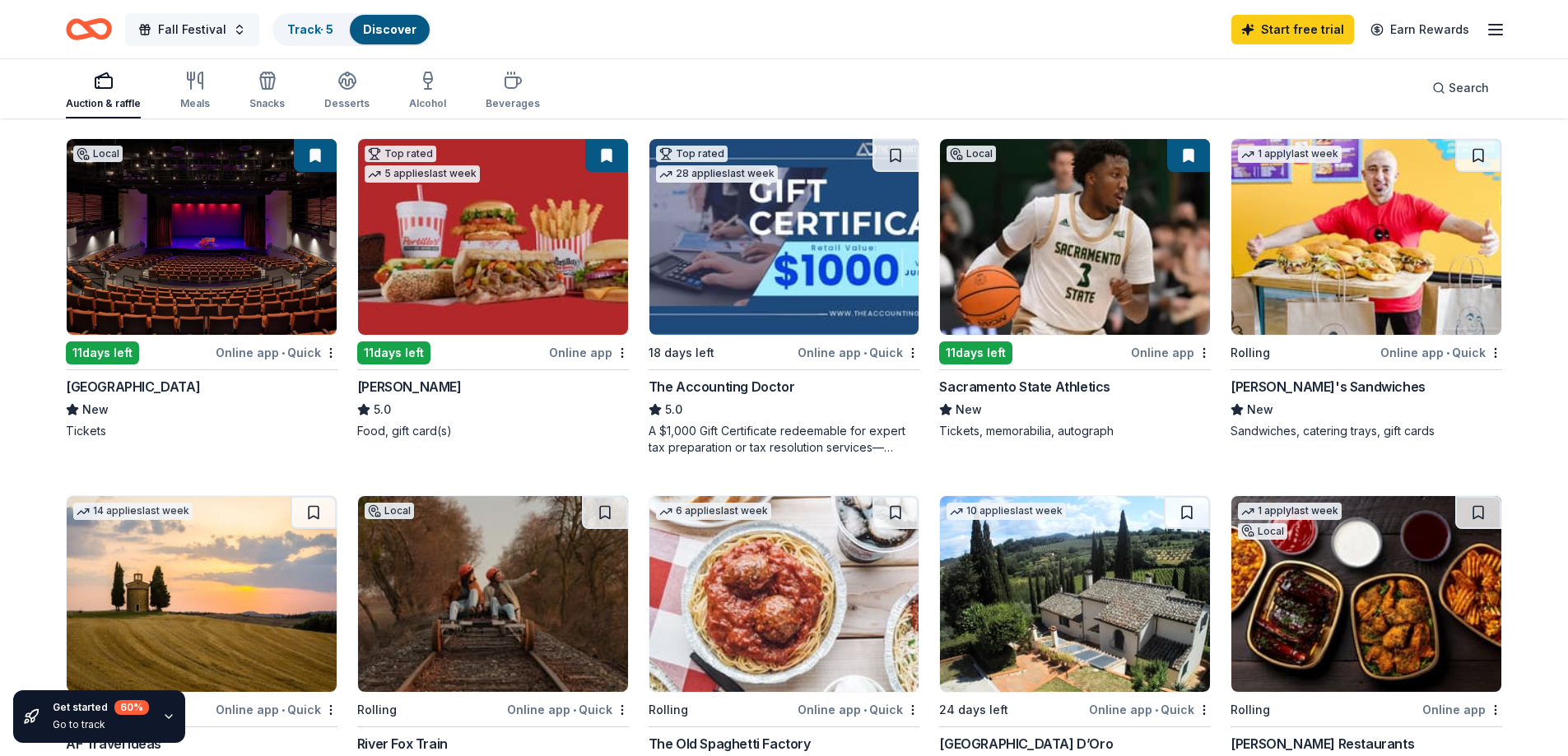
click at [176, 26] on span "Fall Festival" at bounding box center [192, 29] width 68 height 20
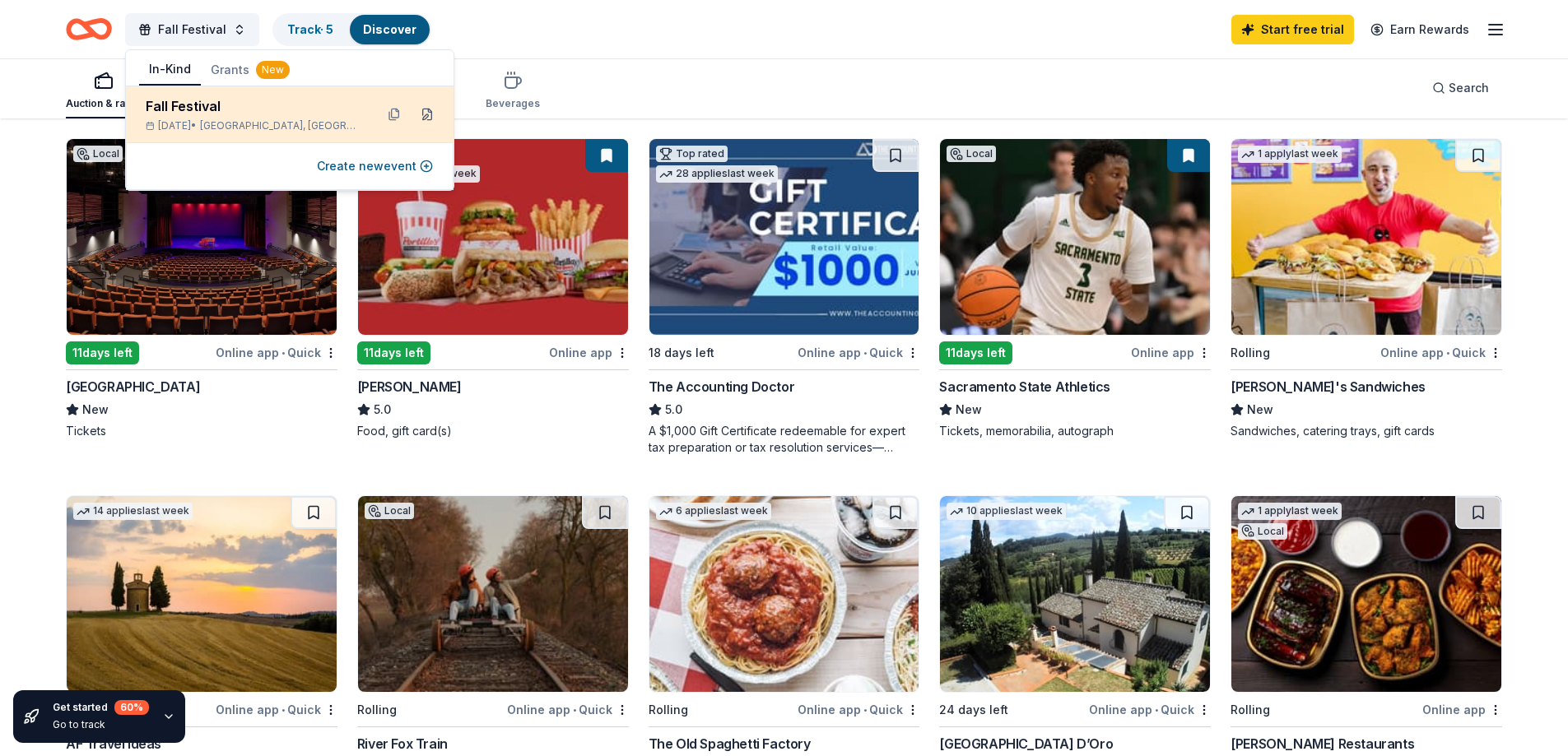
click at [426, 113] on button at bounding box center [427, 114] width 26 height 26
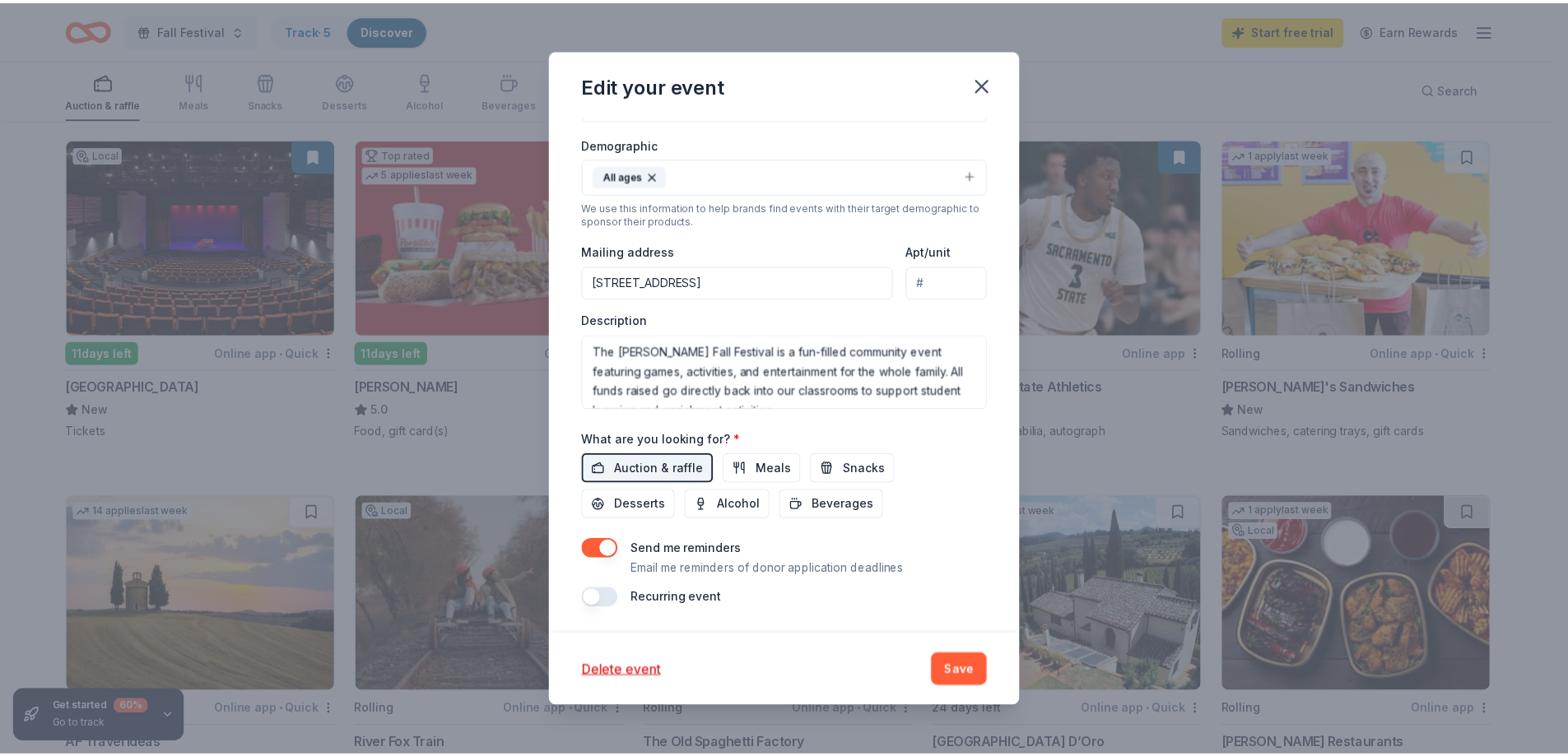
scroll to position [0, 0]
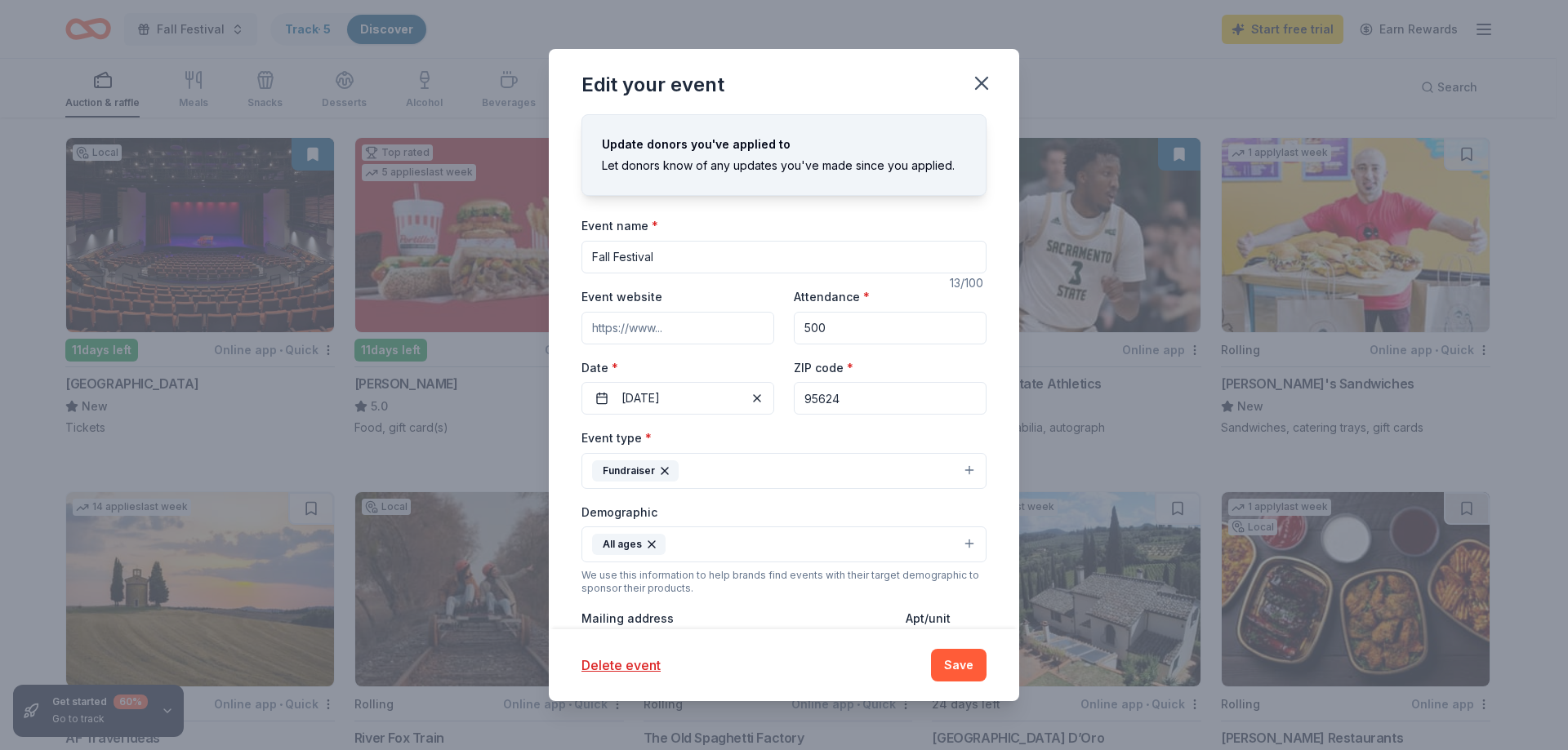
drag, startPoint x: 957, startPoint y: 662, endPoint x: 522, endPoint y: 273, distance: 583.6
click at [957, 662] on button "Save" at bounding box center [958, 665] width 56 height 33
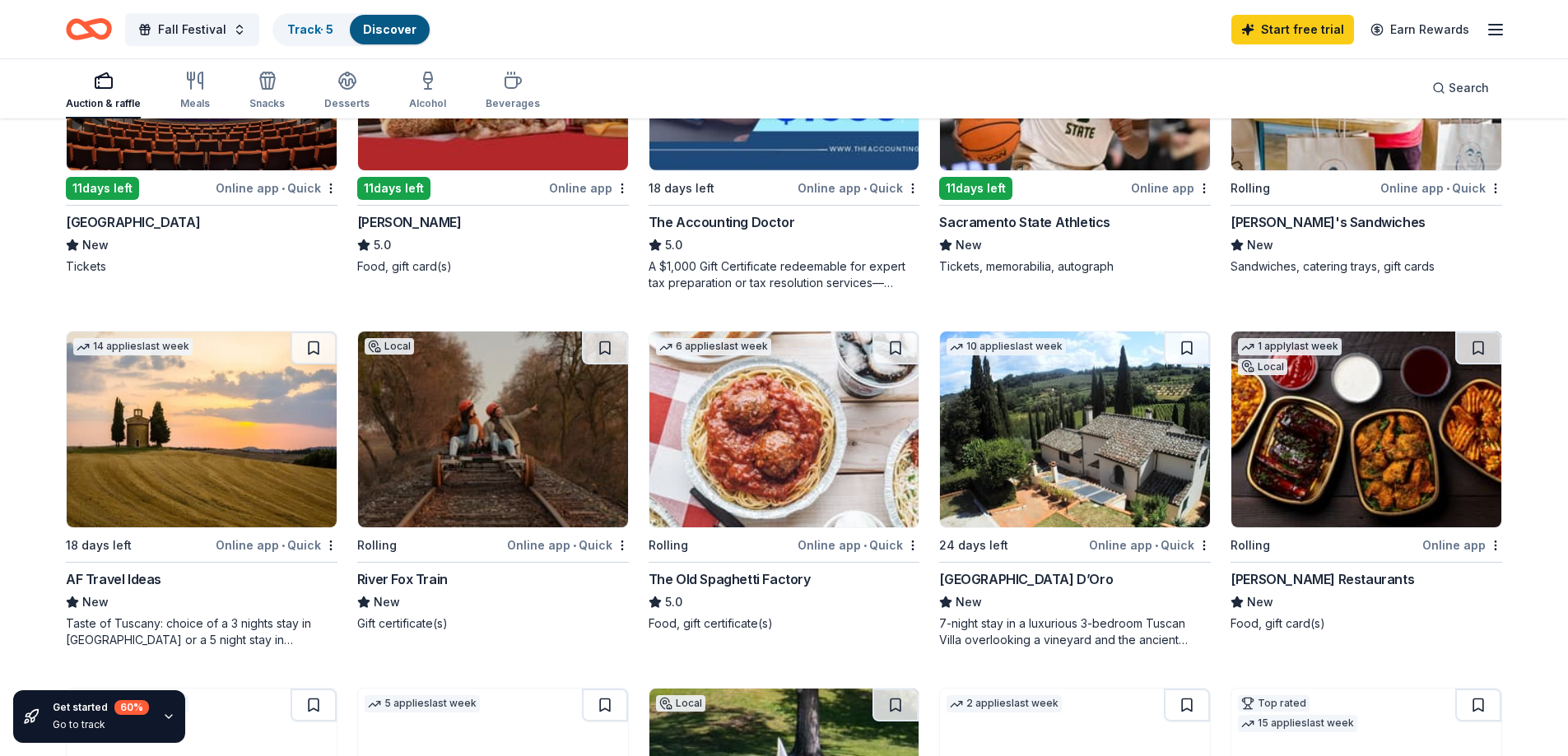
scroll to position [82, 0]
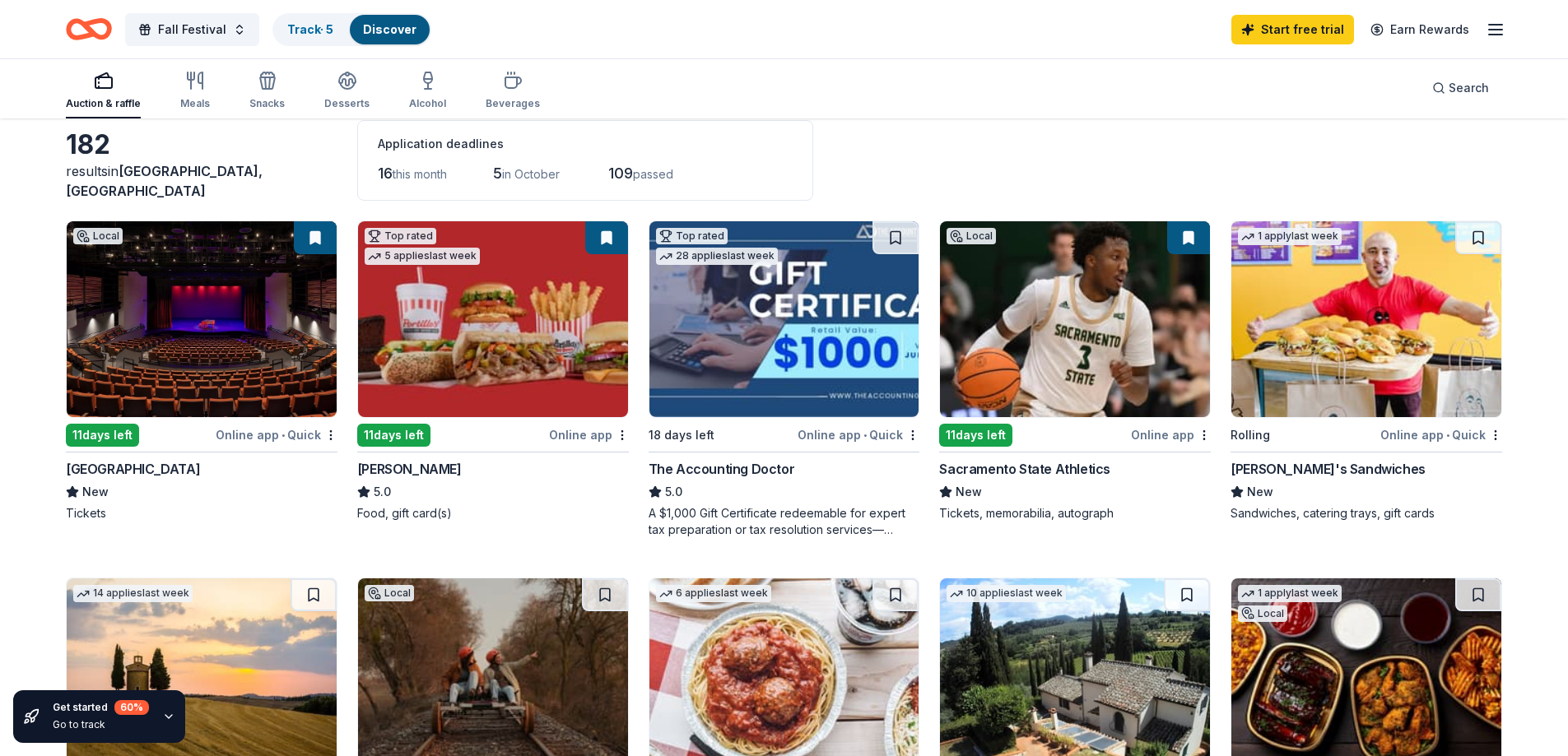
click at [1492, 29] on line "button" at bounding box center [1495, 29] width 13 height 0
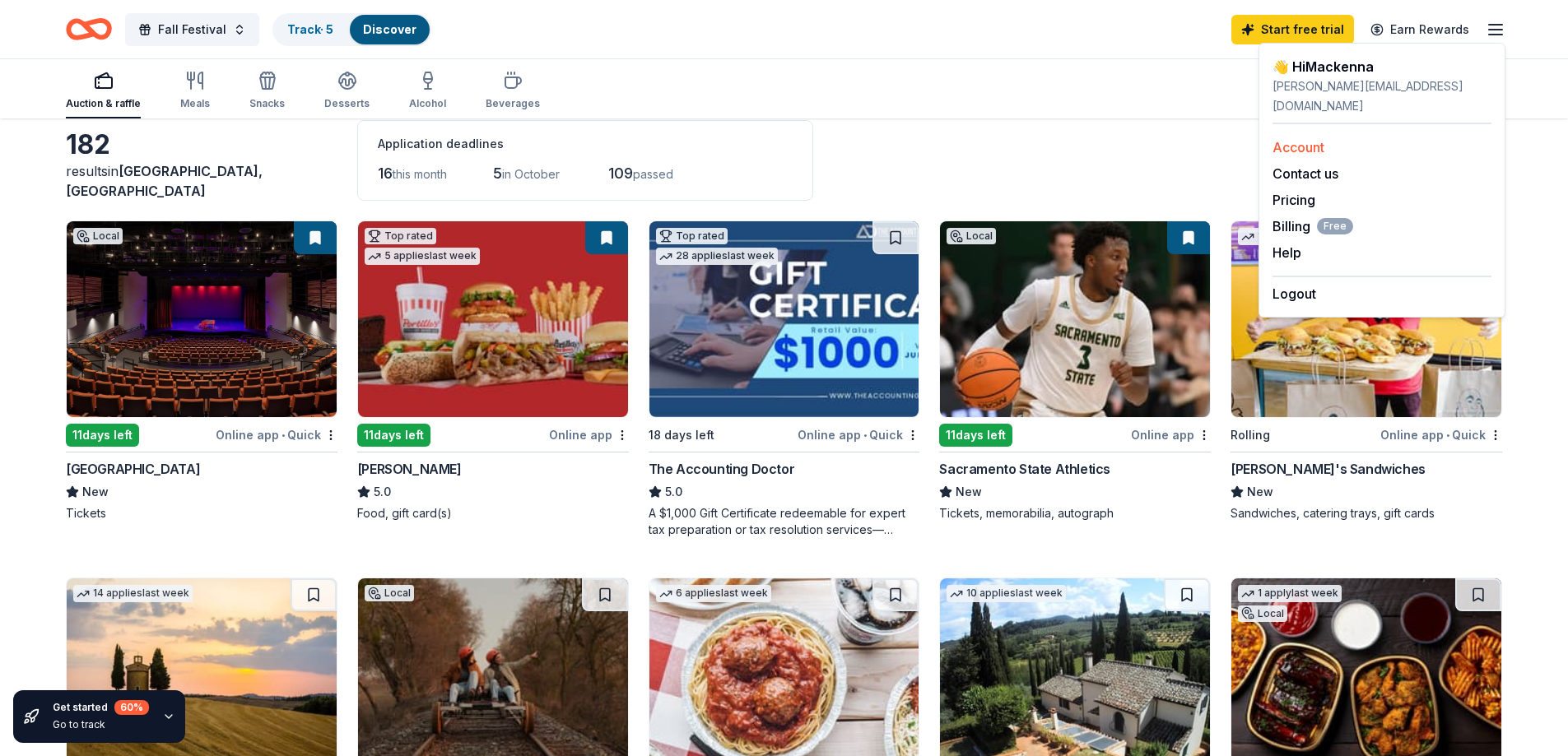
click at [1311, 139] on link "Account" at bounding box center [1298, 147] width 52 height 16
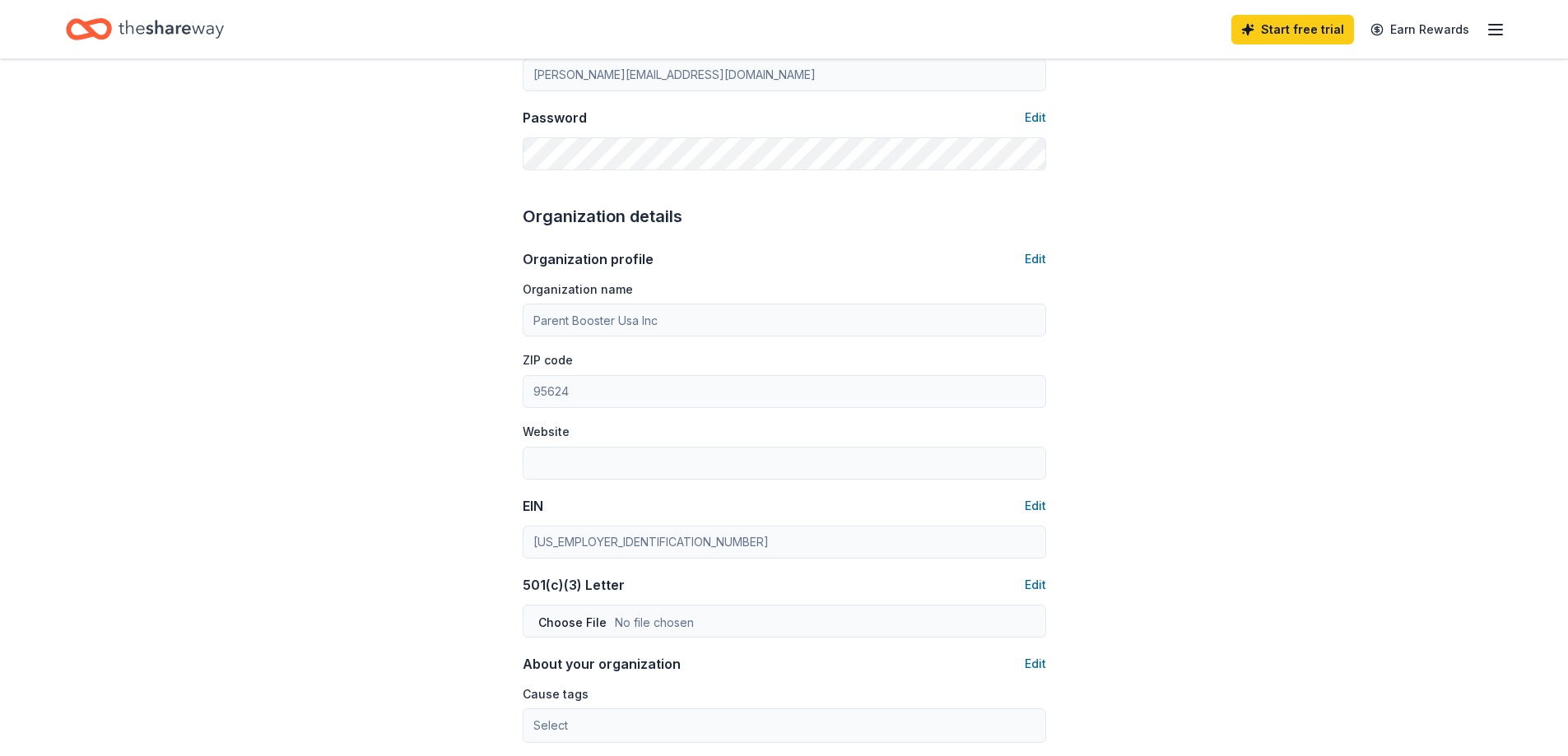
scroll to position [314, 0]
